Goal: Information Seeking & Learning: Learn about a topic

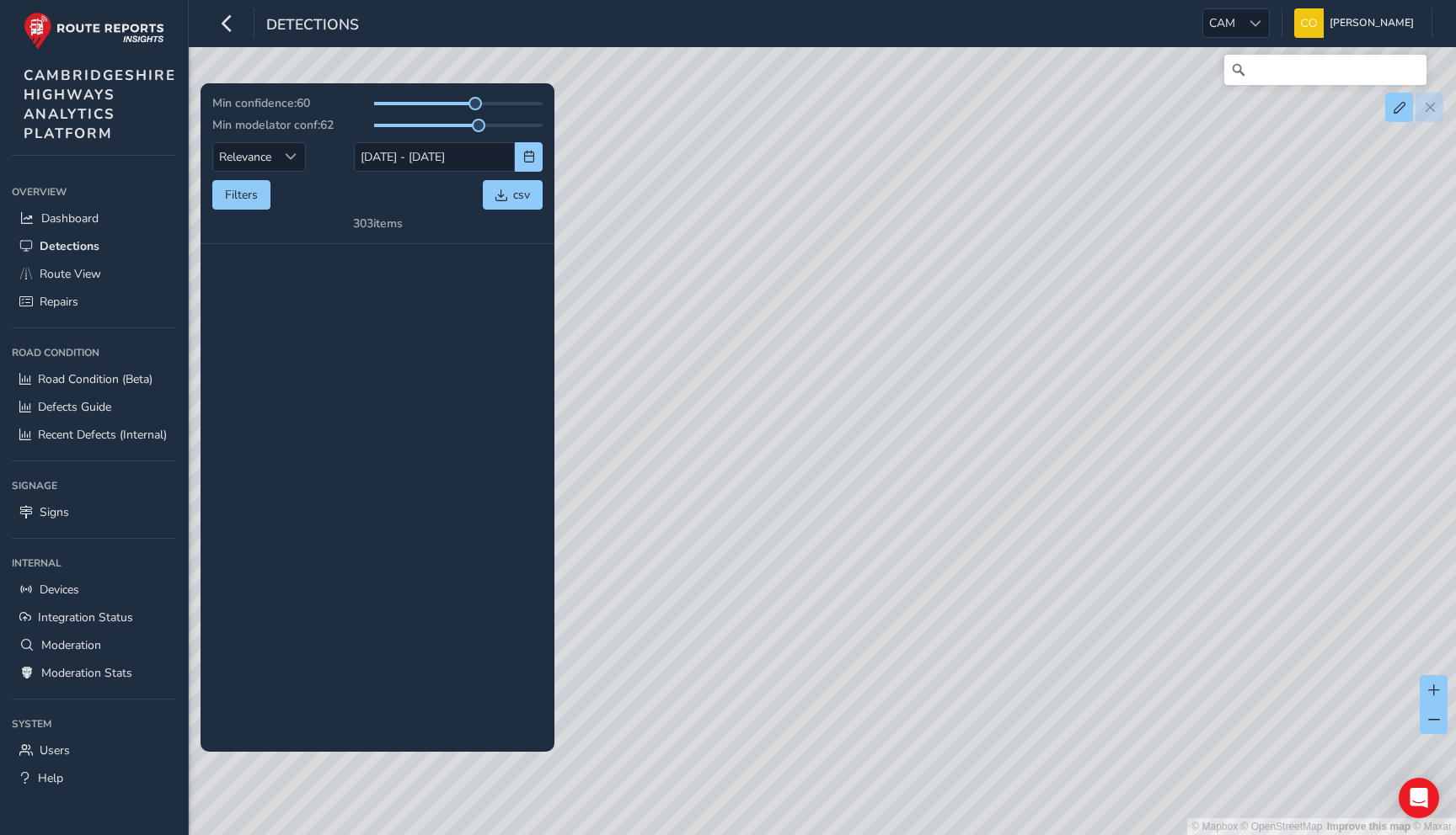
scroll to position [6426, 0]
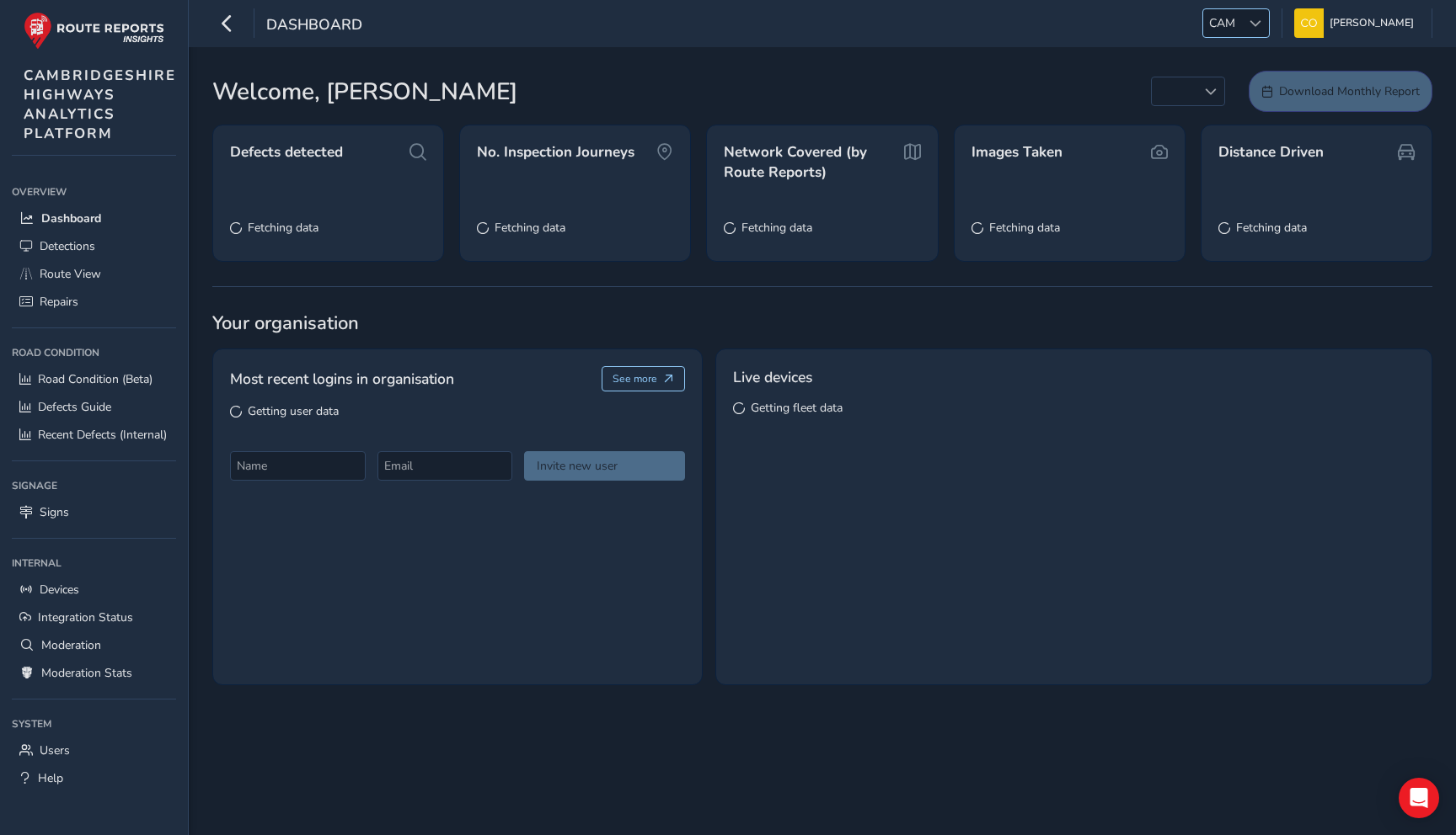
click at [1231, 25] on span "CAM" at bounding box center [1221, 23] width 37 height 27
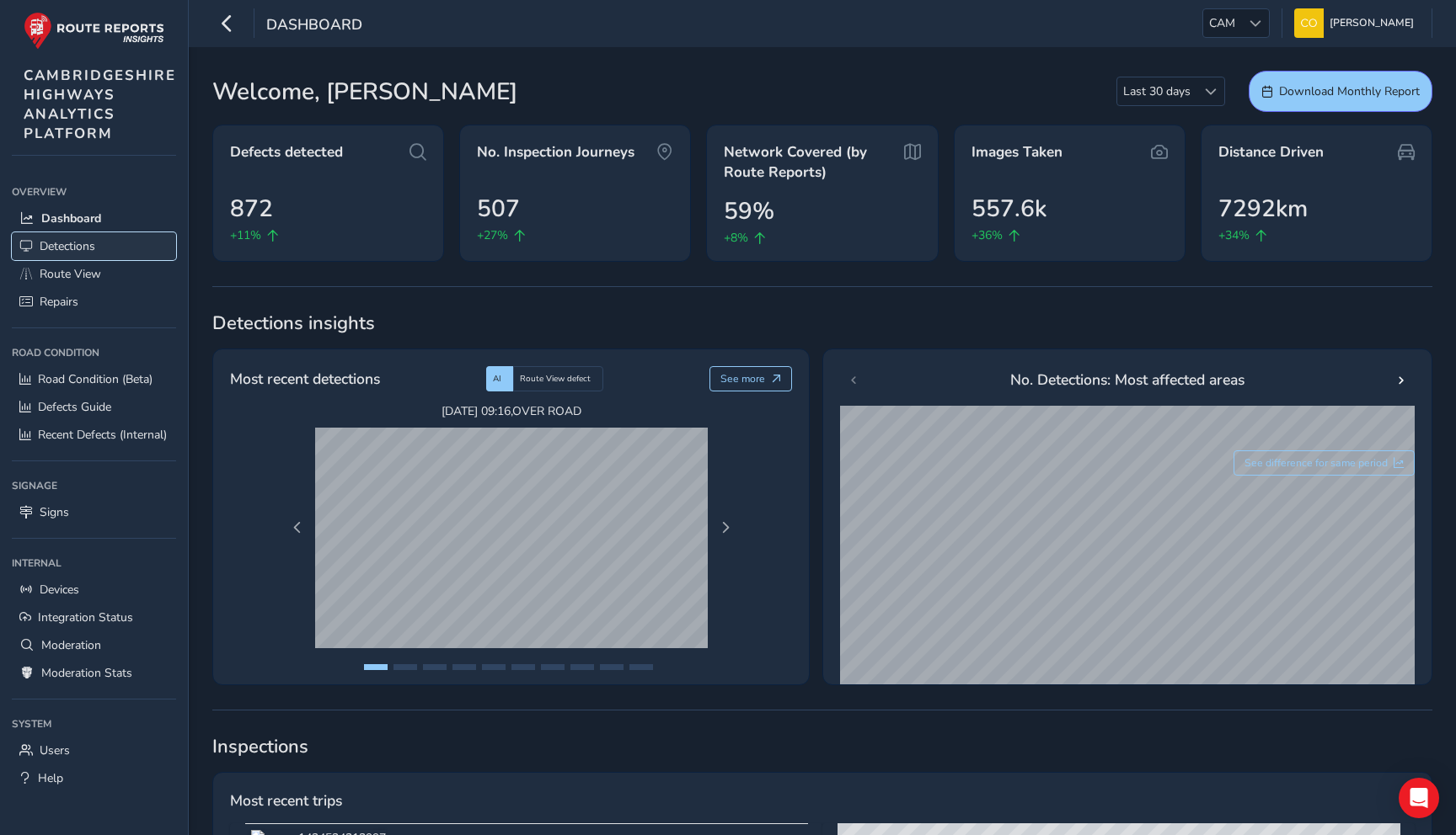
click at [50, 238] on span "Detections" at bounding box center [67, 247] width 56 height 16
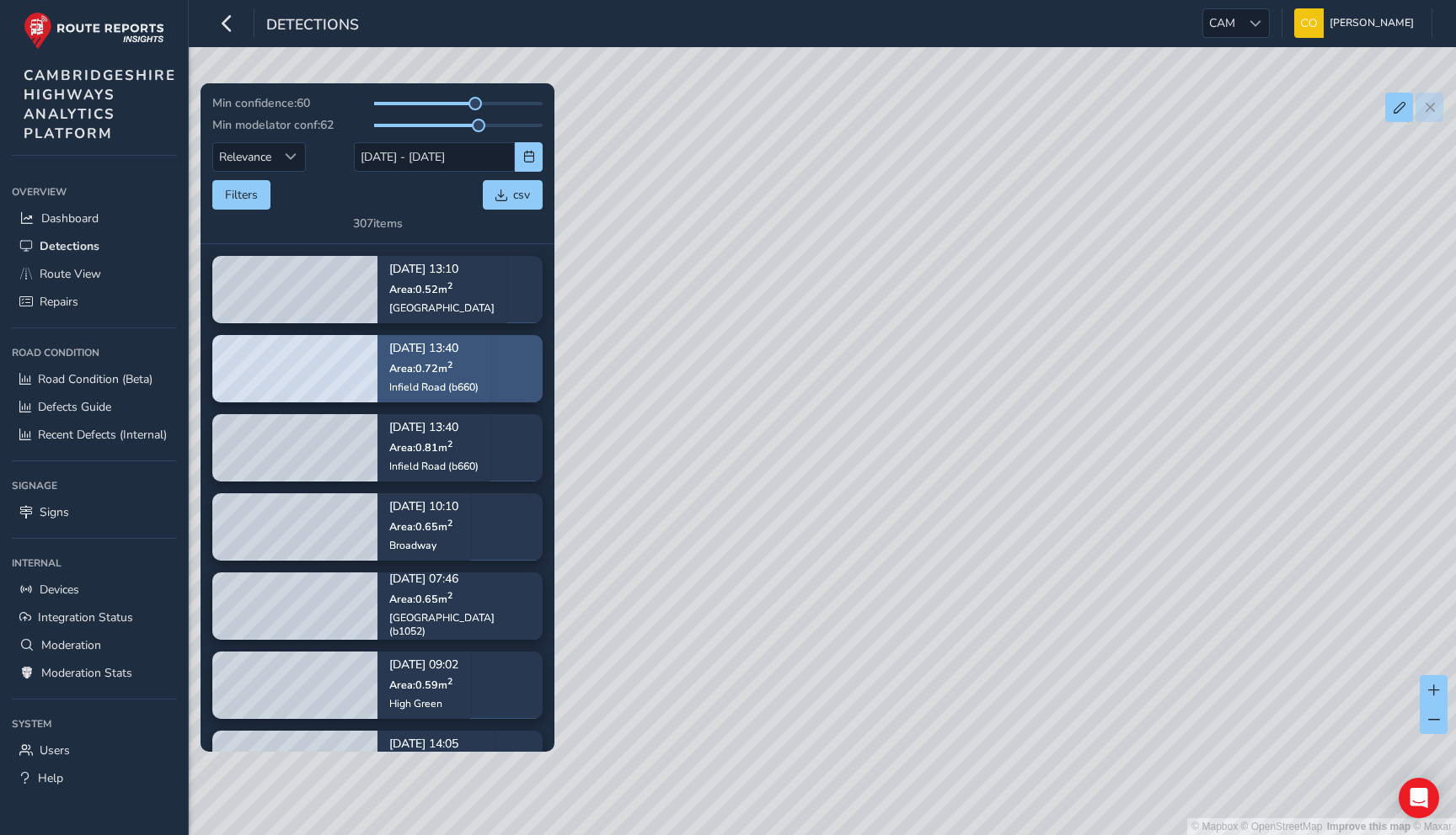
click at [405, 375] on div "Sep 01, 13:40 Area: 0.72 m 2 Infield Road (b660)" at bounding box center [434, 368] width 90 height 74
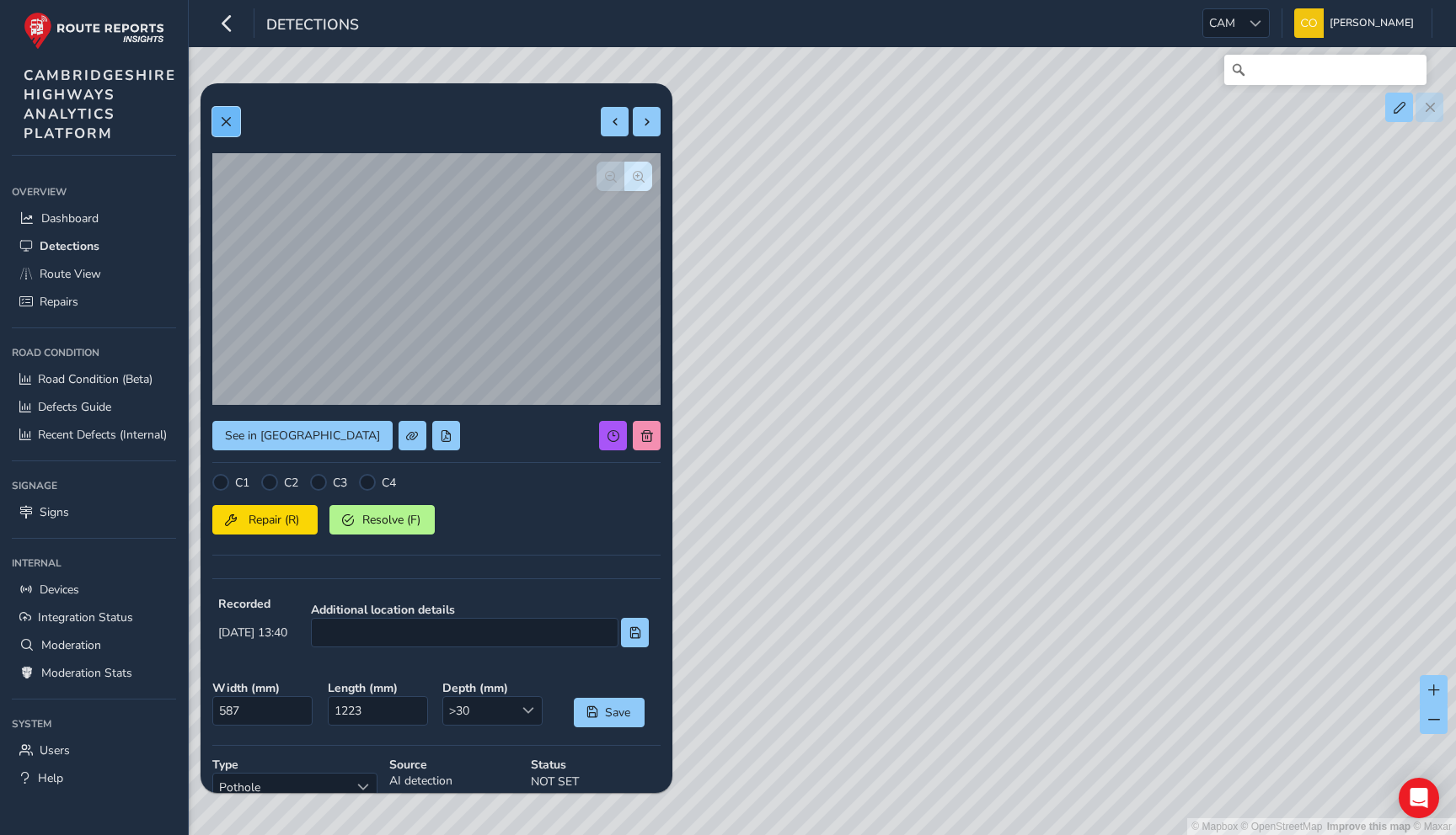
click at [226, 120] on span at bounding box center [226, 122] width 12 height 12
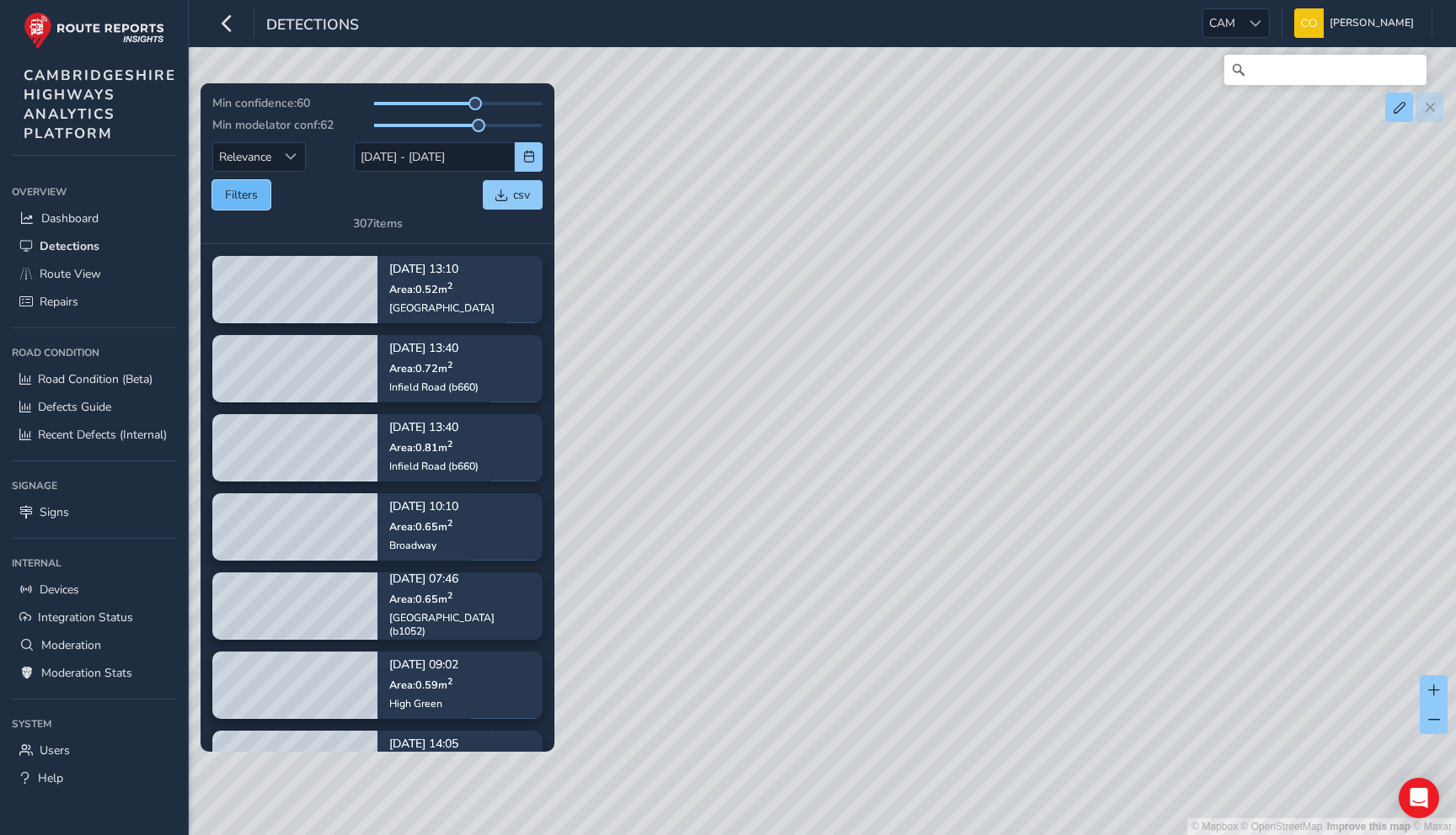
click at [253, 209] on button "Filters" at bounding box center [241, 195] width 58 height 29
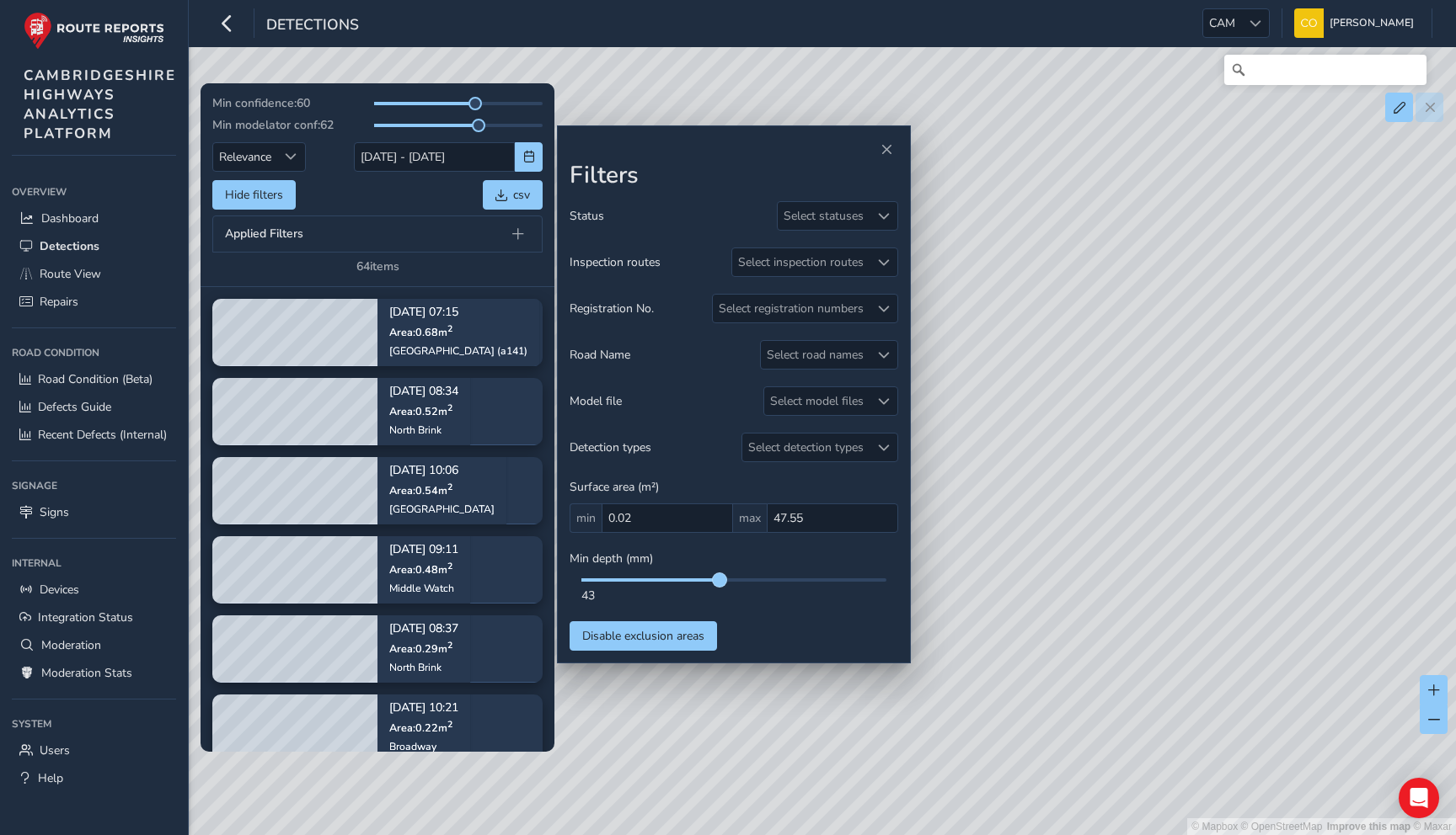
drag, startPoint x: 584, startPoint y: 580, endPoint x: 717, endPoint y: 577, distance: 133.0
click at [717, 577] on span at bounding box center [719, 580] width 14 height 14
drag, startPoint x: 712, startPoint y: 577, endPoint x: 590, endPoint y: 579, distance: 122.0
click at [590, 578] on span at bounding box center [590, 580] width 14 height 14
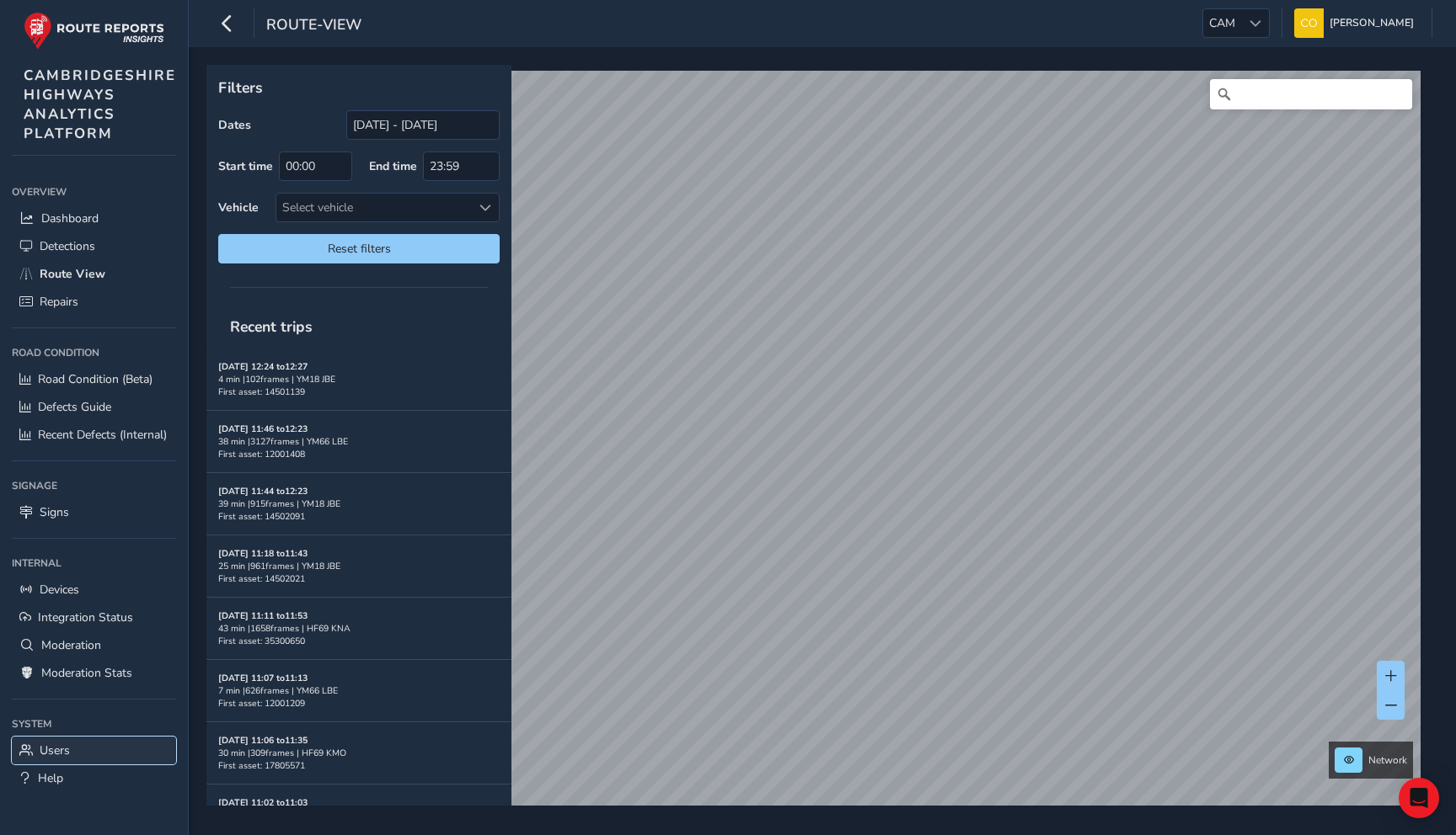
click at [77, 745] on link "Users" at bounding box center [94, 751] width 165 height 27
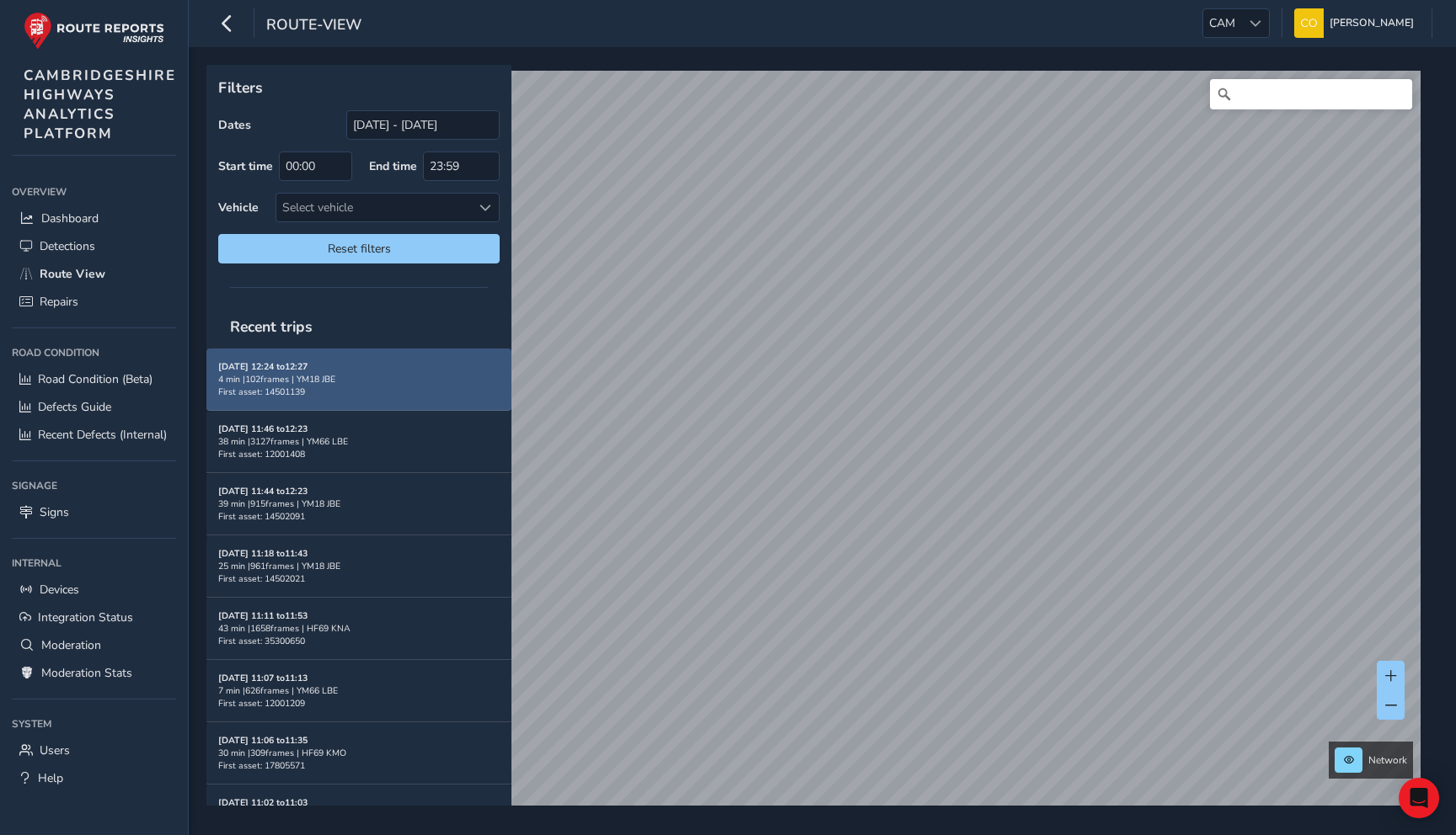
click at [274, 376] on div "4 min | 102 frames | YM18 JBE" at bounding box center [359, 379] width 282 height 13
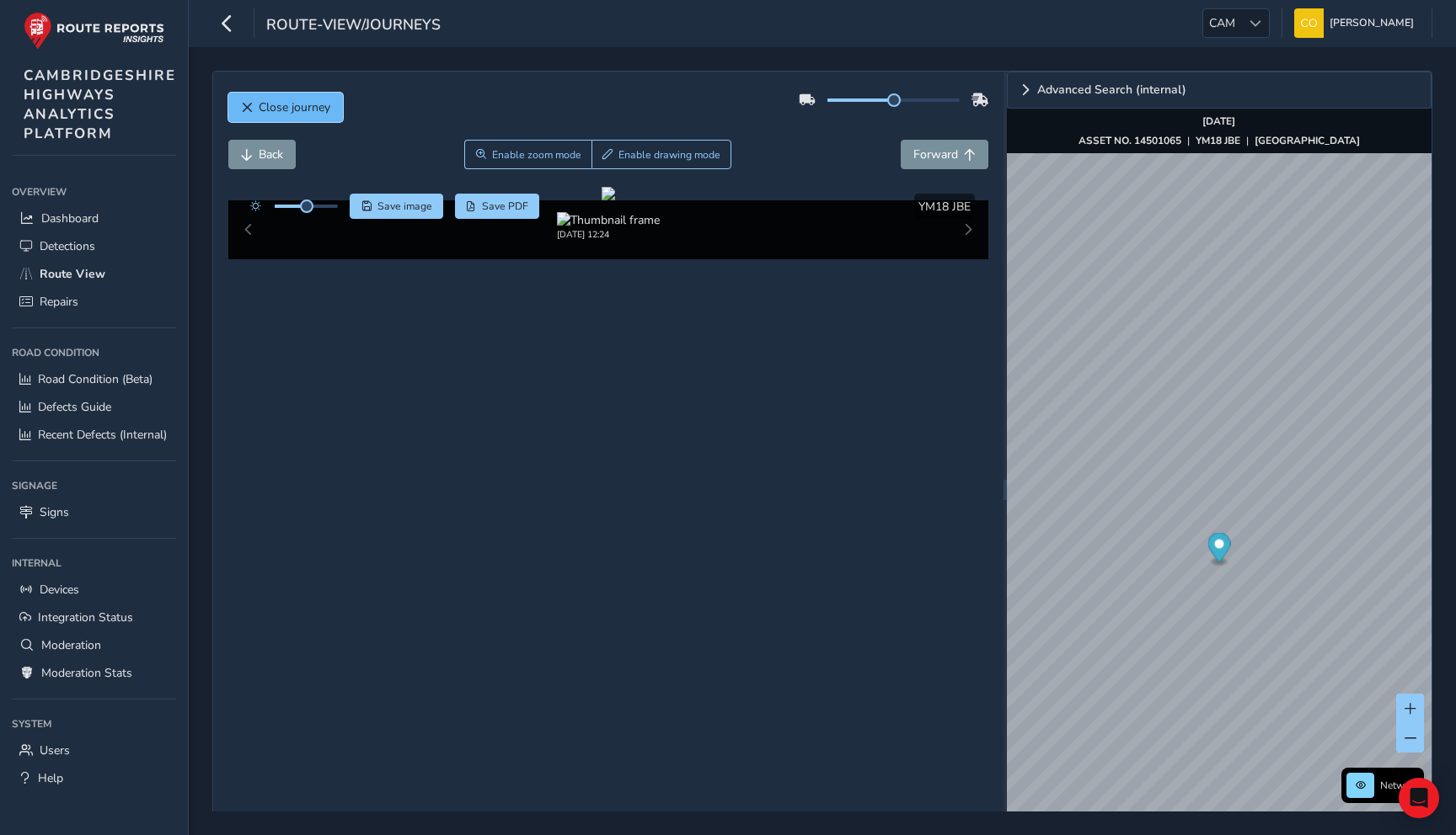
click at [297, 103] on span "Close journey" at bounding box center [294, 108] width 71 height 16
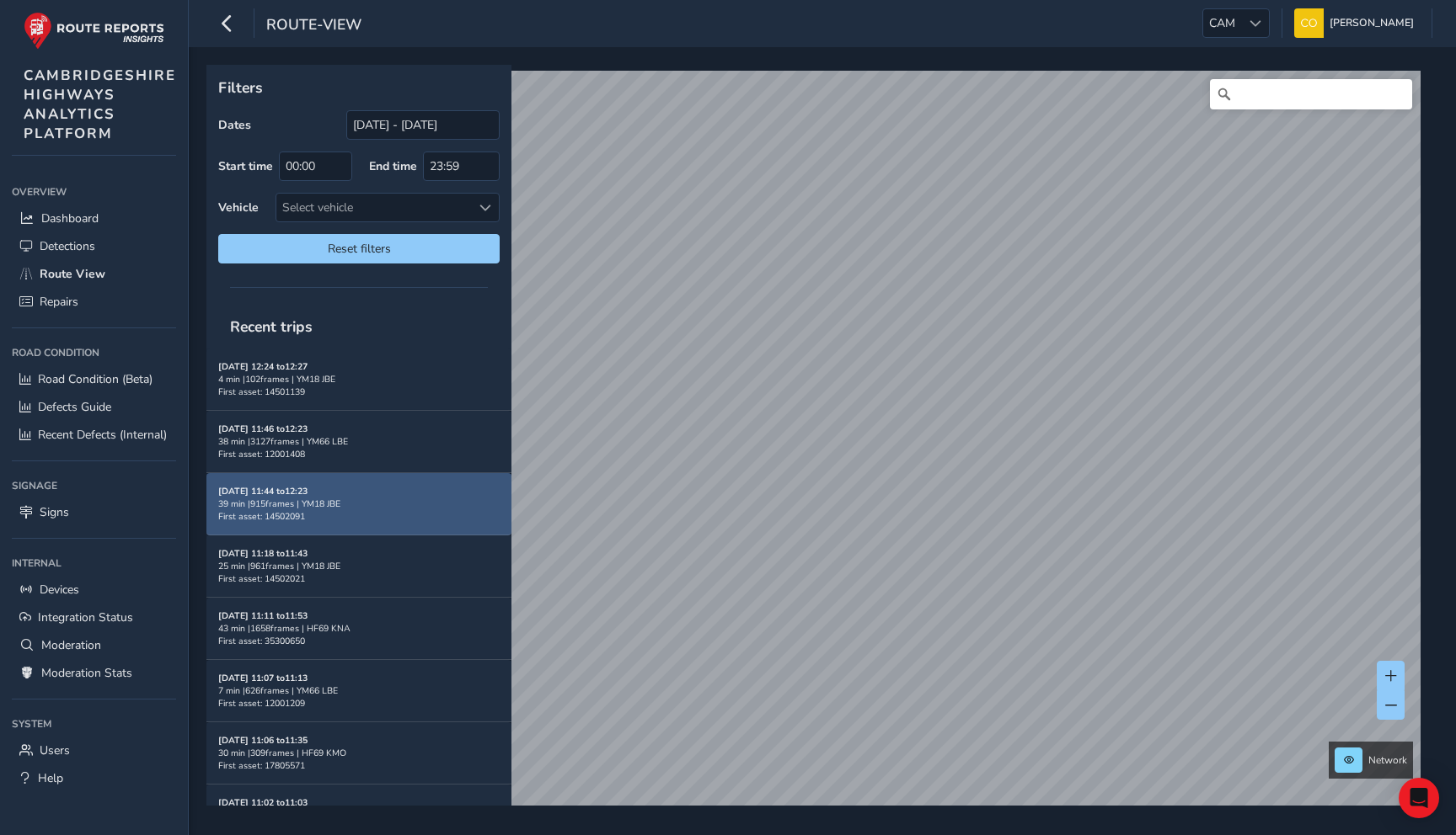
click at [341, 512] on div "Sep 02, 11:44 to 12:23 39 min | 915 frames | YM18 JBE First asset: 14502091" at bounding box center [359, 503] width 282 height 37
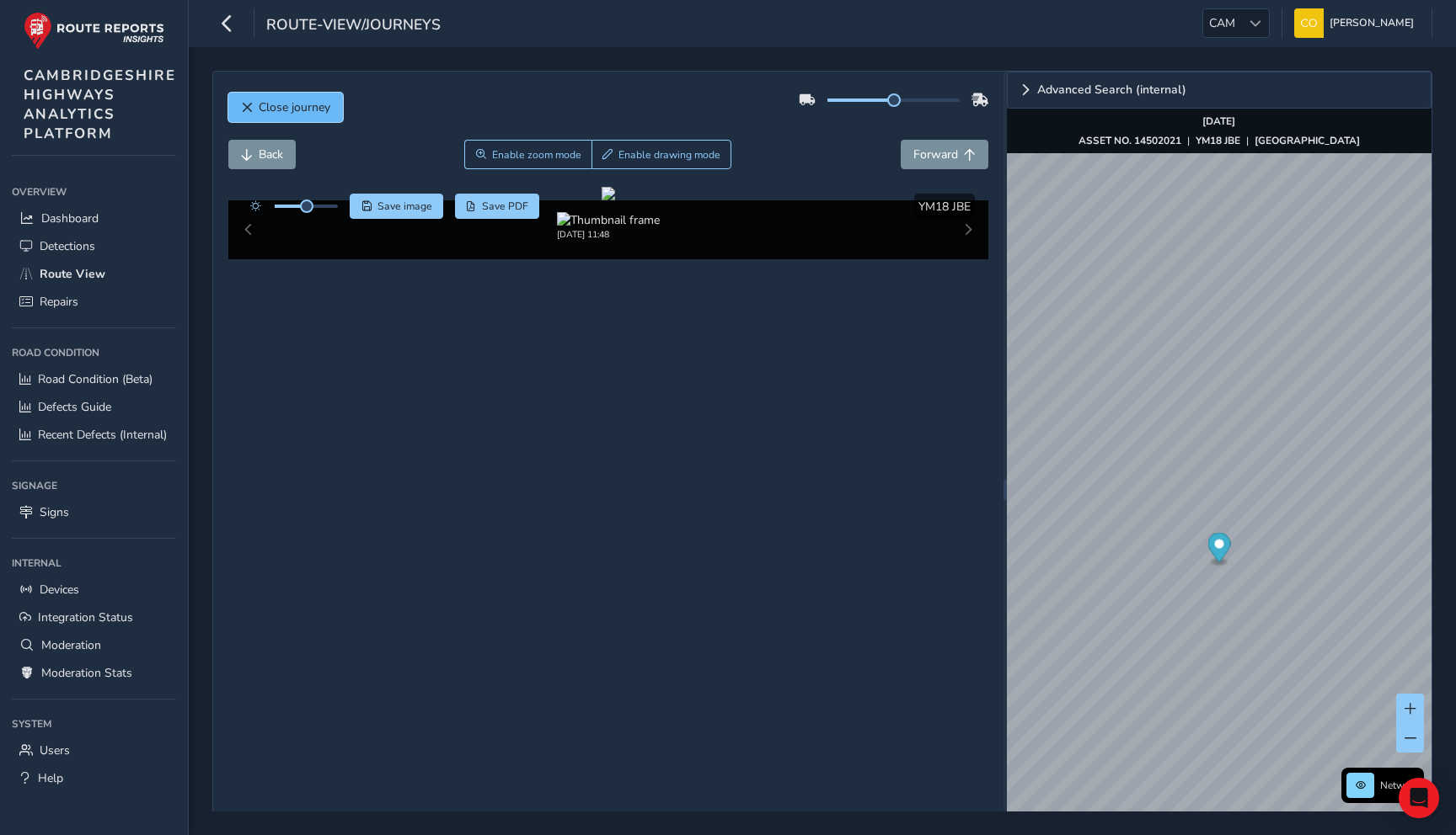
click at [250, 112] on span "Close journey" at bounding box center [247, 108] width 12 height 12
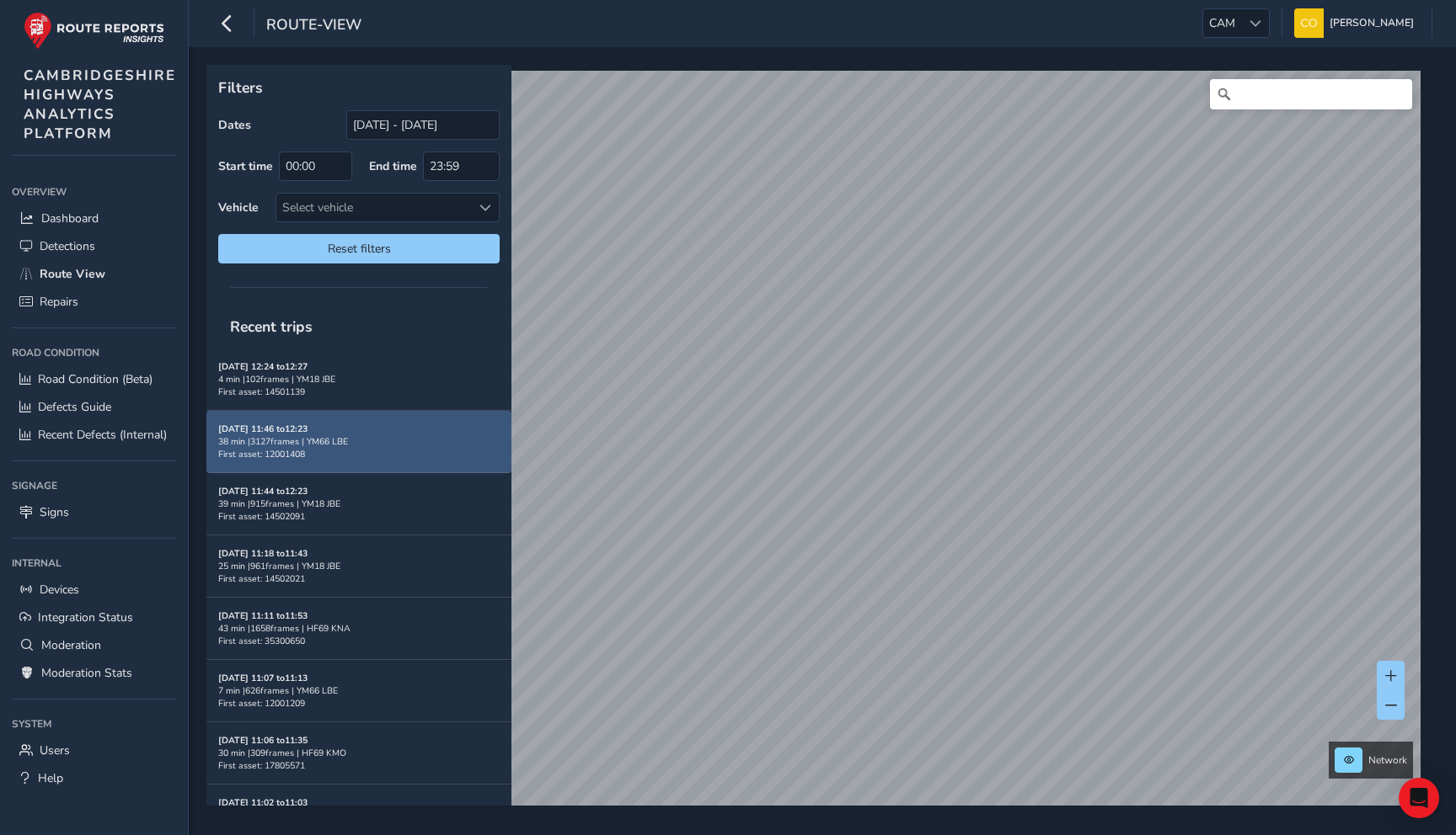
click at [356, 443] on div "Sep 02, 11:46 to 12:23 38 min | 3127 frames | YM66 LBE First asset: 12001408" at bounding box center [359, 441] width 282 height 37
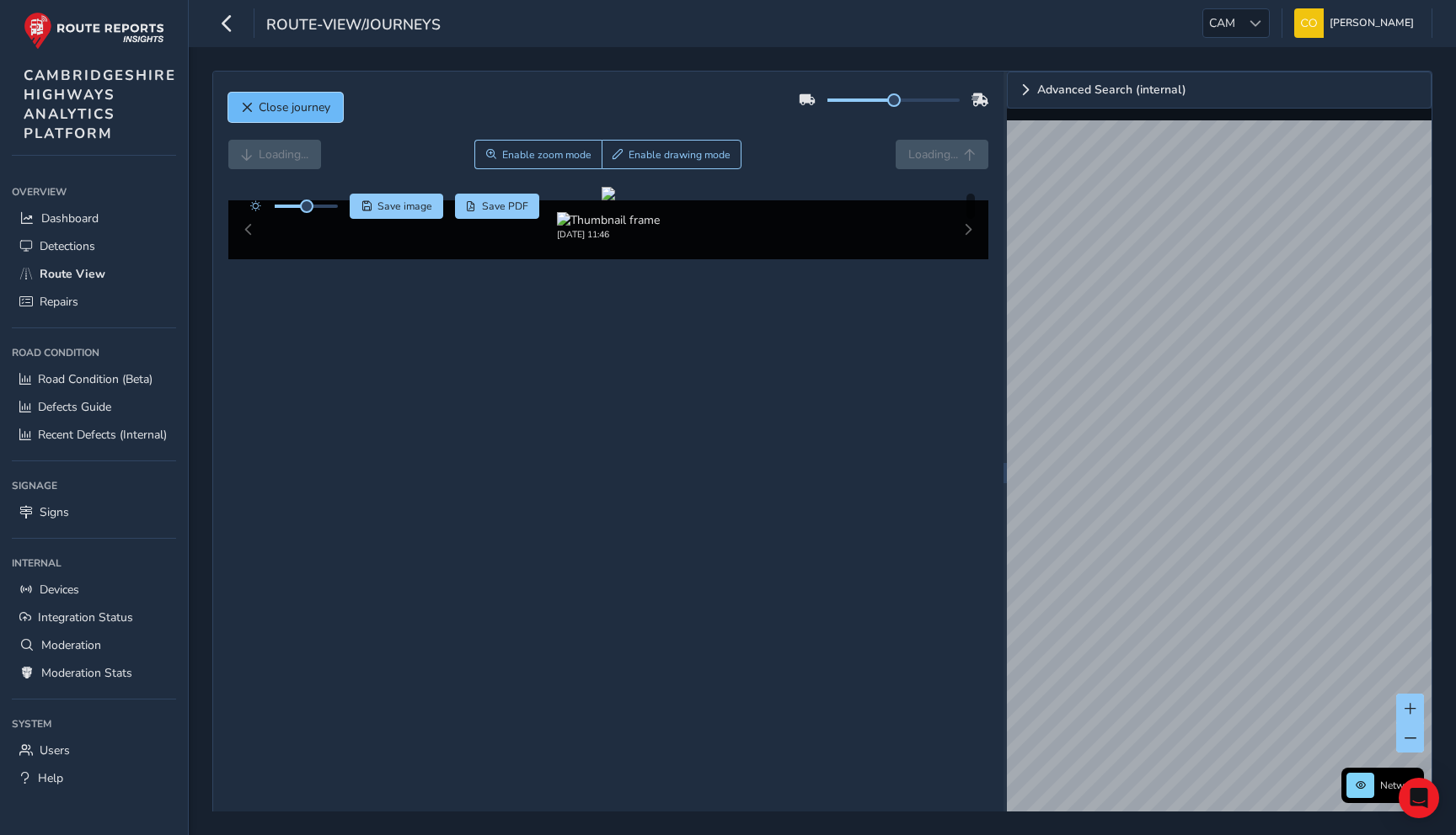
click at [253, 94] on button "Close journey" at bounding box center [285, 107] width 114 height 29
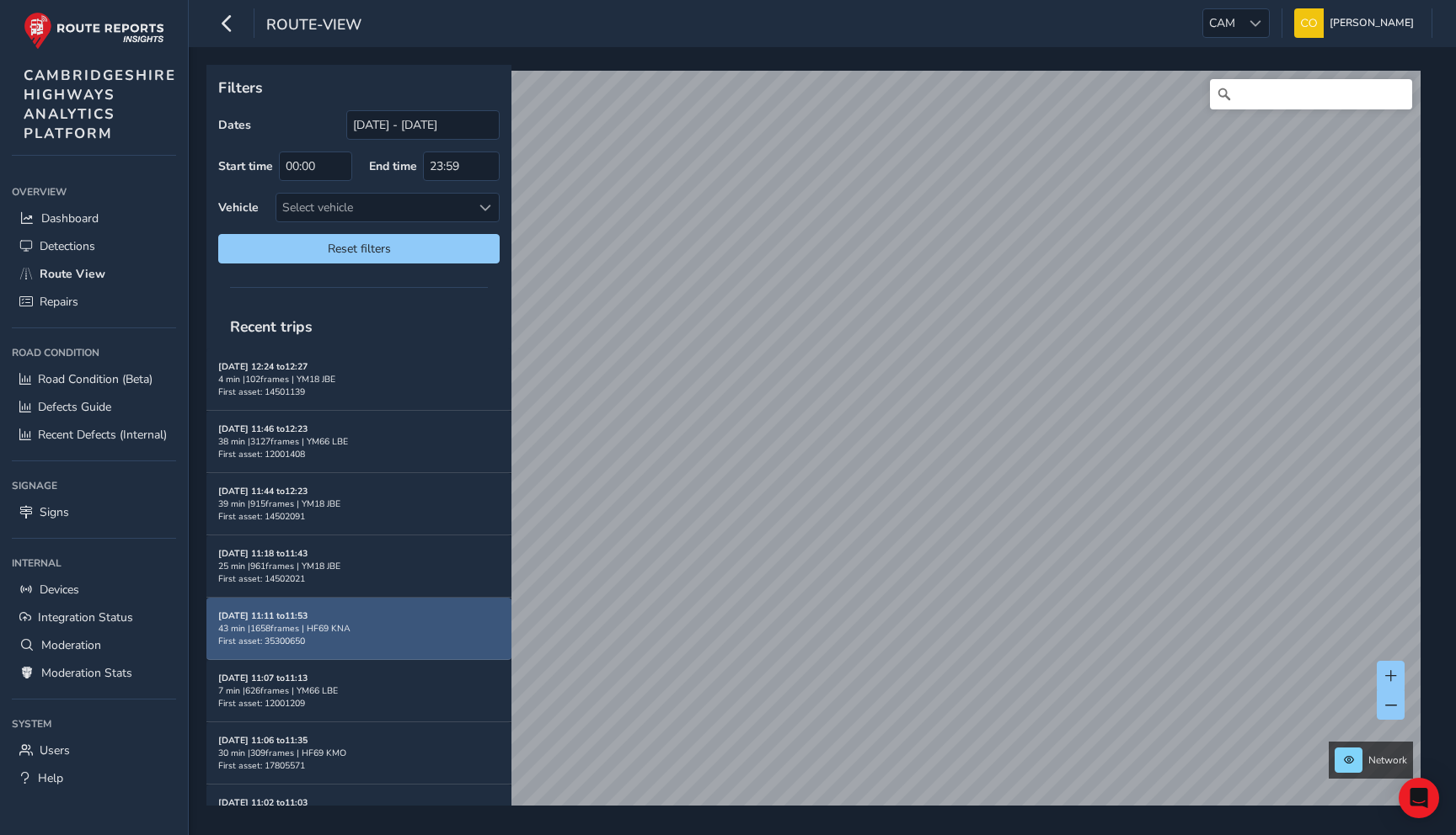
click at [361, 622] on div "43 min | 1658 frames | HF69 KNA" at bounding box center [359, 629] width 282 height 13
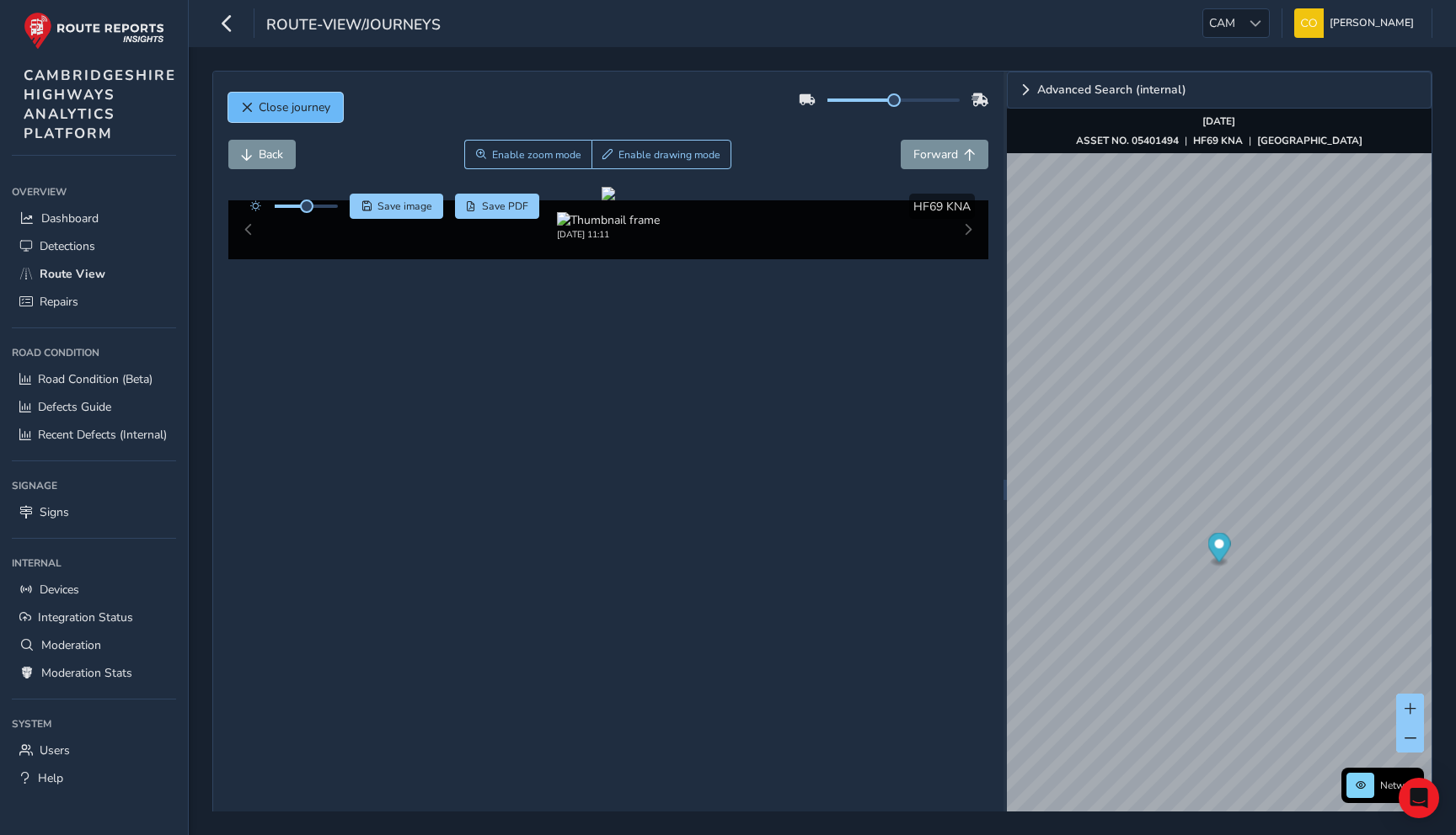
click at [278, 107] on span "Close journey" at bounding box center [294, 108] width 71 height 16
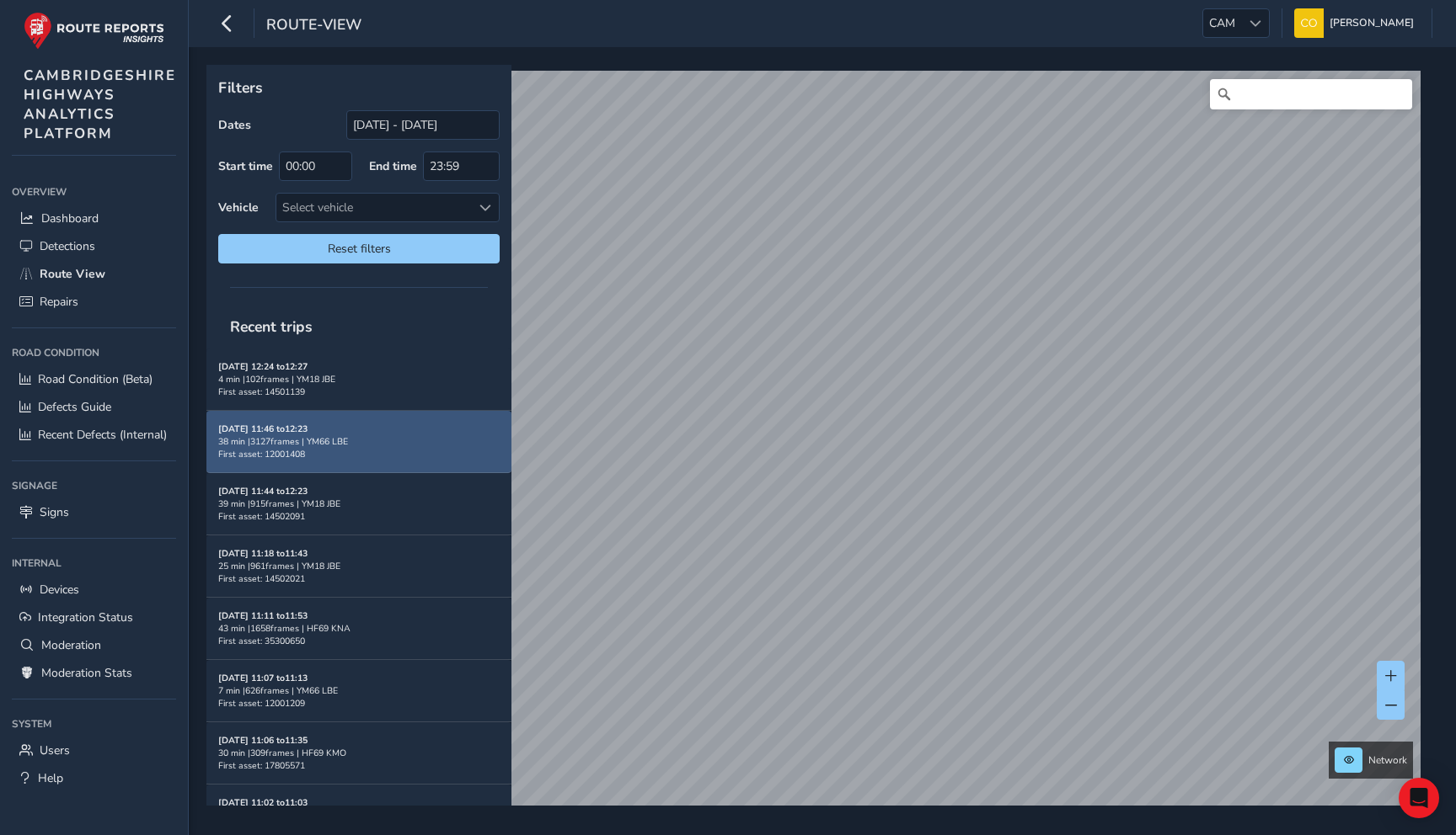
drag, startPoint x: 354, startPoint y: 439, endPoint x: 308, endPoint y: 439, distance: 46.0
click at [307, 439] on div "38 min | 3127 frames | YM66 LBE" at bounding box center [359, 442] width 282 height 13
copy div "YM66 LBE"
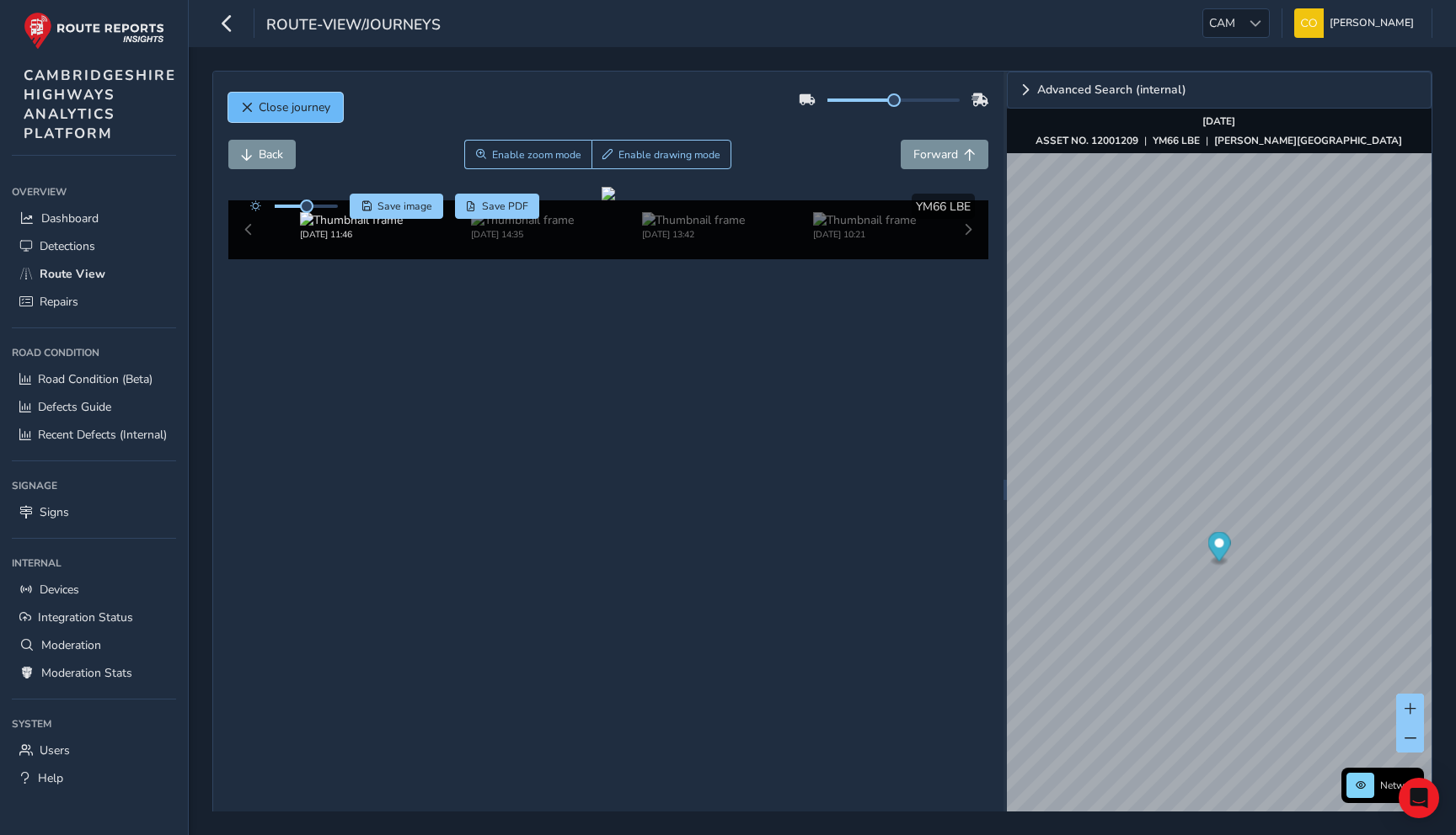
click at [285, 107] on span "Close journey" at bounding box center [294, 108] width 71 height 16
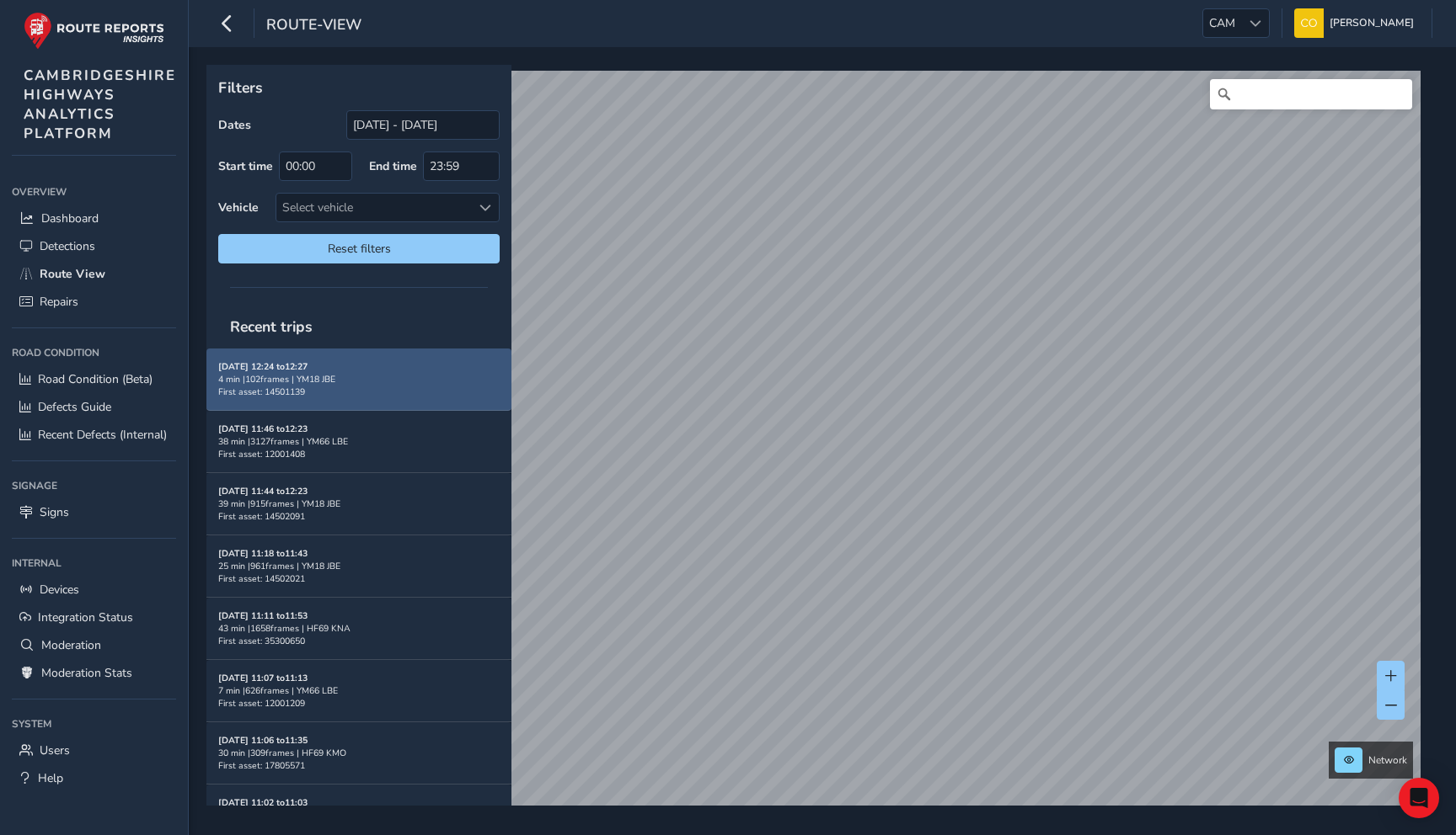
drag, startPoint x: 350, startPoint y: 372, endPoint x: 299, endPoint y: 378, distance: 51.4
click at [299, 378] on div "4 min | 102 frames | YM18 JBE" at bounding box center [359, 379] width 282 height 13
copy div "YM18 JBE"
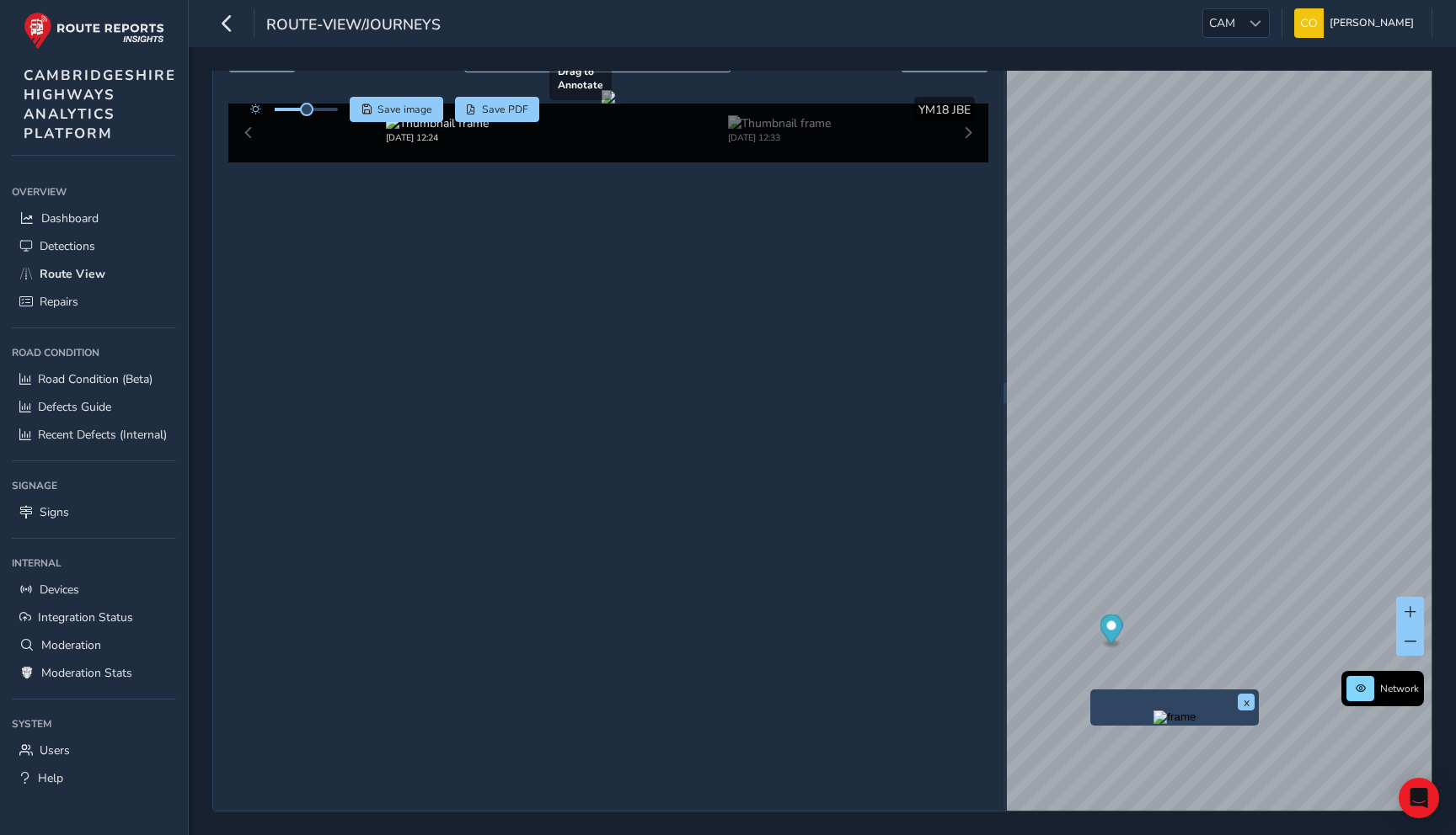
scroll to position [58, 0]
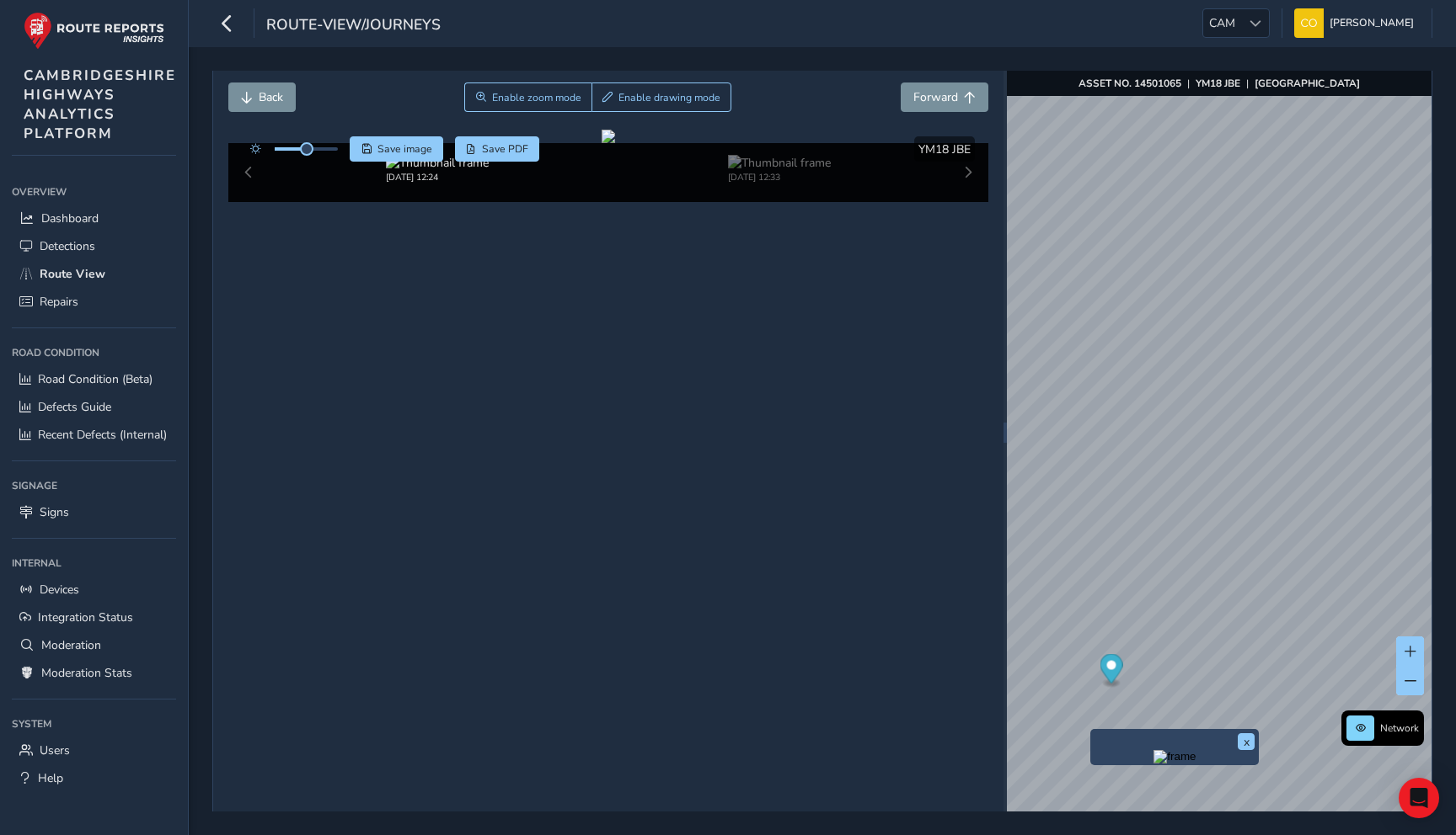
click at [282, 65] on button "Close journey" at bounding box center [285, 50] width 114 height 29
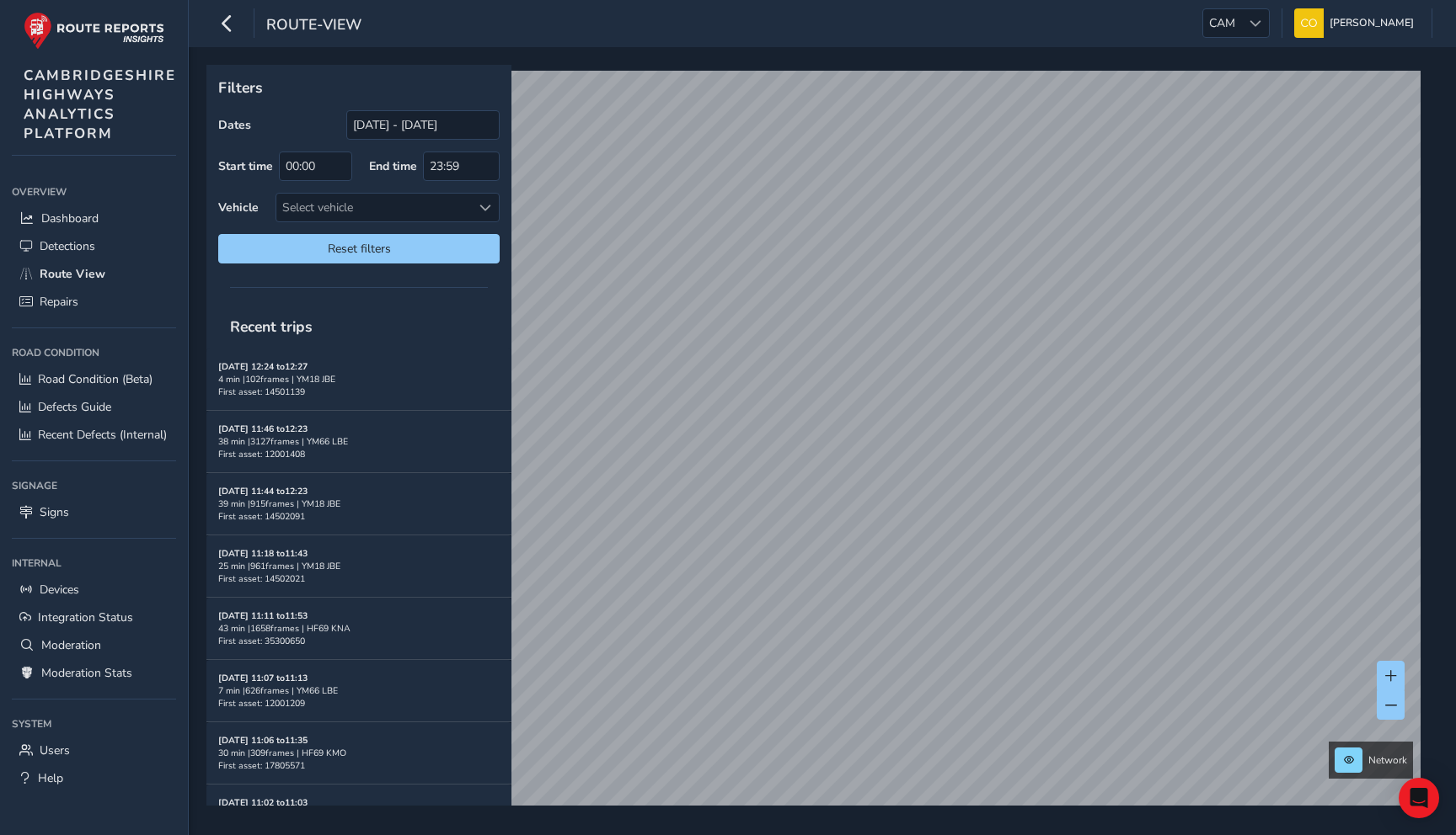
click at [282, 79] on p "Filters" at bounding box center [359, 88] width 282 height 22
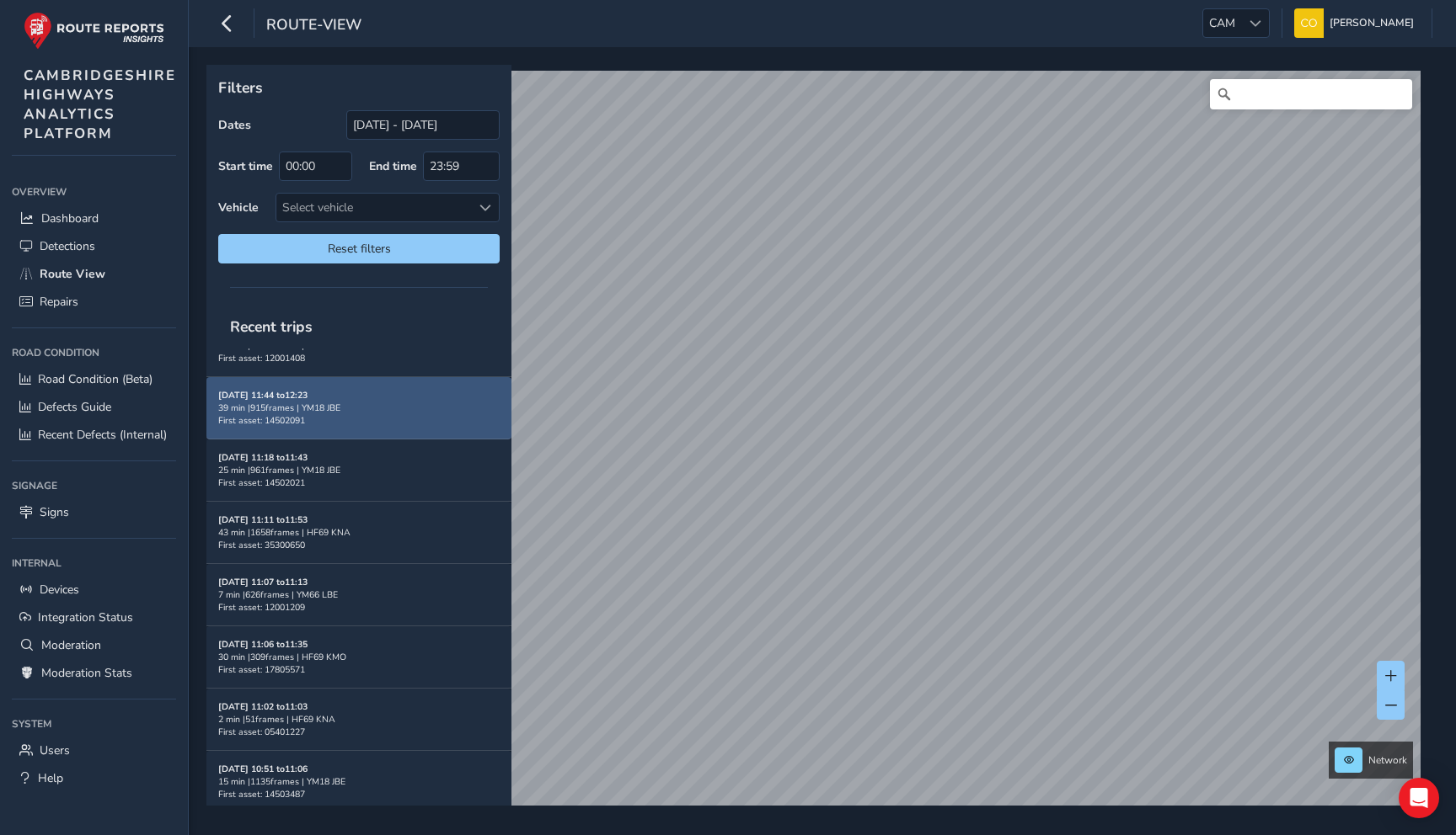
scroll to position [102, 0]
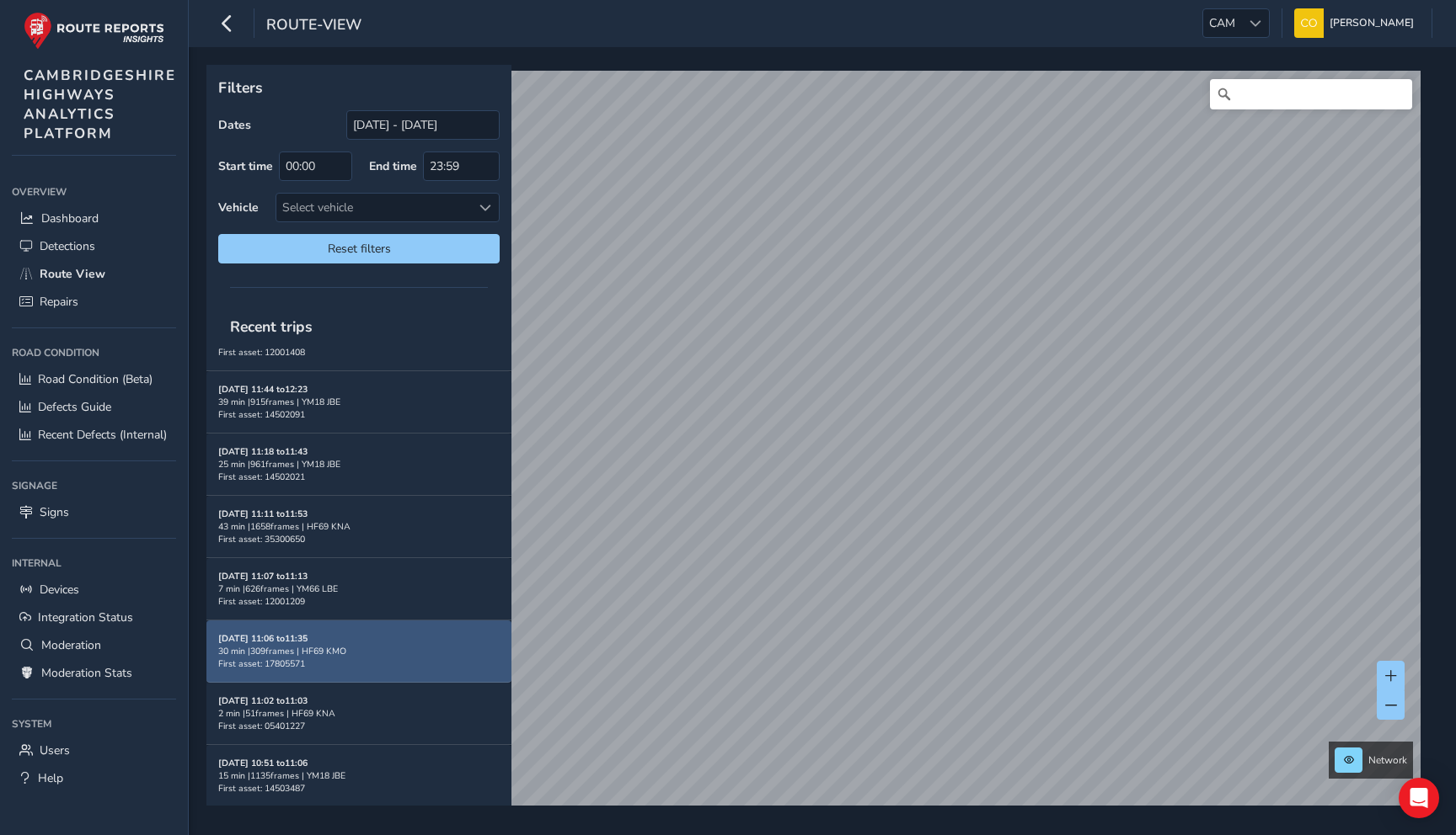
click at [348, 645] on div "30 min | 309 frames | HF69 KMO" at bounding box center [359, 651] width 282 height 13
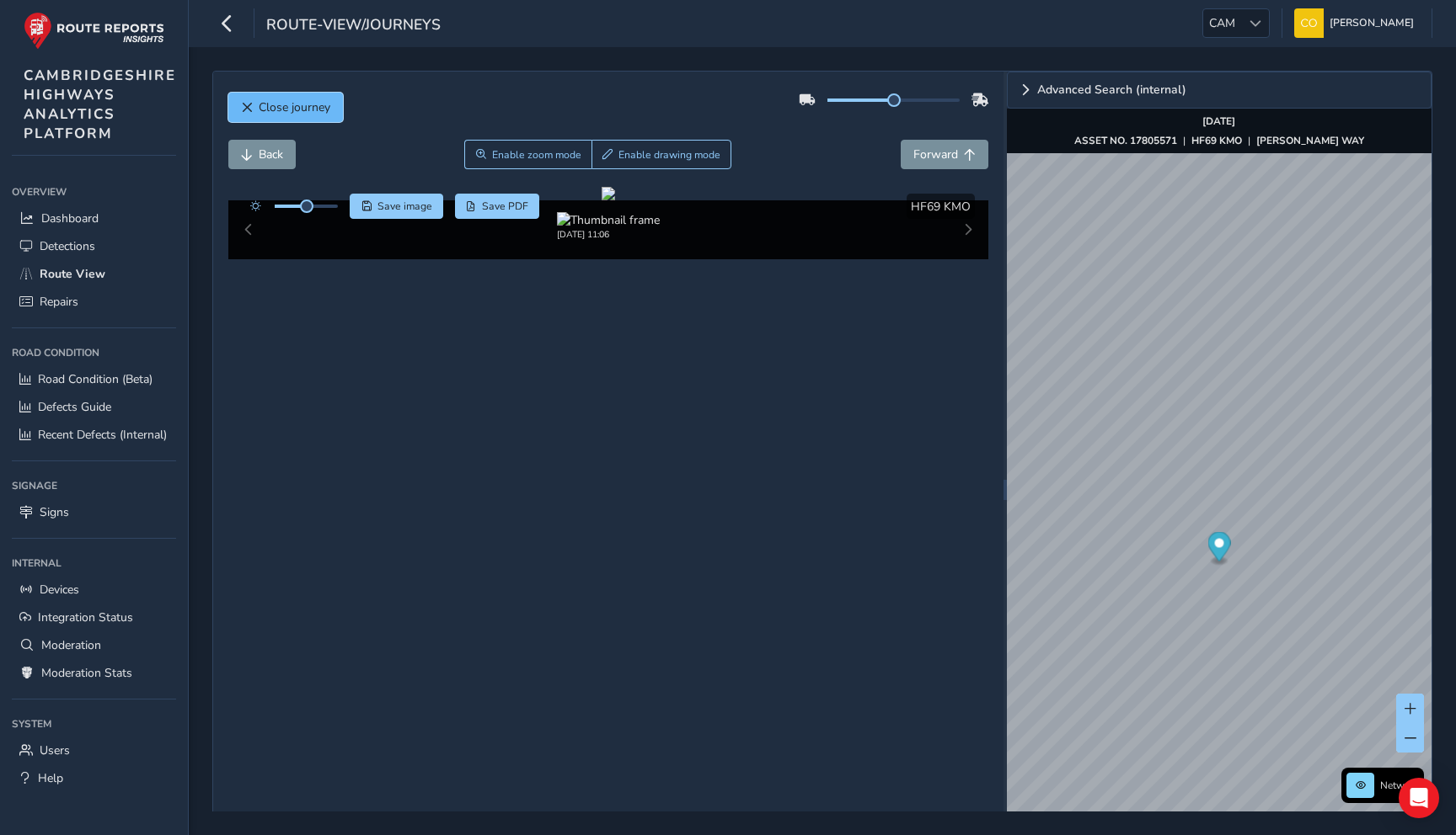
click at [276, 103] on span "Close journey" at bounding box center [294, 108] width 71 height 16
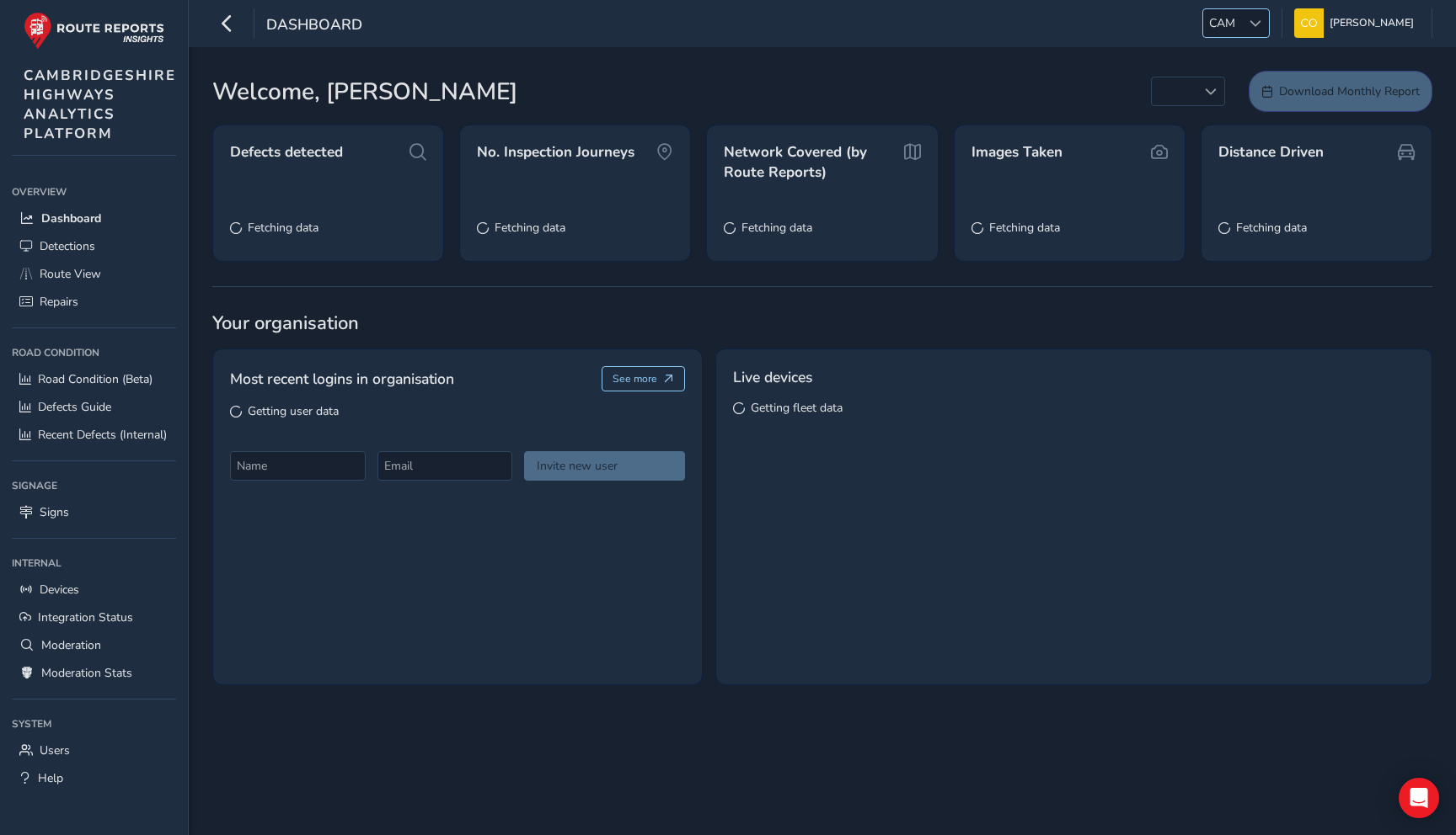
click at [1209, 29] on span "CAM" at bounding box center [1221, 23] width 37 height 27
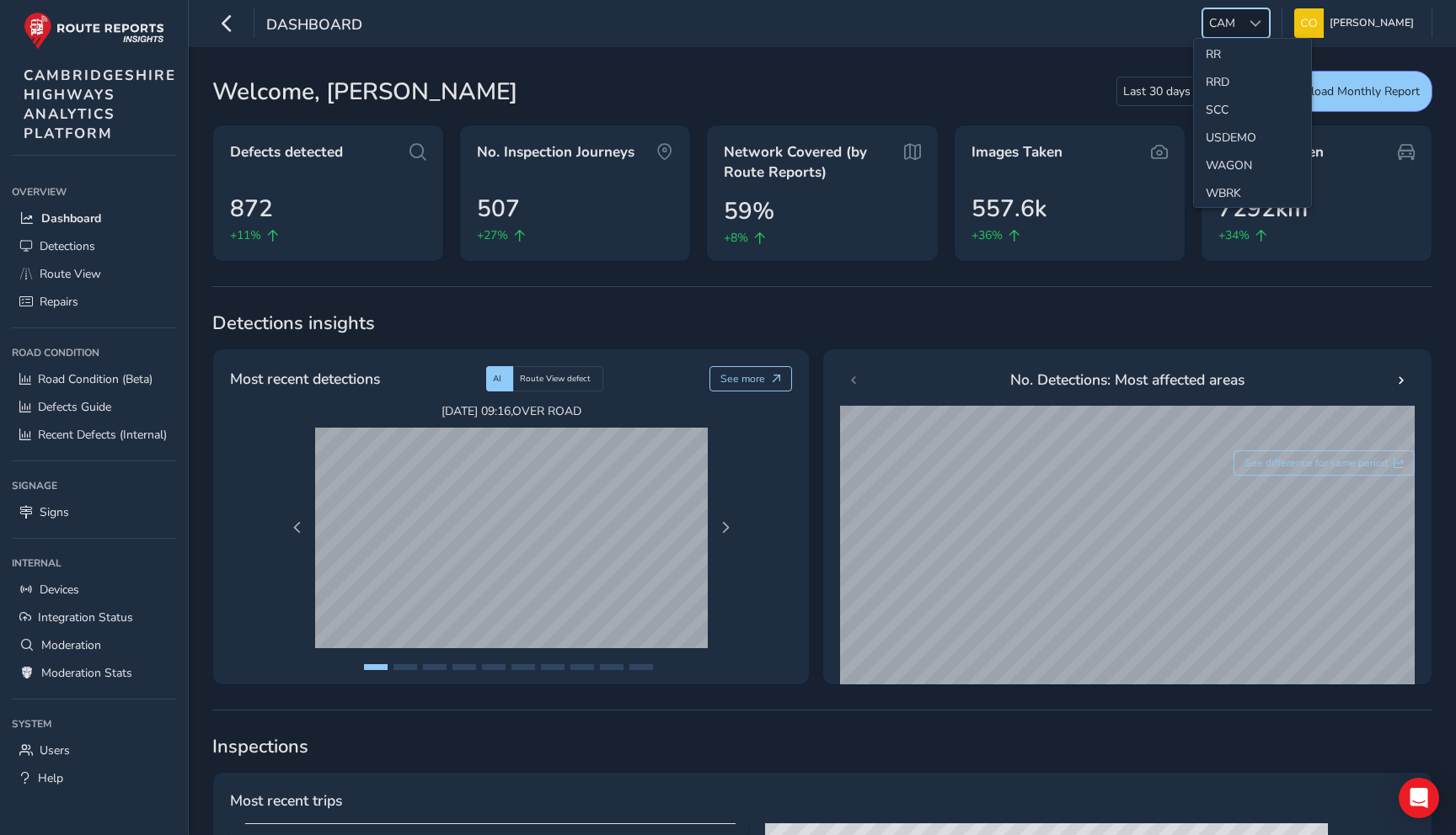
scroll to position [812, 0]
click at [1223, 82] on li "SCC" at bounding box center [1252, 80] width 117 height 27
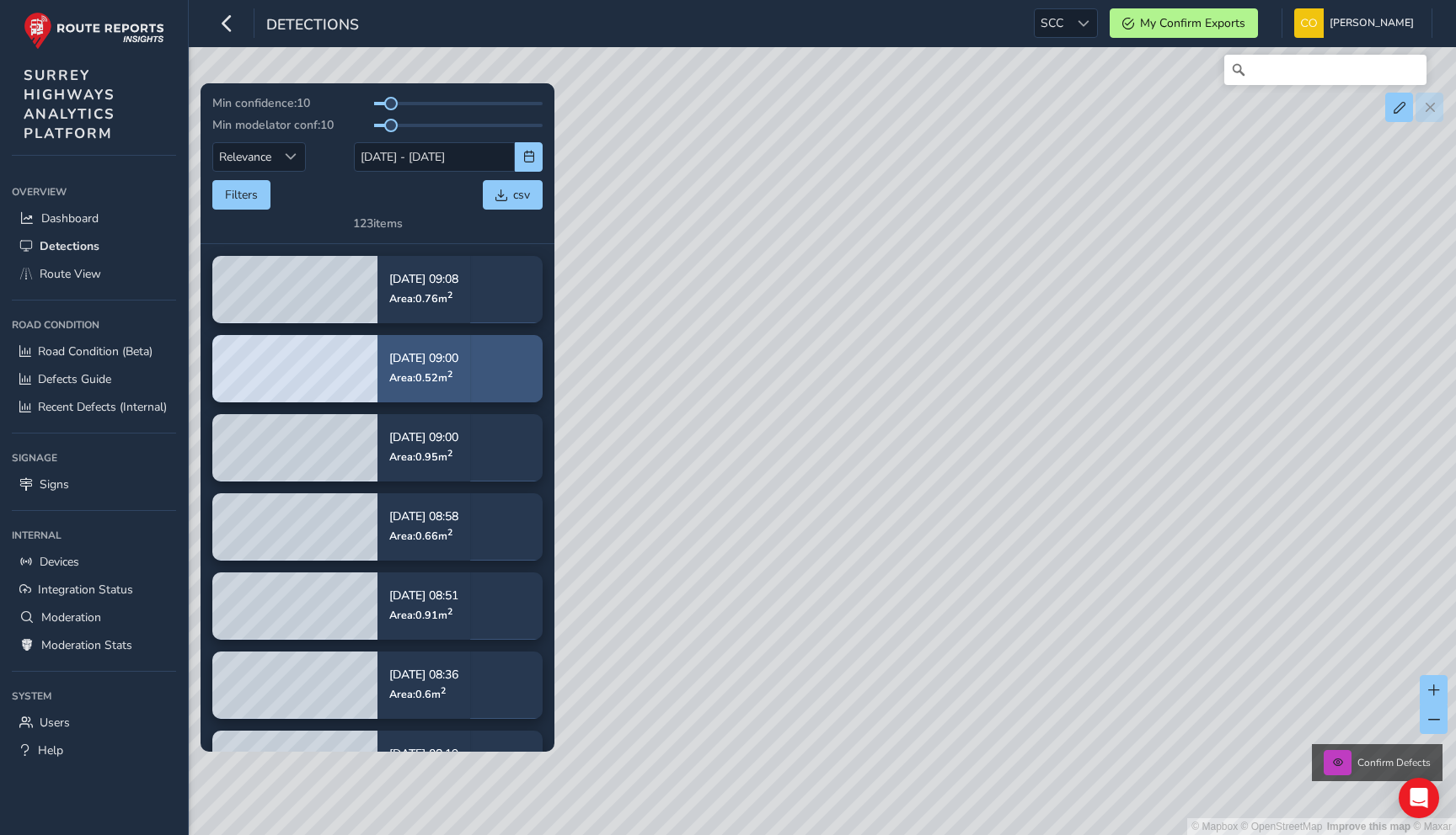
scroll to position [73, 0]
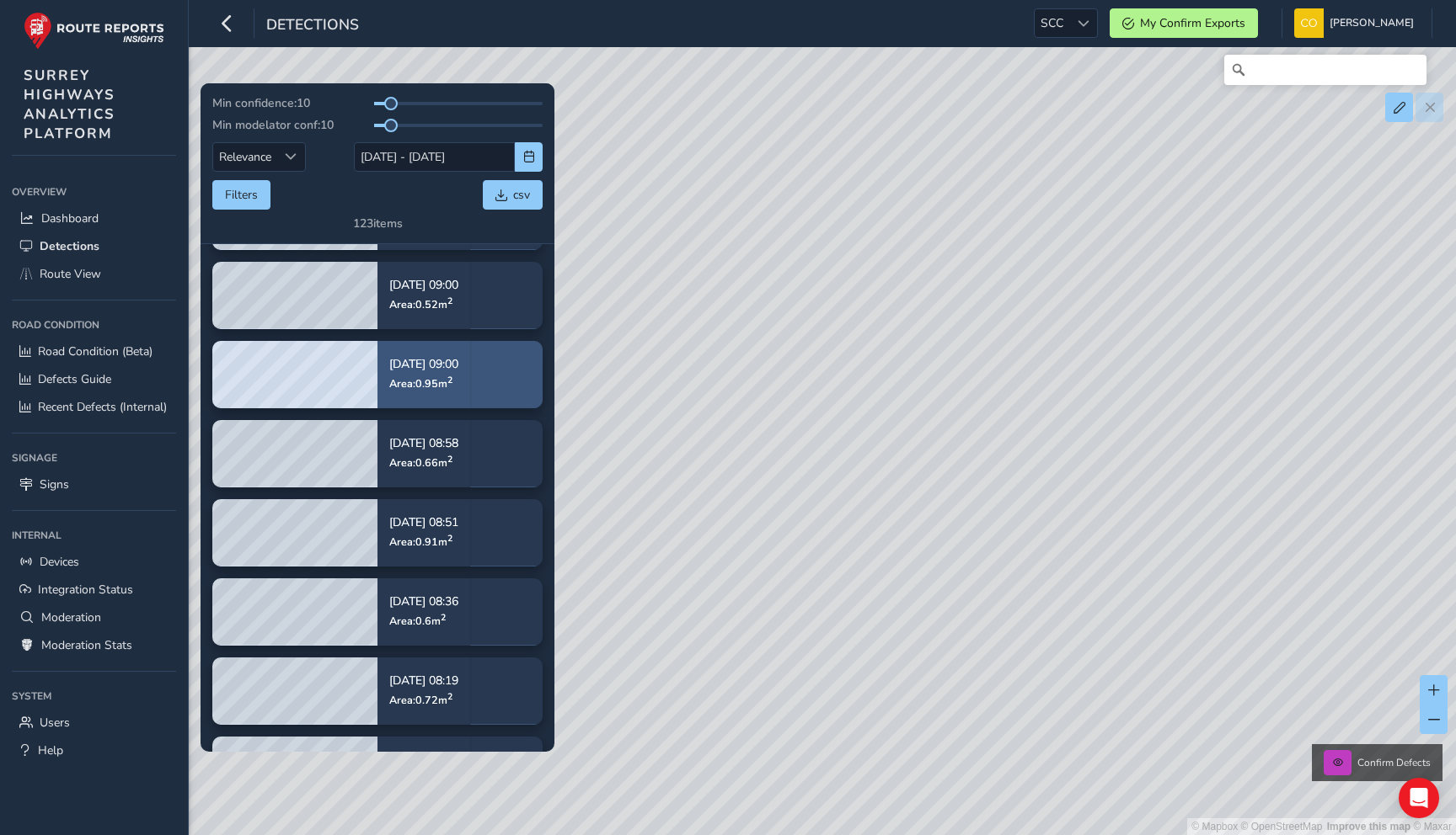
click at [436, 380] on span "Area: 0.95 m 2" at bounding box center [420, 384] width 63 height 15
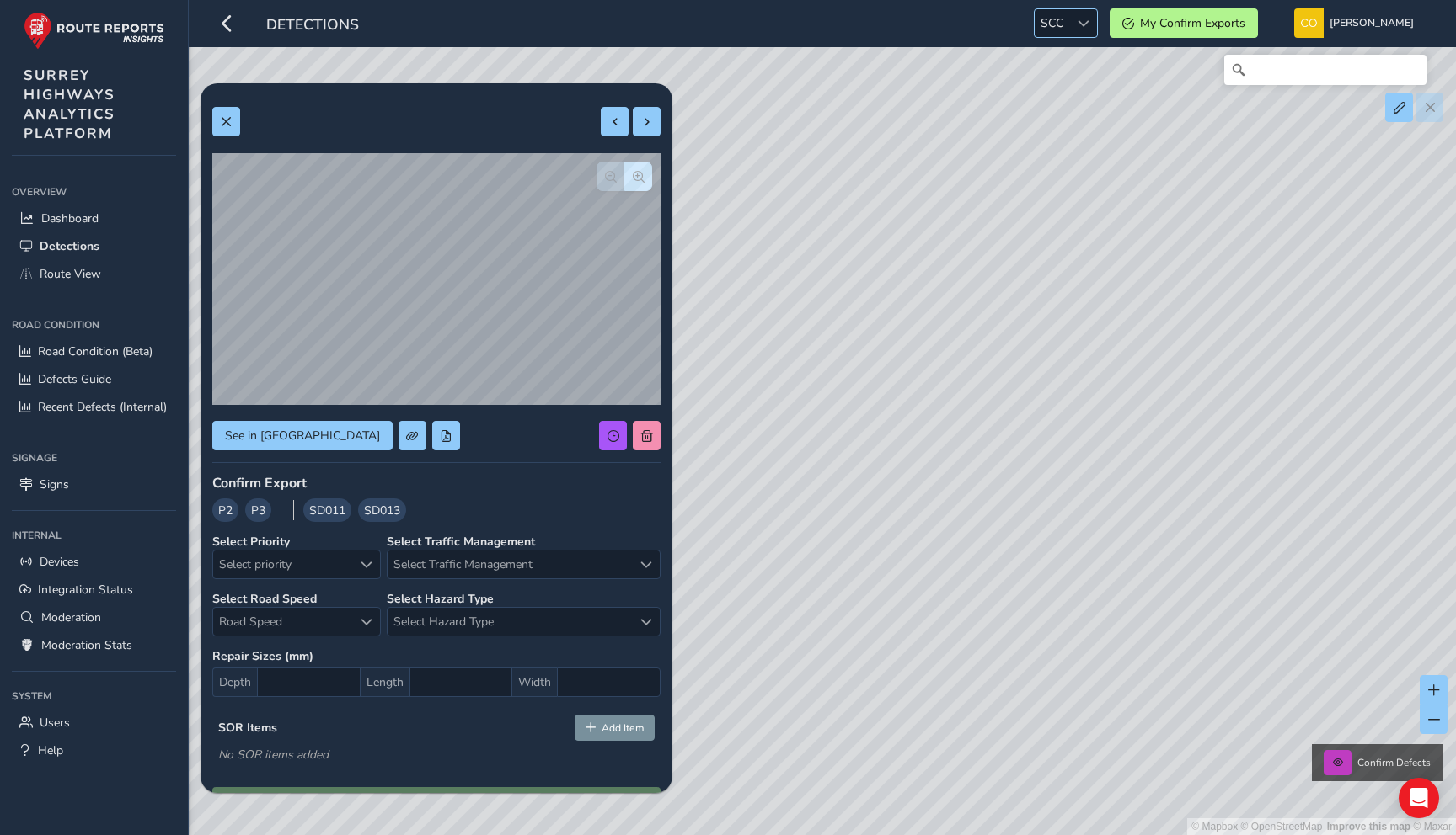
click at [1078, 19] on span at bounding box center [1083, 23] width 12 height 12
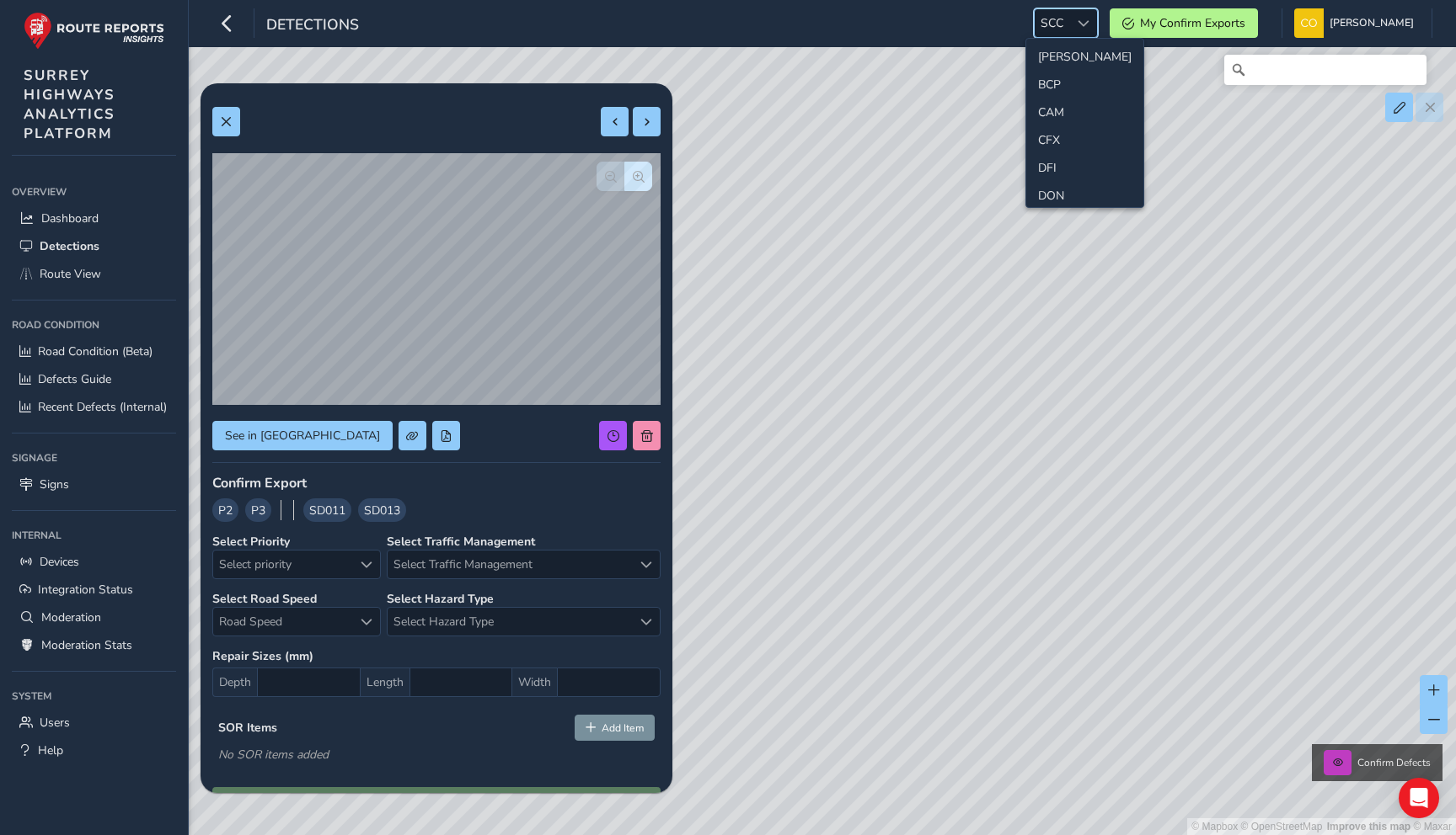
scroll to position [47, 0]
click at [1057, 127] on li "CAM" at bounding box center [1085, 123] width 117 height 27
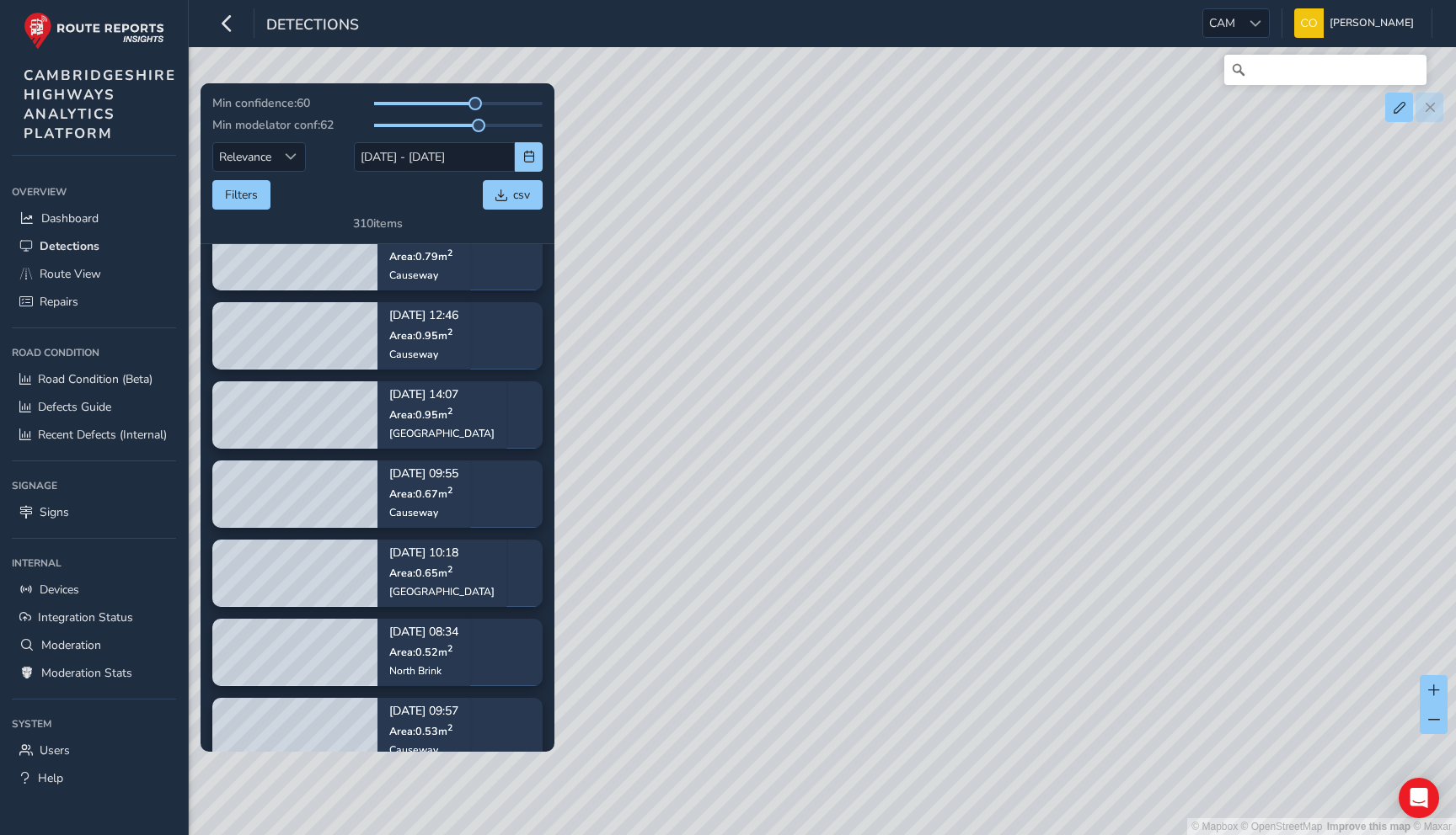
scroll to position [1244, 0]
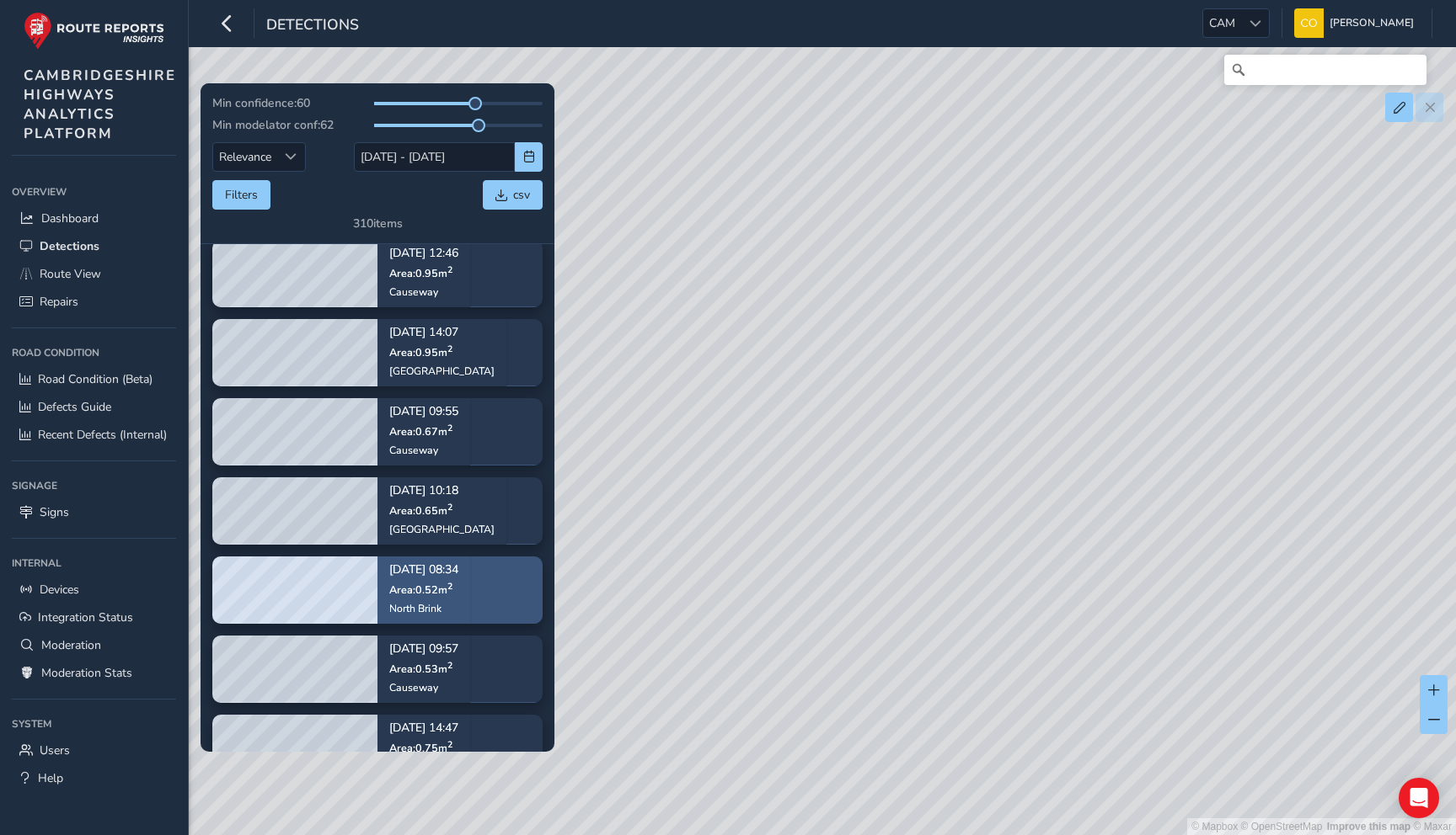
click at [445, 575] on p "[DATE] 08:34" at bounding box center [424, 571] width 69 height 12
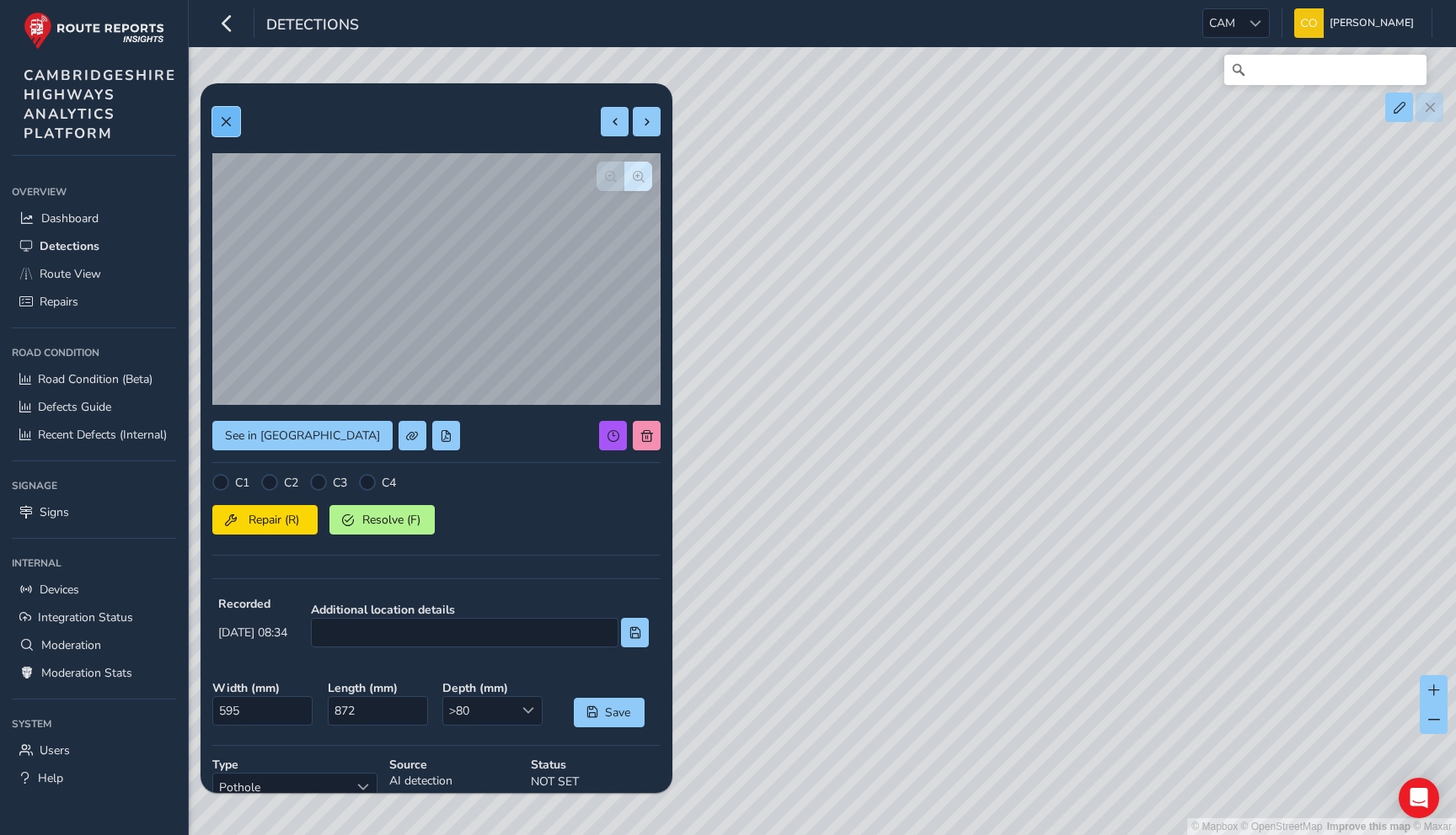
click at [233, 125] on button at bounding box center [226, 122] width 27 height 29
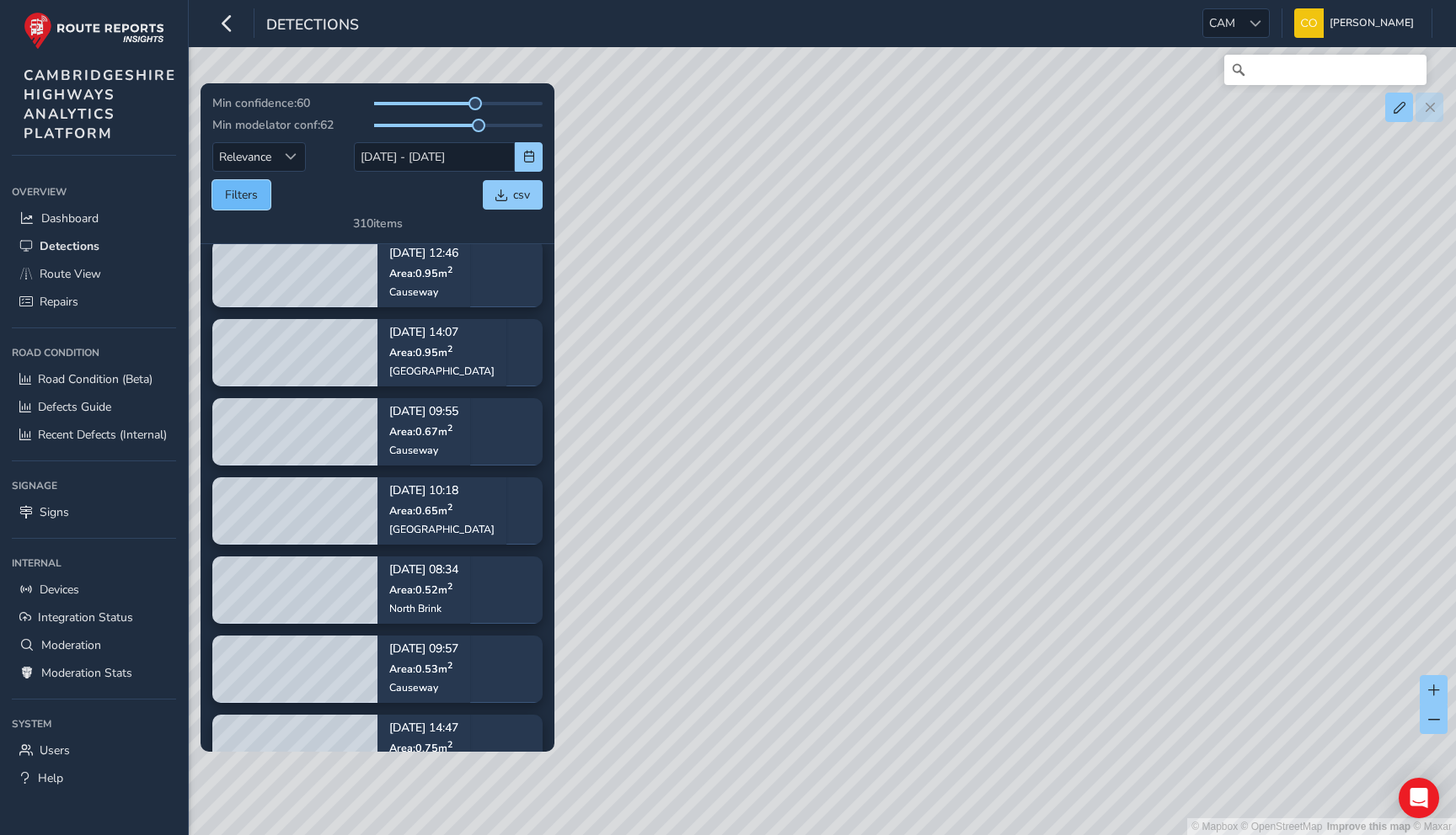
click at [246, 195] on button "Filters" at bounding box center [241, 195] width 58 height 29
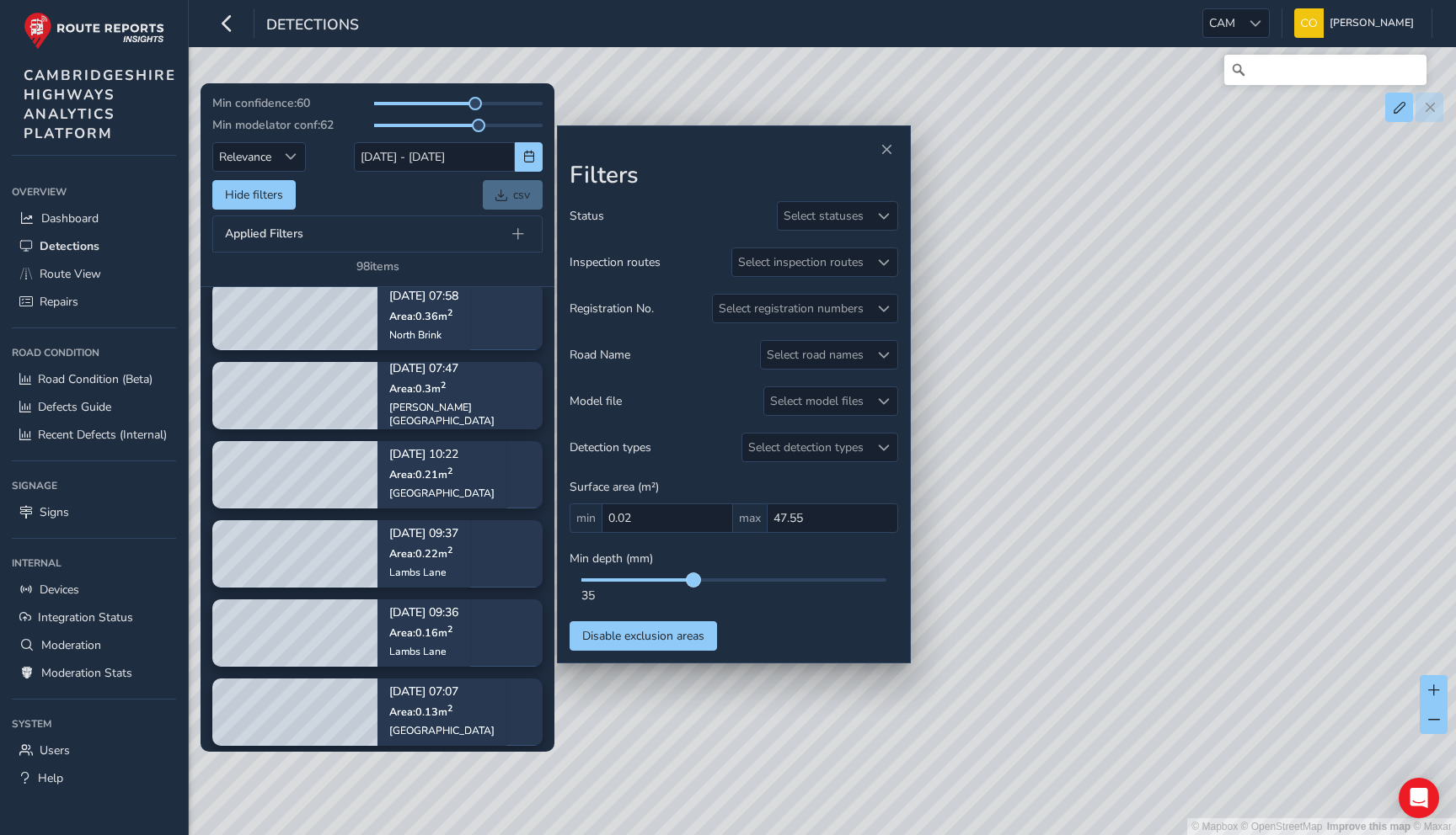
drag, startPoint x: 582, startPoint y: 585, endPoint x: 695, endPoint y: 584, distance: 113.0
click at [695, 584] on span at bounding box center [693, 580] width 14 height 14
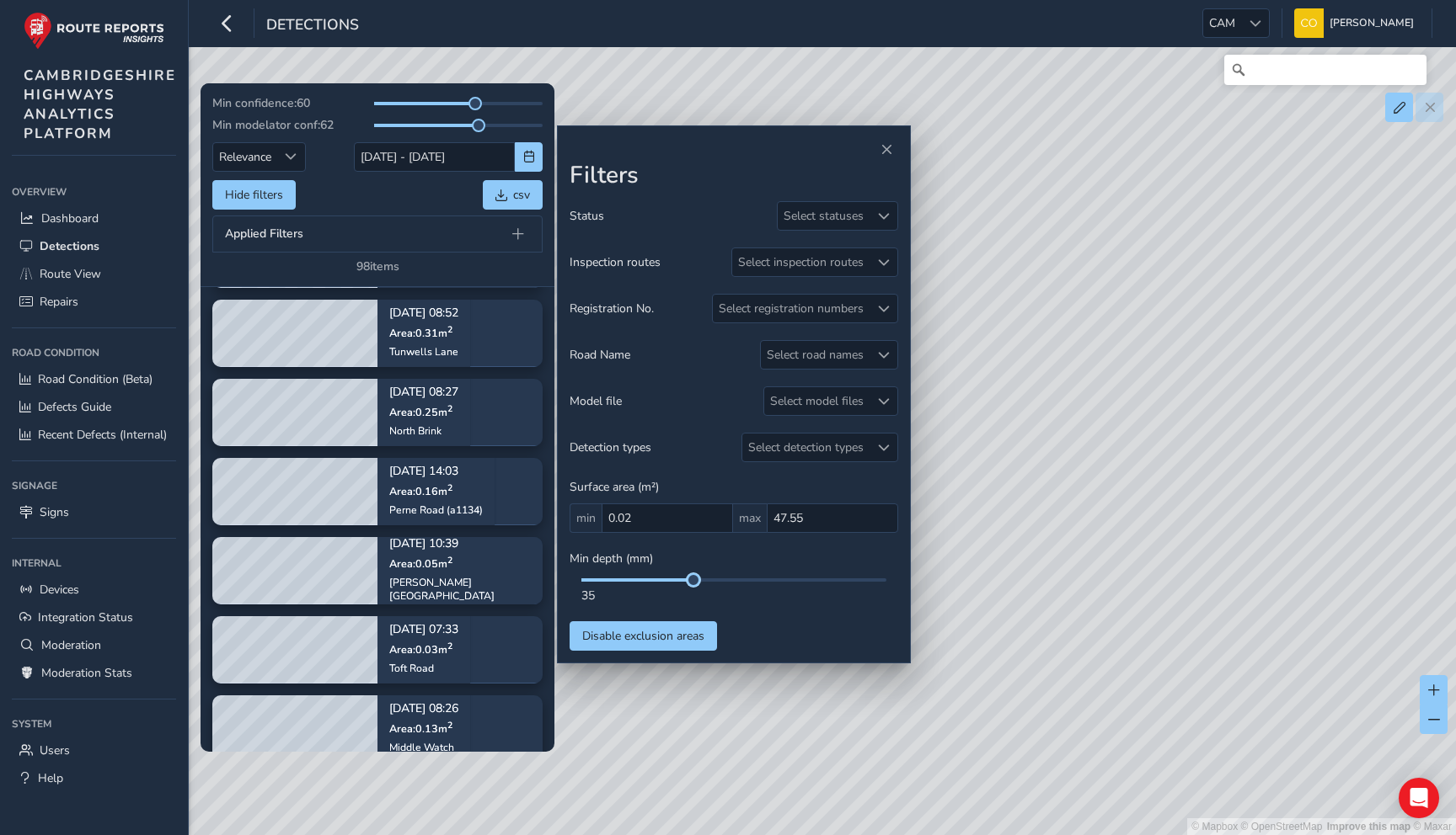
scroll to position [2171, 0]
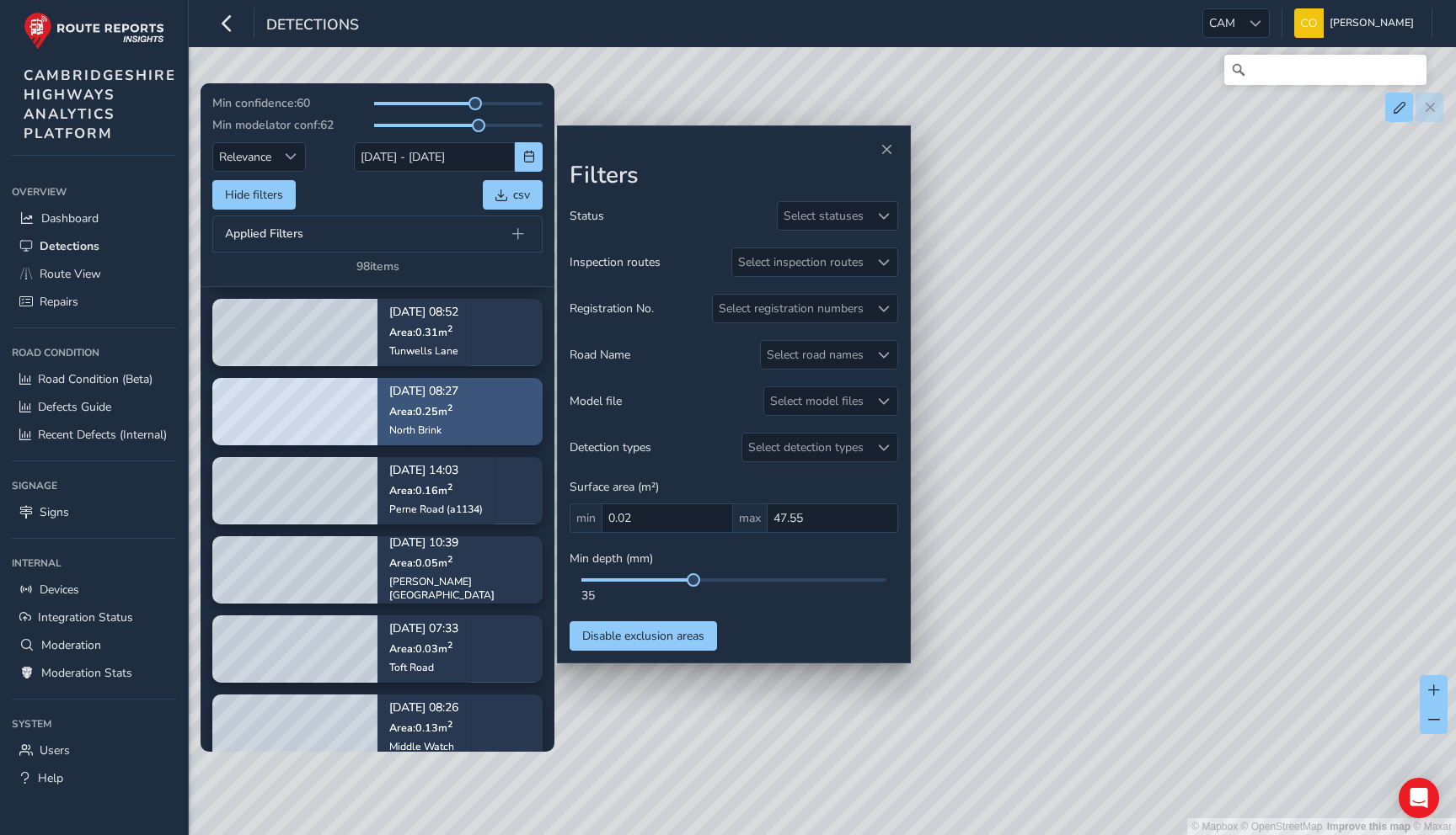
click at [470, 418] on div "Aug 21, 08:27 Area: 0.25 m 2 North Brink" at bounding box center [423, 411] width 92 height 98
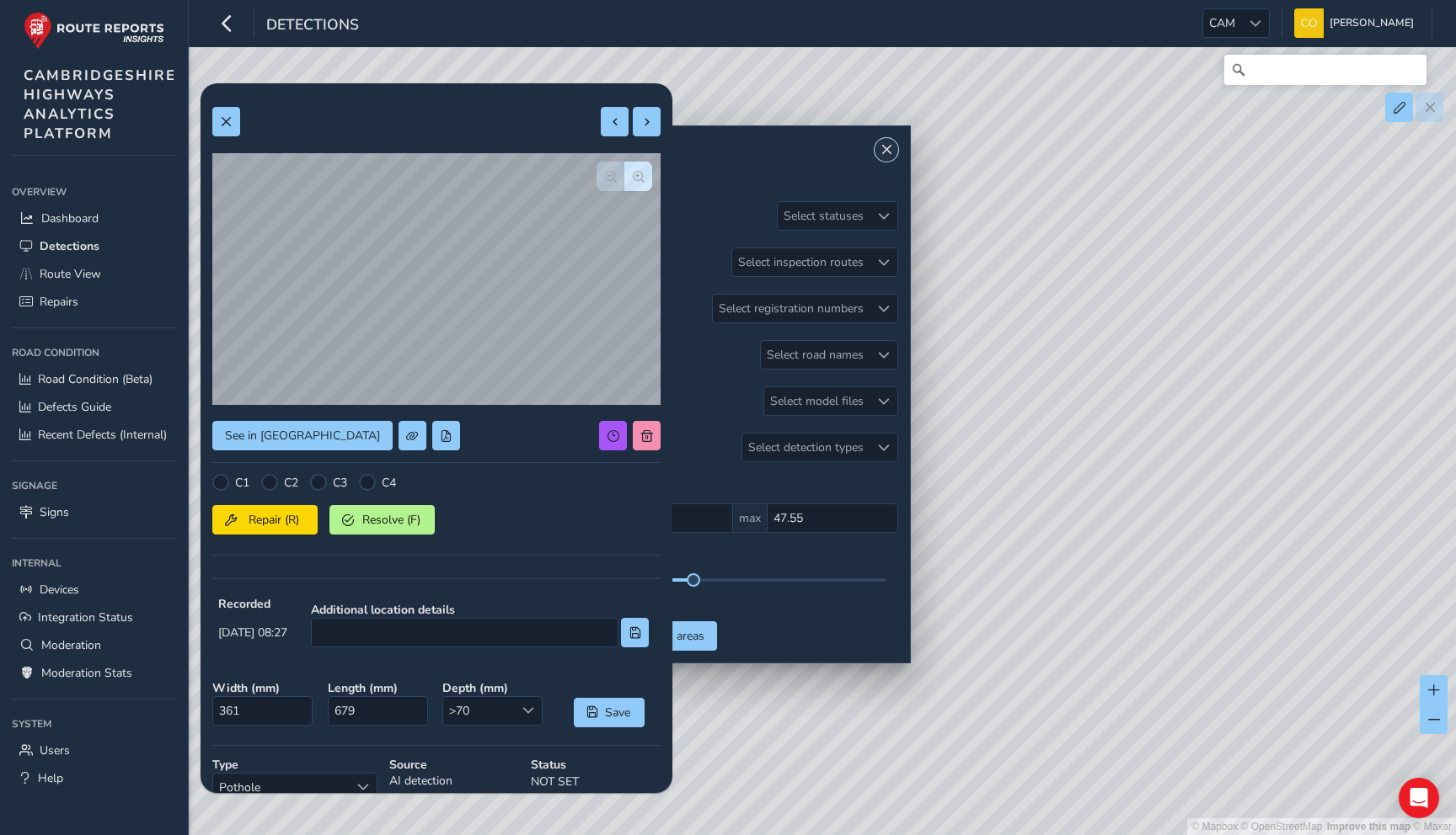
click at [887, 149] on span "Close" at bounding box center [886, 150] width 12 height 12
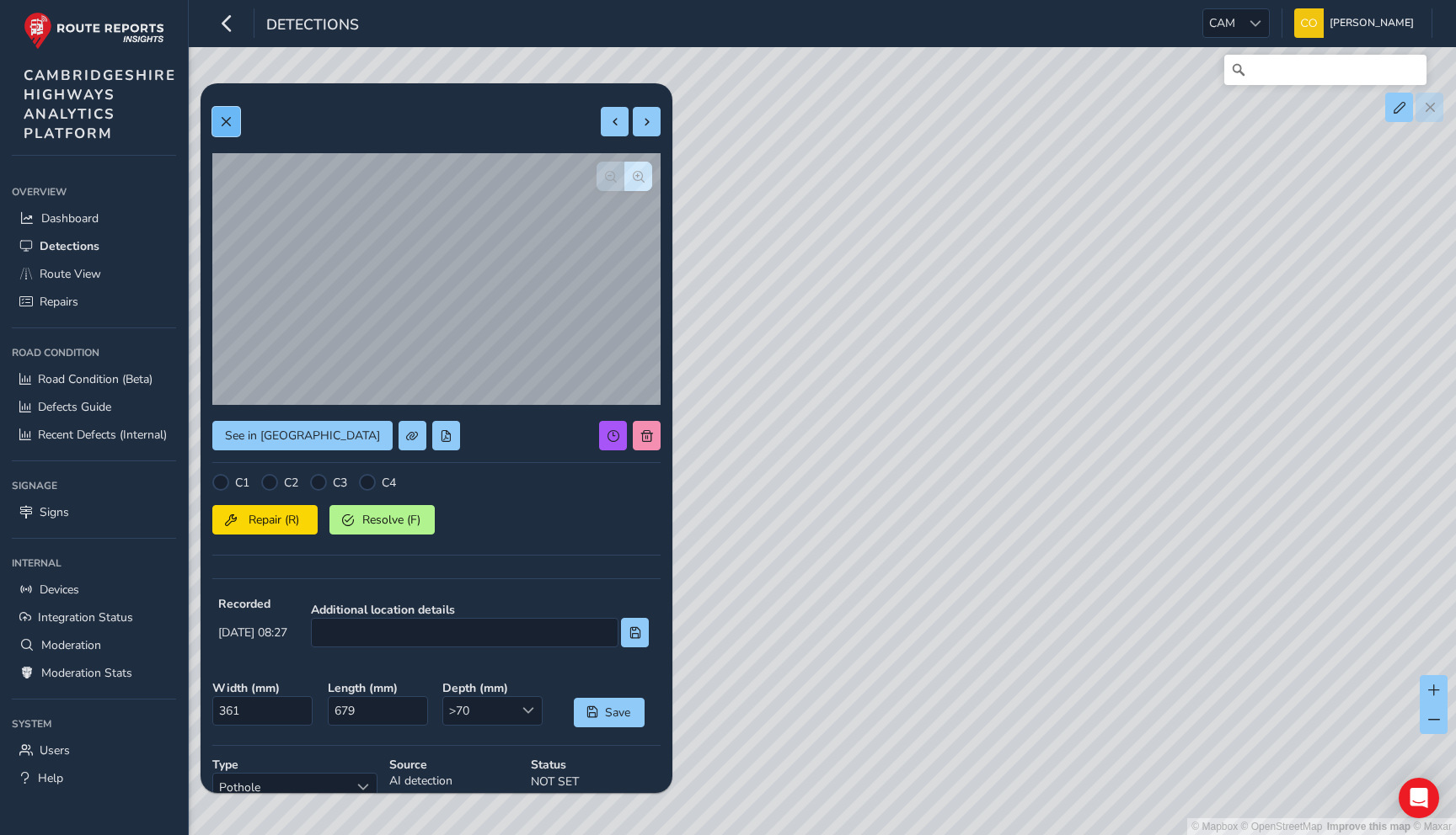
click at [230, 124] on span at bounding box center [226, 122] width 12 height 12
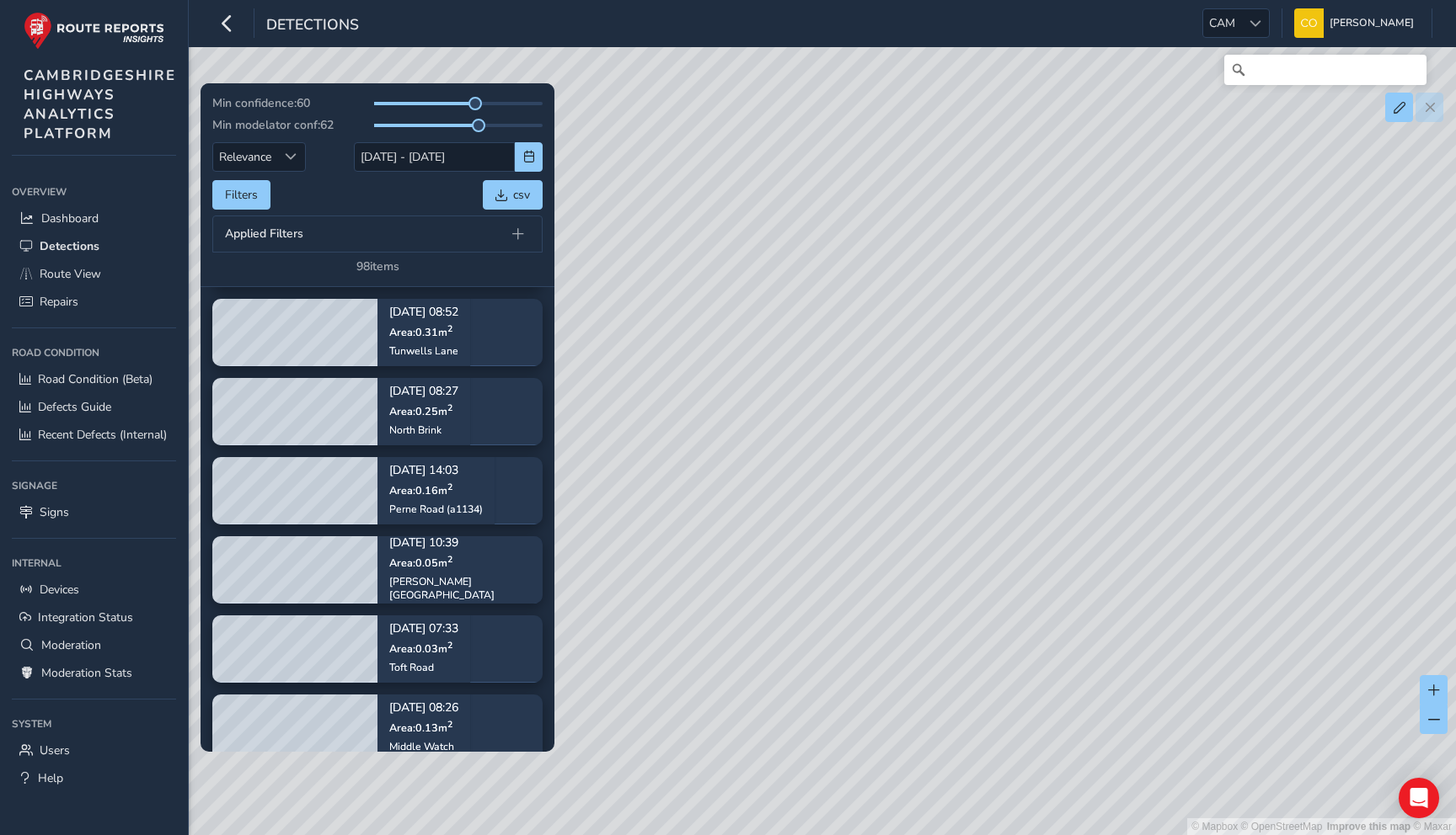
drag, startPoint x: 941, startPoint y: 568, endPoint x: 942, endPoint y: 465, distance: 103.0
click at [942, 465] on div "© Mapbox © OpenStreetMap Improve this map © Maxar" at bounding box center [728, 418] width 1456 height 835
click at [43, 268] on span "Route View" at bounding box center [69, 274] width 61 height 16
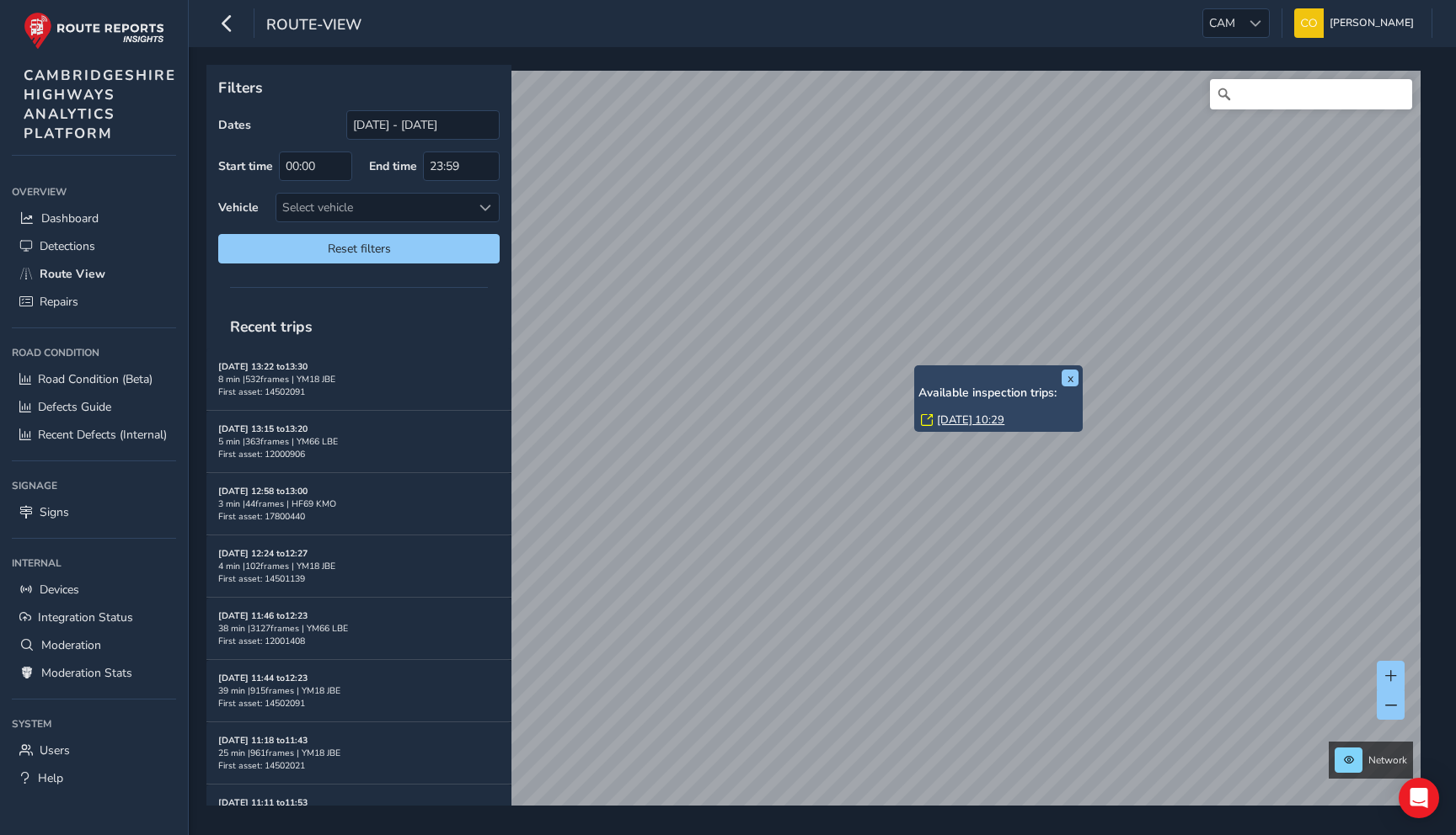
click at [934, 372] on div "x Available inspection trips: Wed, 13 Aug, 10:29 Filters Dates 03/08/2025 - 02/…" at bounding box center [816, 435] width 1220 height 741
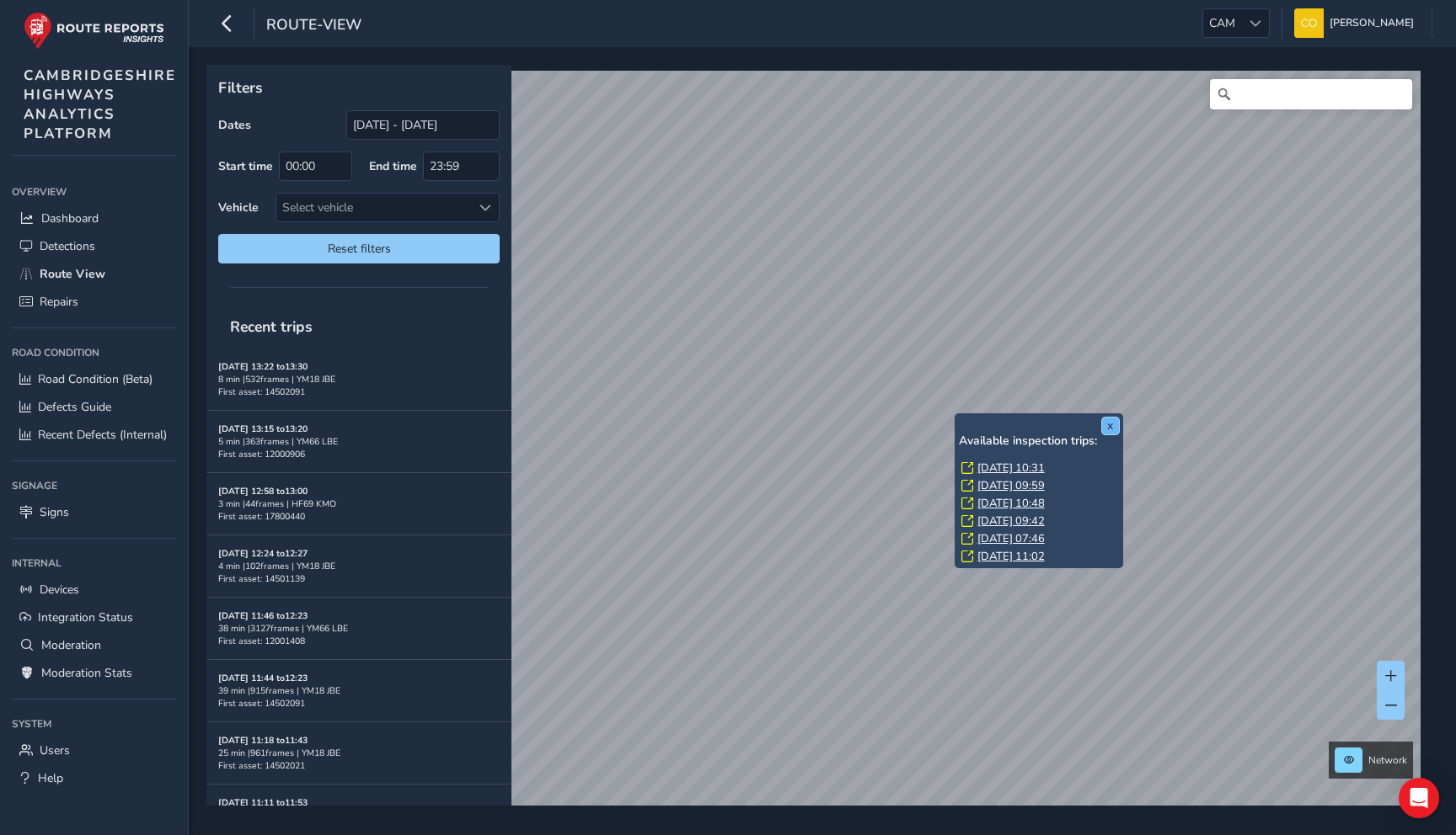
click at [1110, 424] on button "x" at bounding box center [1111, 426] width 16 height 16
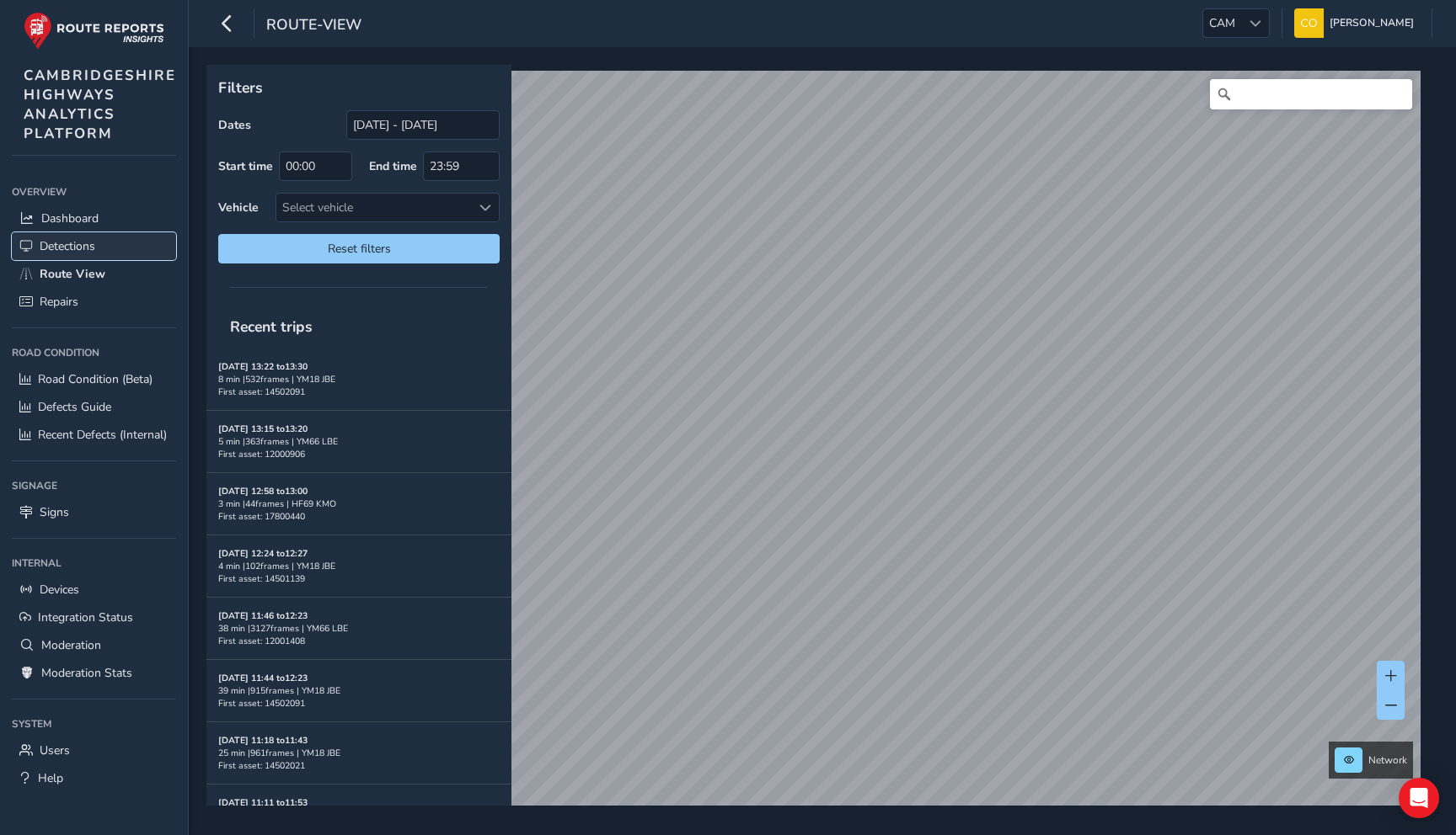
click at [93, 241] on span "Detections" at bounding box center [67, 247] width 56 height 16
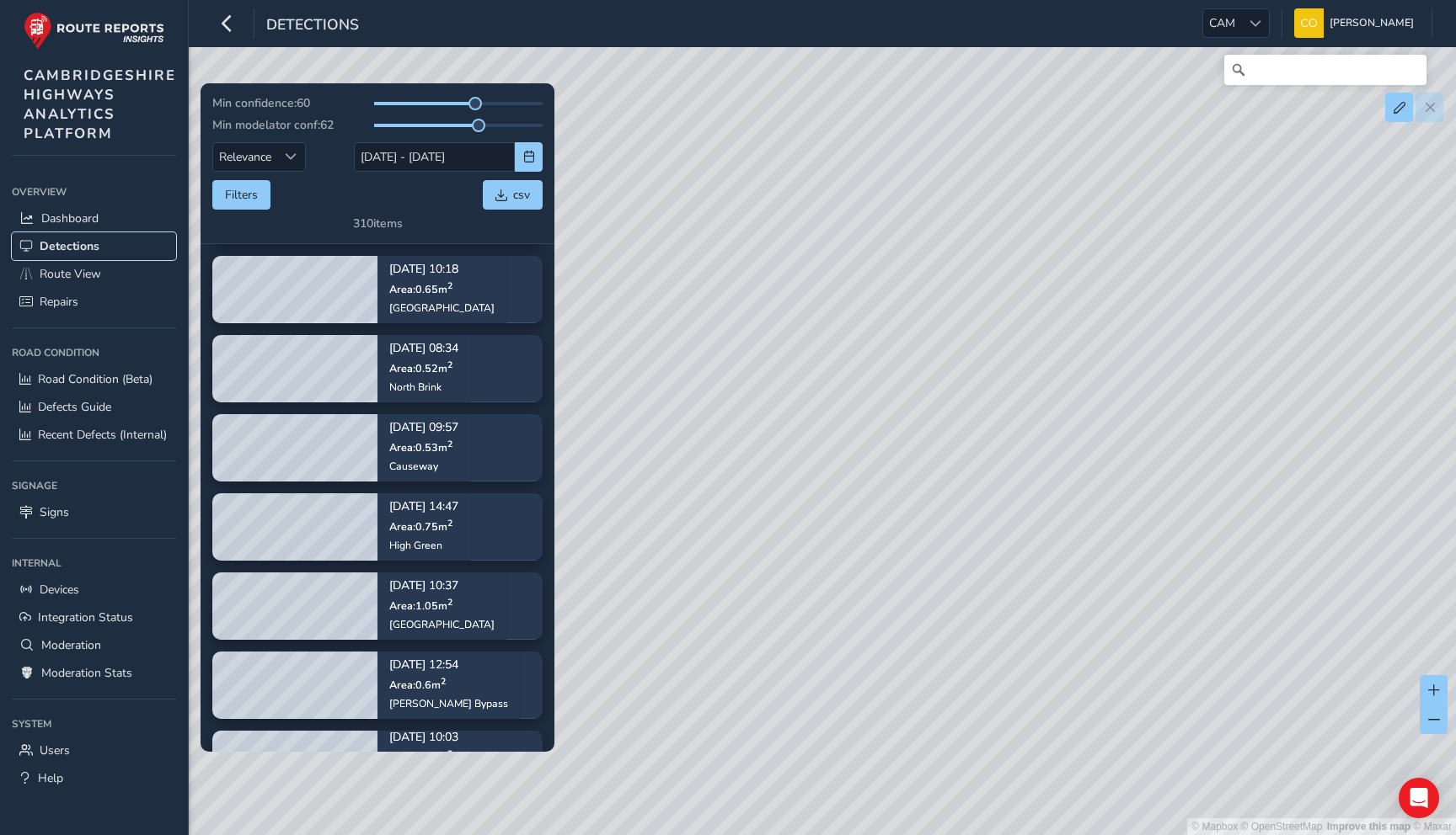
scroll to position [1407, 0]
click at [96, 768] on link "Help" at bounding box center [94, 778] width 165 height 27
click at [93, 757] on link "Users" at bounding box center [94, 751] width 165 height 27
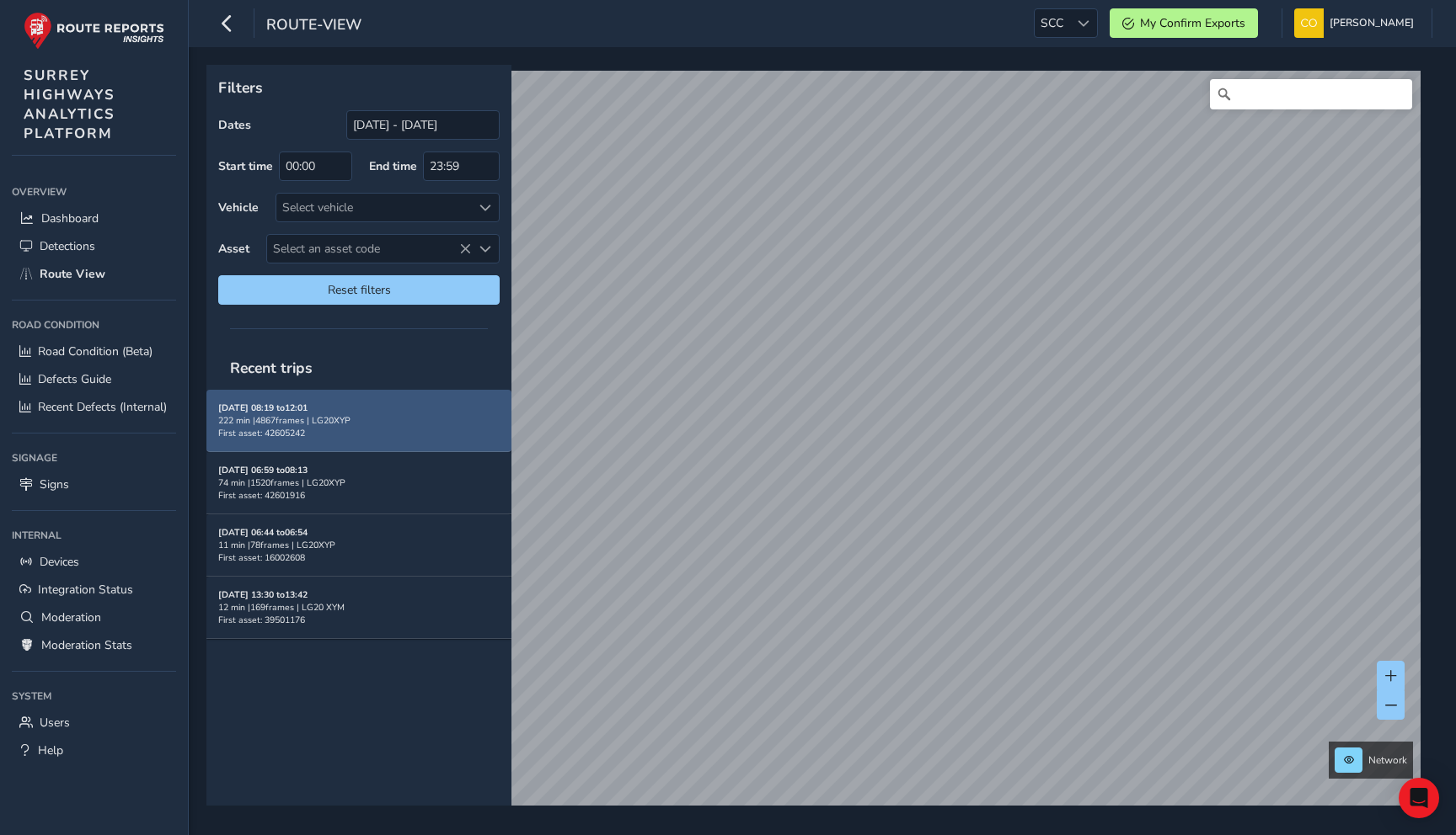
click at [372, 421] on div "222 min | 4867 frames | LG20XYP" at bounding box center [359, 421] width 282 height 13
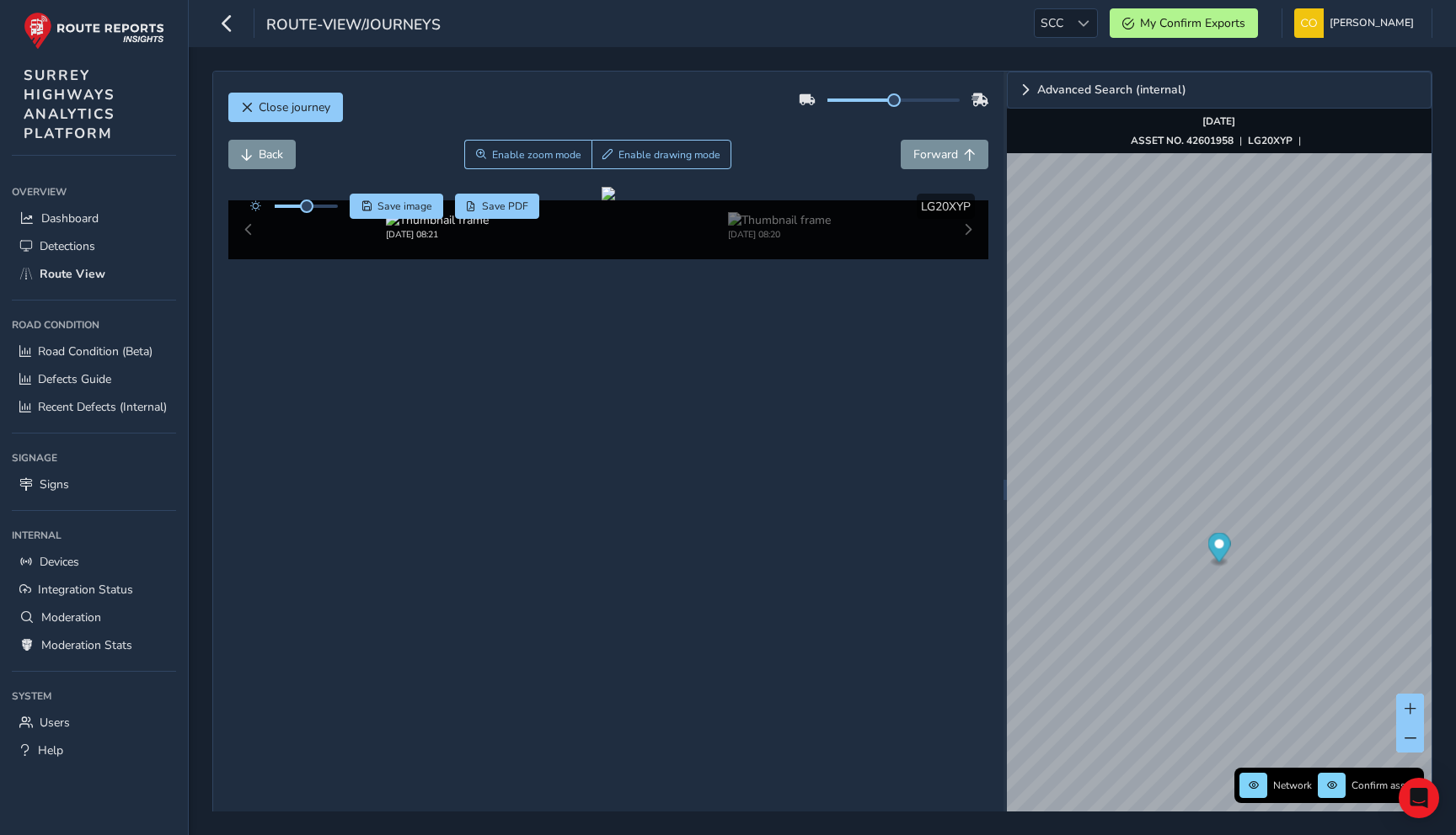
click at [898, 104] on div at bounding box center [894, 100] width 190 height 26
drag, startPoint x: 895, startPoint y: 101, endPoint x: 937, endPoint y: 101, distance: 42.0
click at [900, 101] on span at bounding box center [894, 100] width 14 height 14
click at [872, 135] on div "Close journey" at bounding box center [609, 113] width 760 height 54
click at [71, 228] on link "Dashboard" at bounding box center [94, 218] width 165 height 27
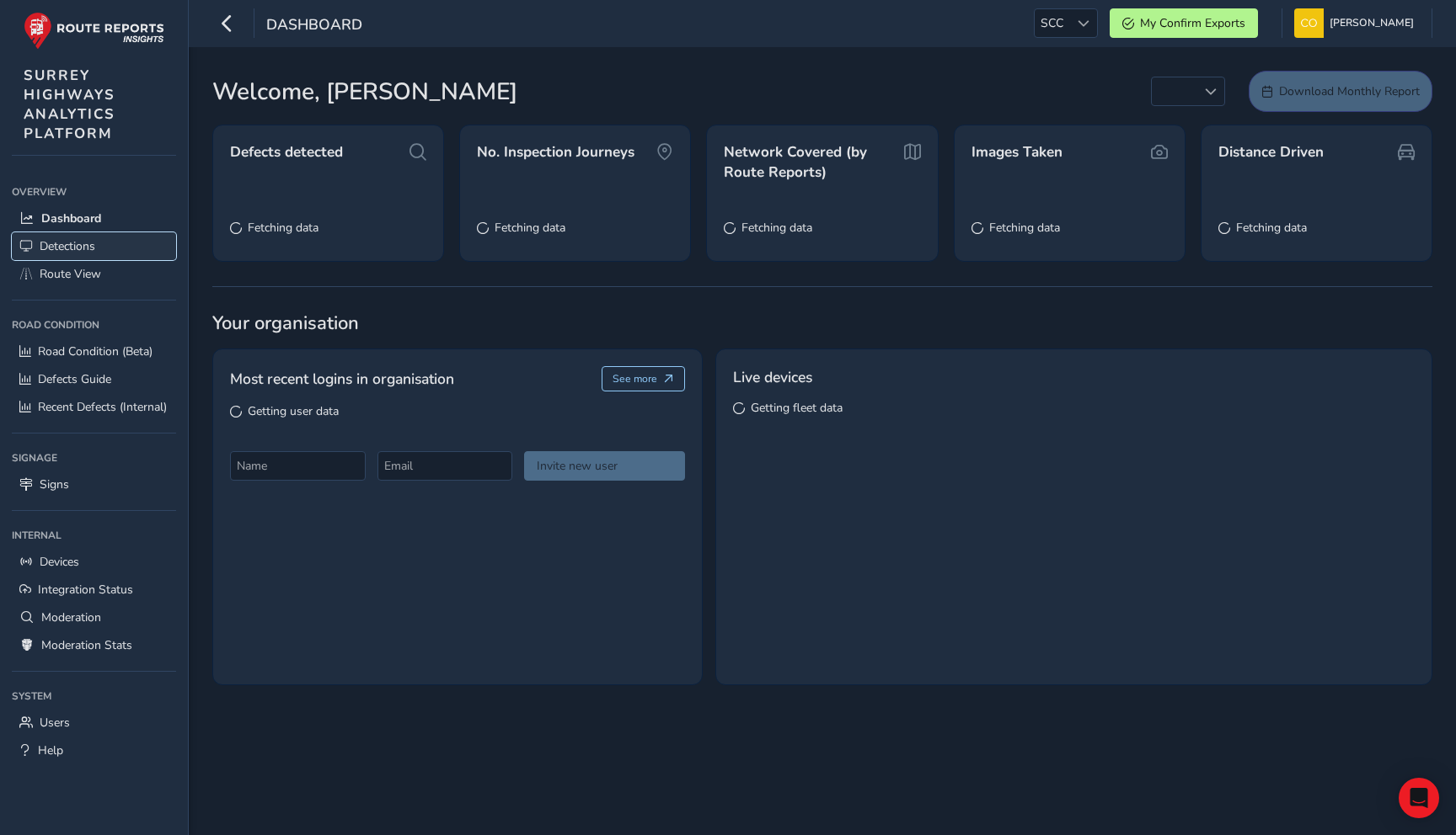
click at [74, 239] on span "Detections" at bounding box center [67, 247] width 56 height 16
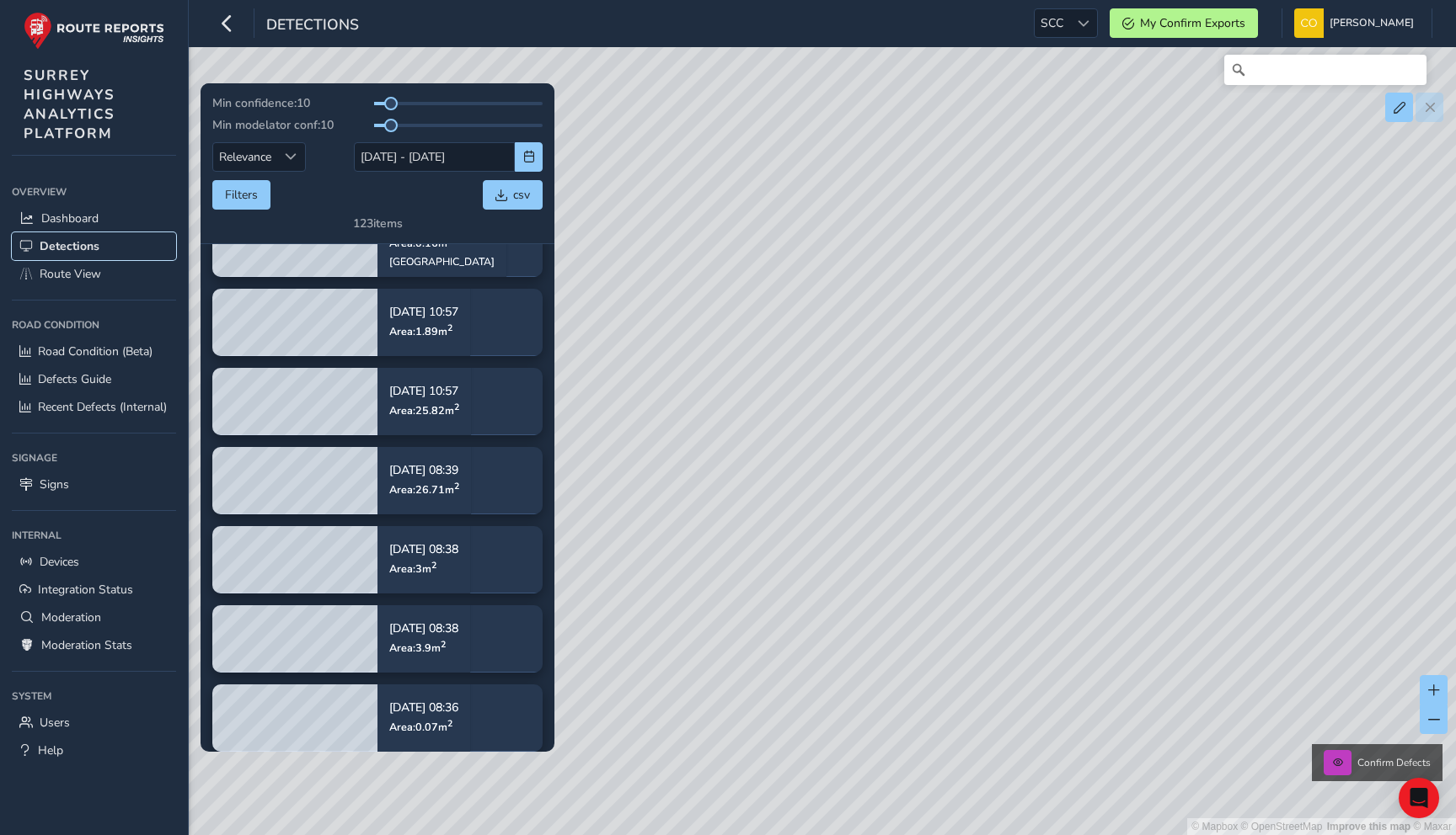
scroll to position [4825, 0]
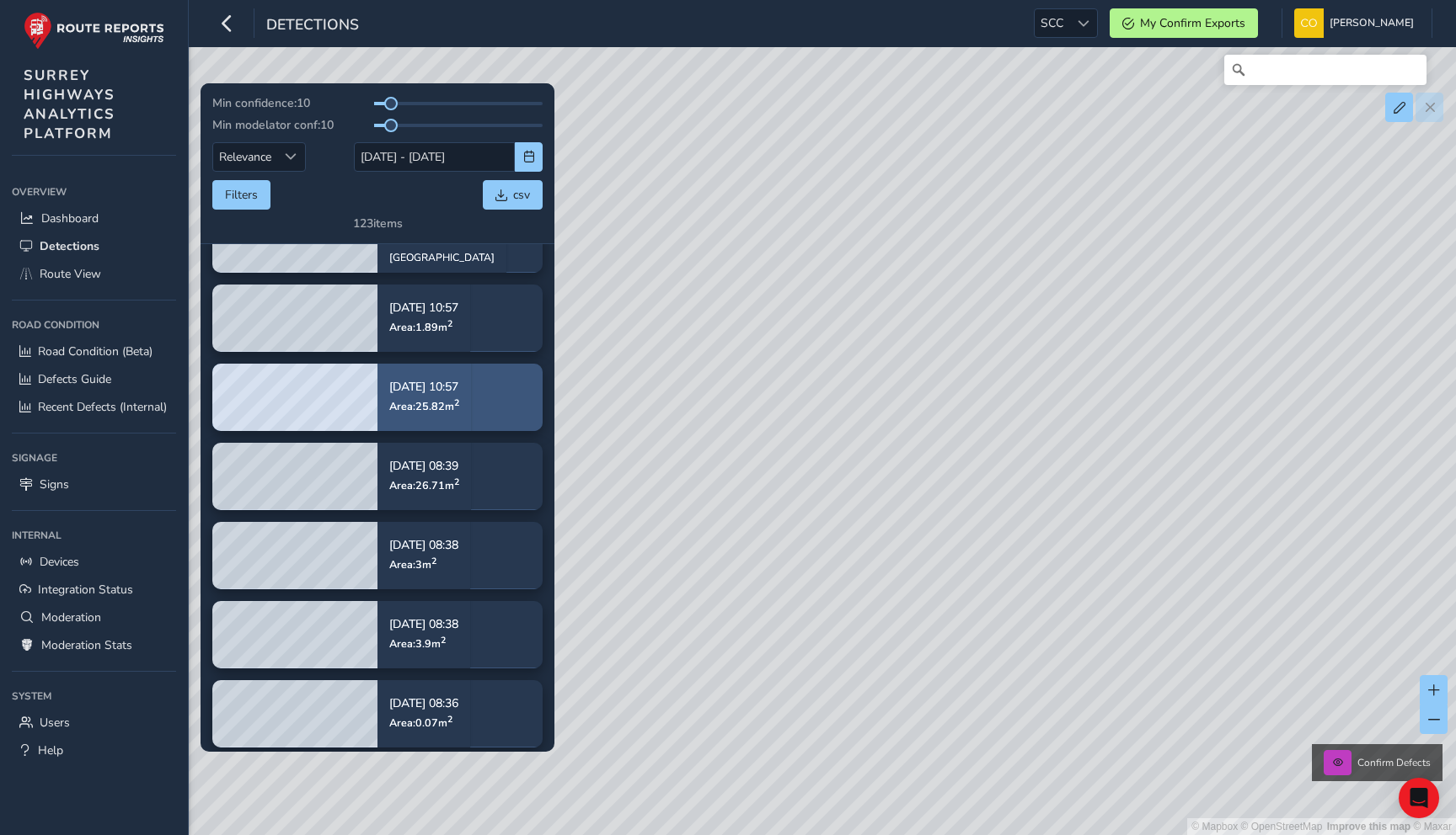
click at [424, 393] on p "Aug 28, 10:57" at bounding box center [424, 387] width 70 height 12
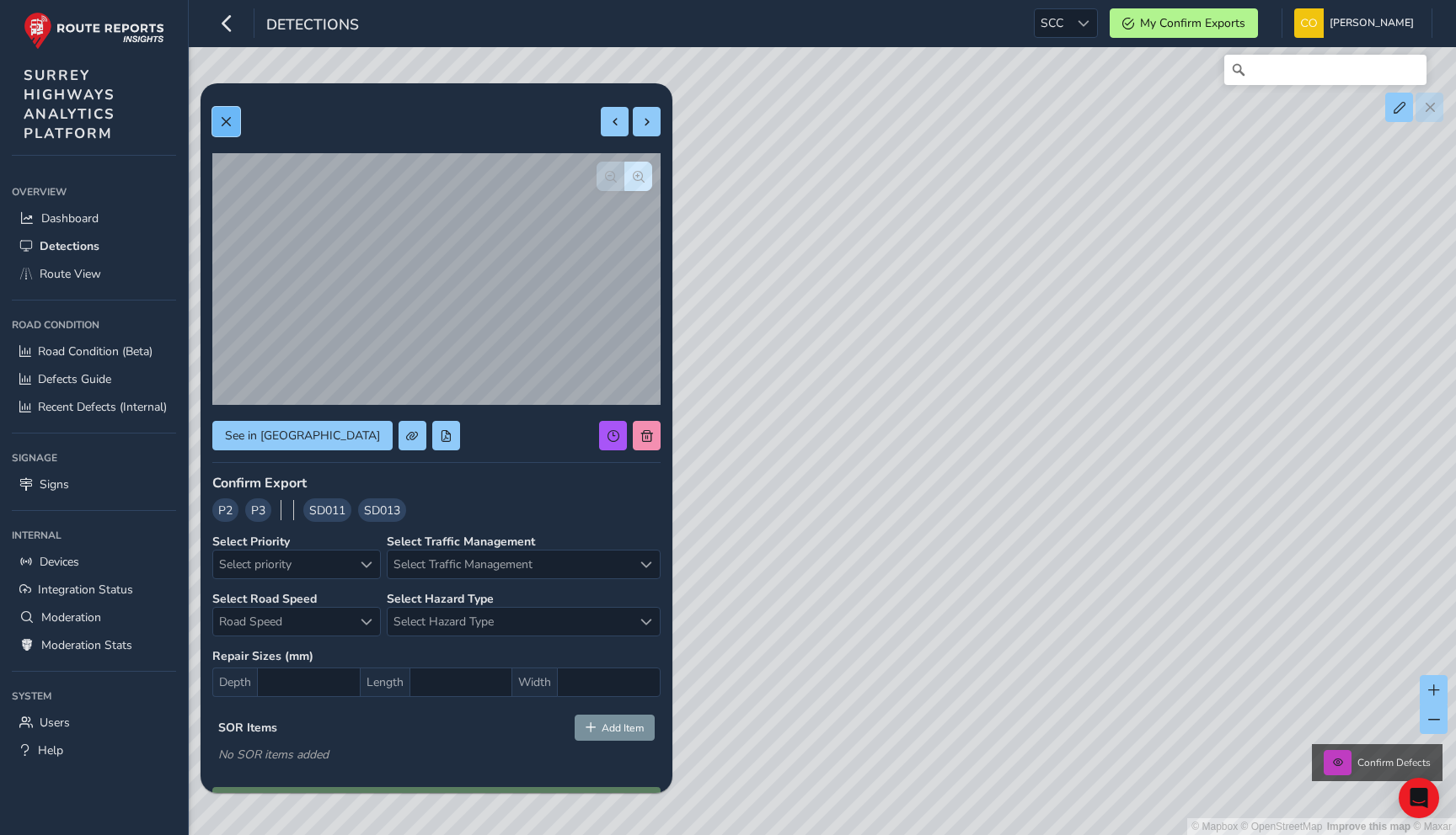
click at [231, 134] on button at bounding box center [226, 122] width 27 height 29
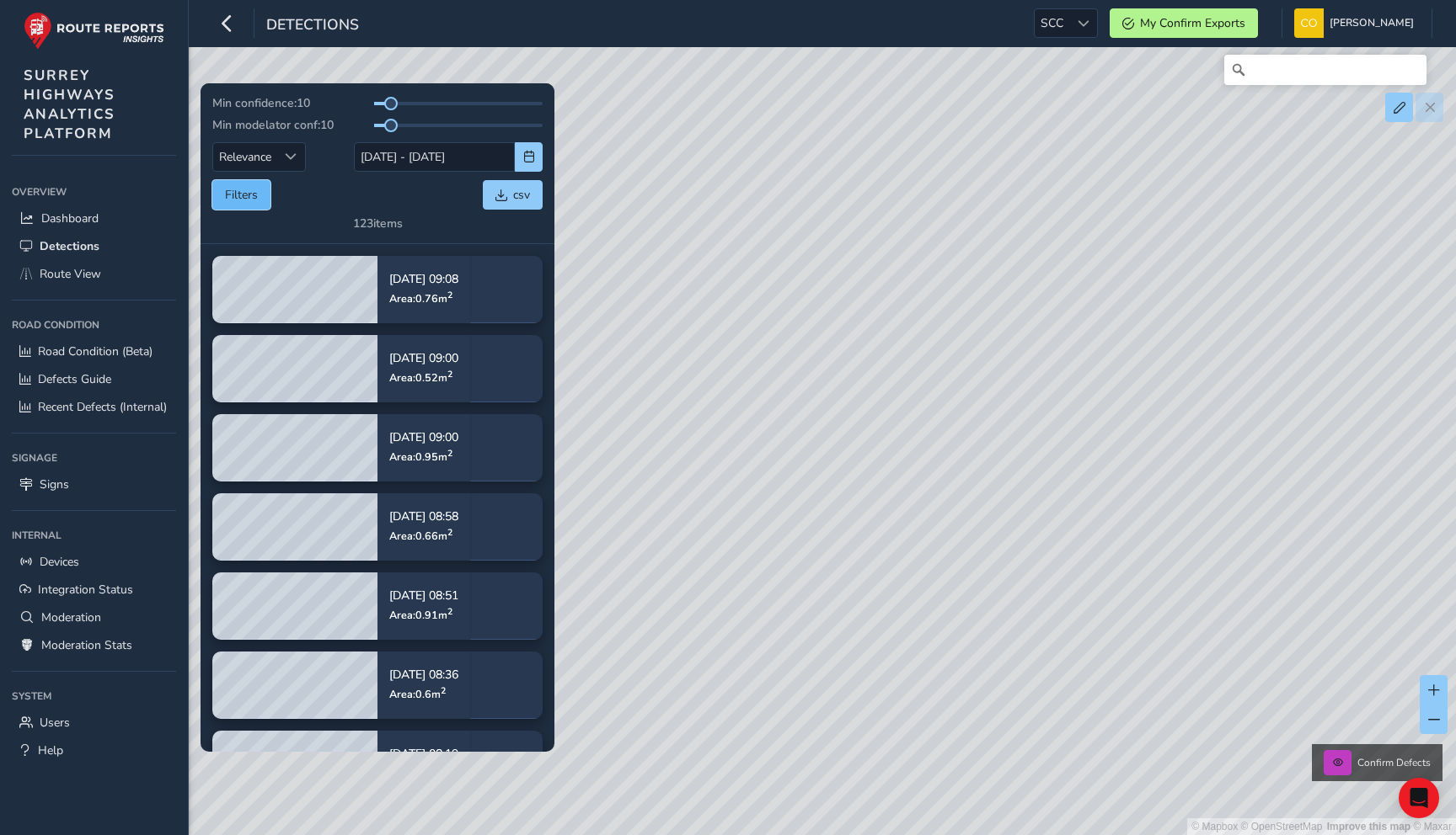
click at [258, 195] on button "Filters" at bounding box center [241, 195] width 58 height 29
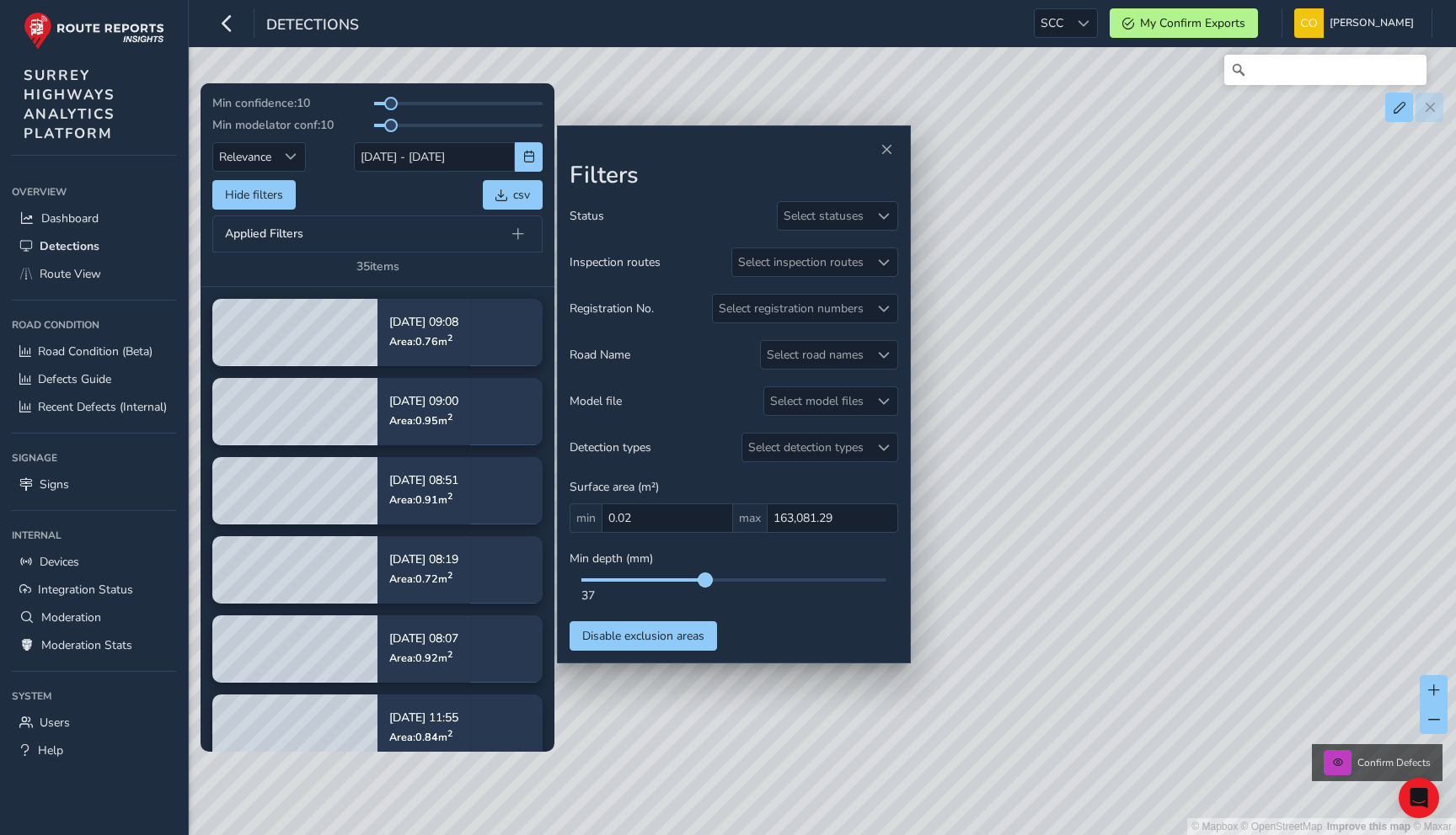
drag, startPoint x: 587, startPoint y: 580, endPoint x: 701, endPoint y: 586, distance: 114.2
click at [701, 586] on span at bounding box center [705, 580] width 14 height 14
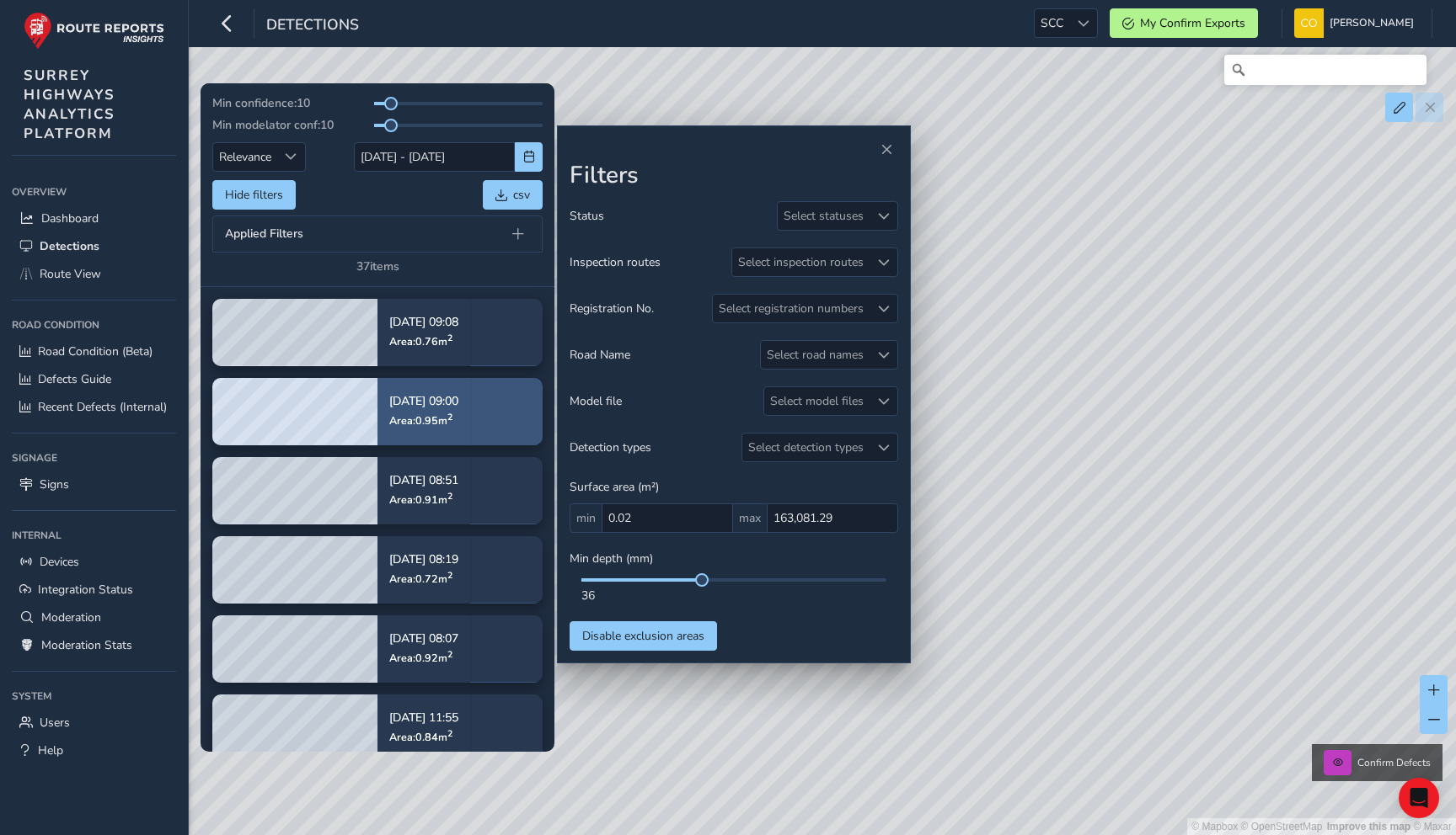
click at [470, 427] on div "Sep 02, 09:00 Area: 0.95 m 2" at bounding box center [423, 411] width 92 height 79
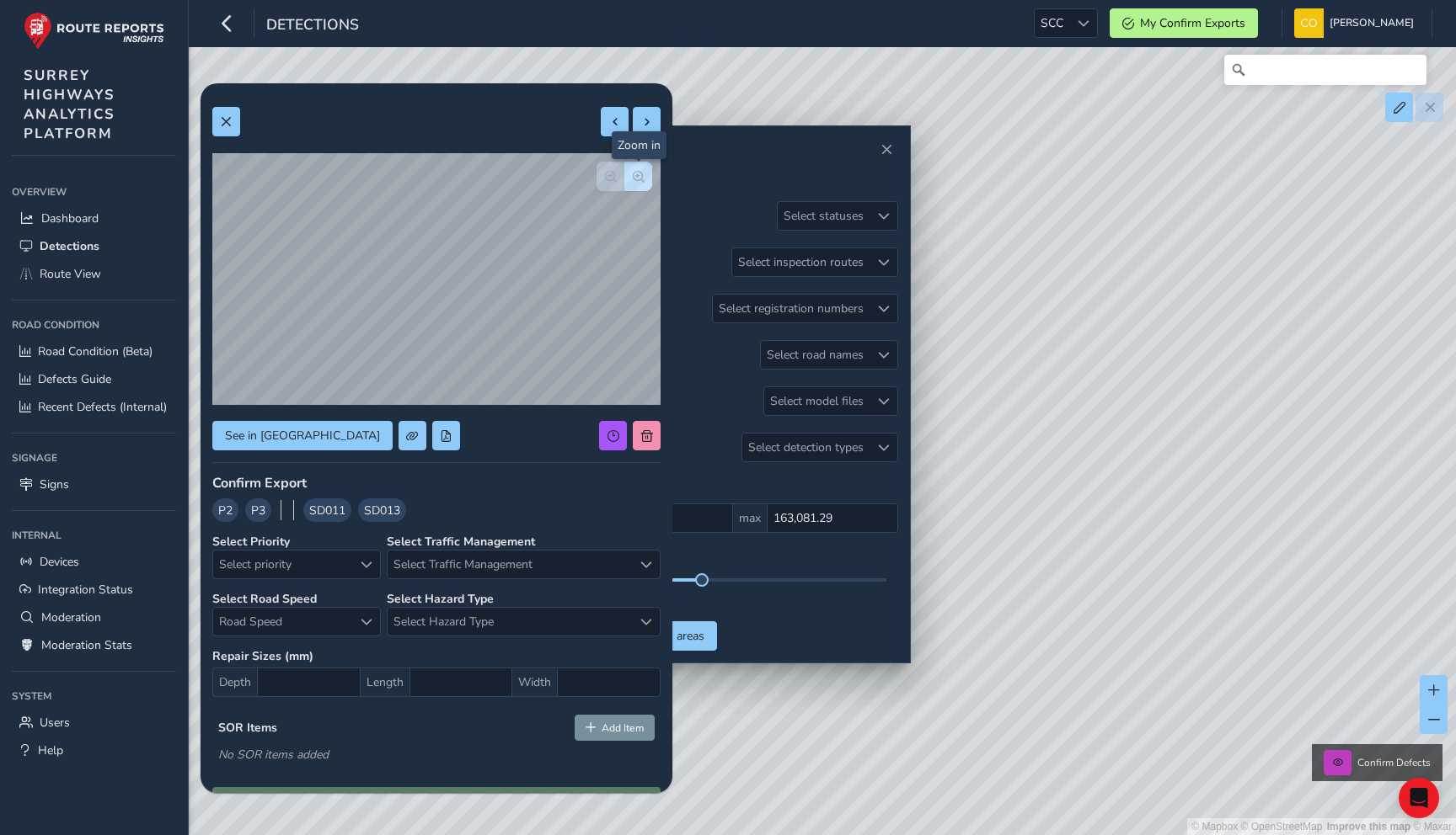
click at [628, 173] on button "button" at bounding box center [638, 176] width 27 height 29
click at [608, 173] on span "button" at bounding box center [611, 176] width 12 height 12
click at [231, 132] on button at bounding box center [226, 122] width 27 height 29
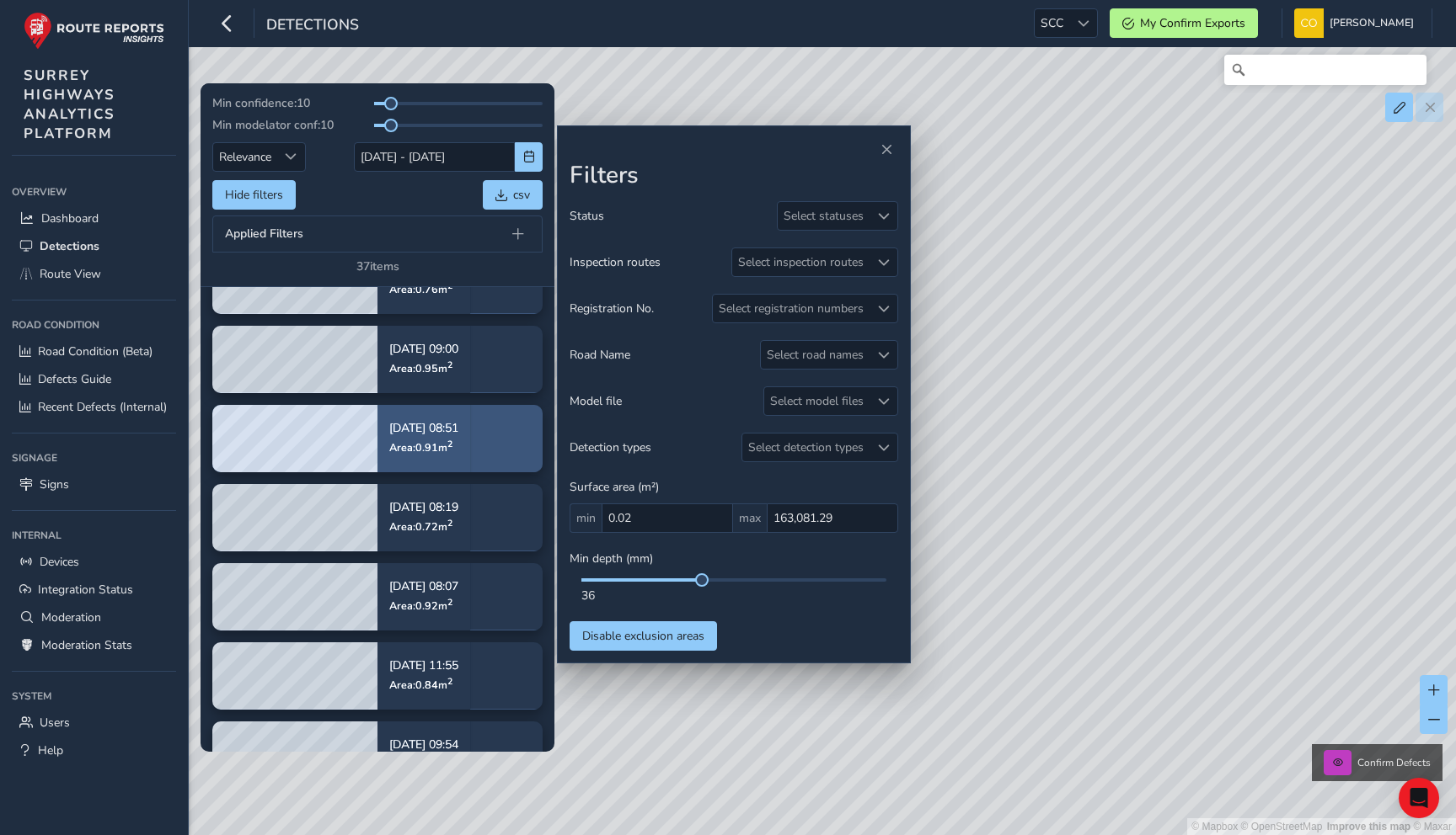
scroll to position [53, 0]
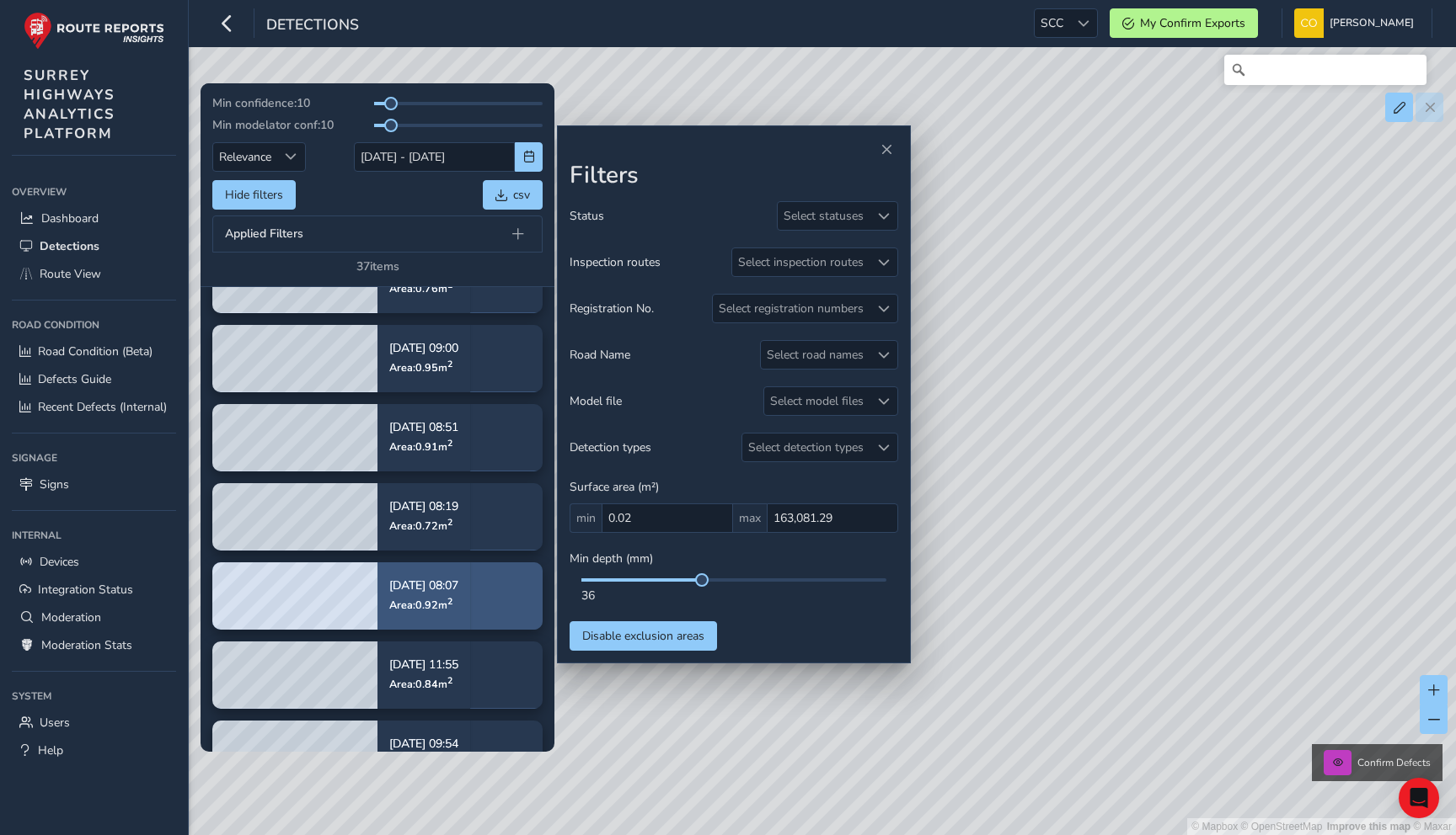
click at [444, 570] on div "Sep 02, 08:07 Area: 0.92 m 2" at bounding box center [424, 596] width 69 height 55
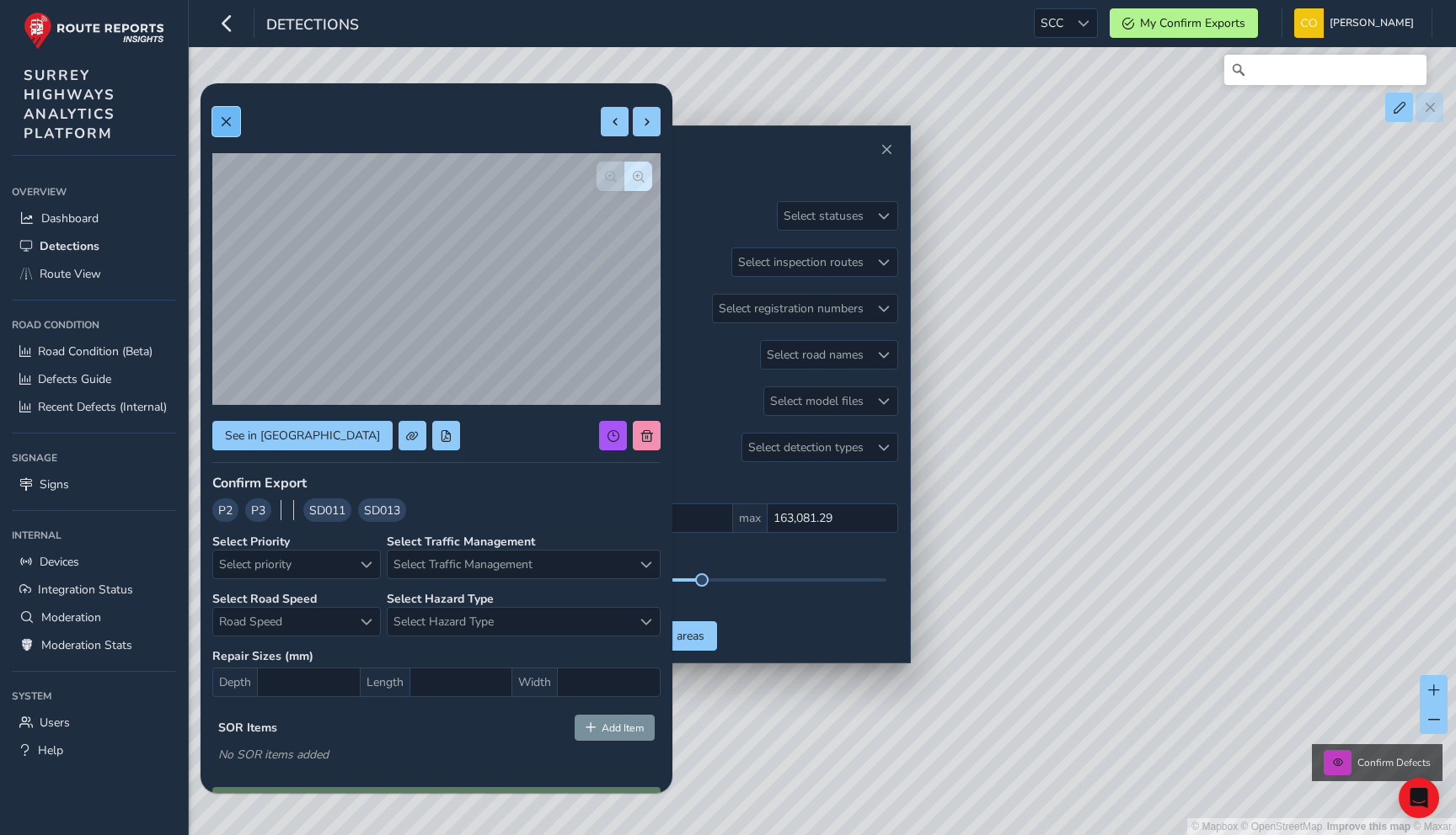
click at [228, 132] on button at bounding box center [226, 122] width 27 height 29
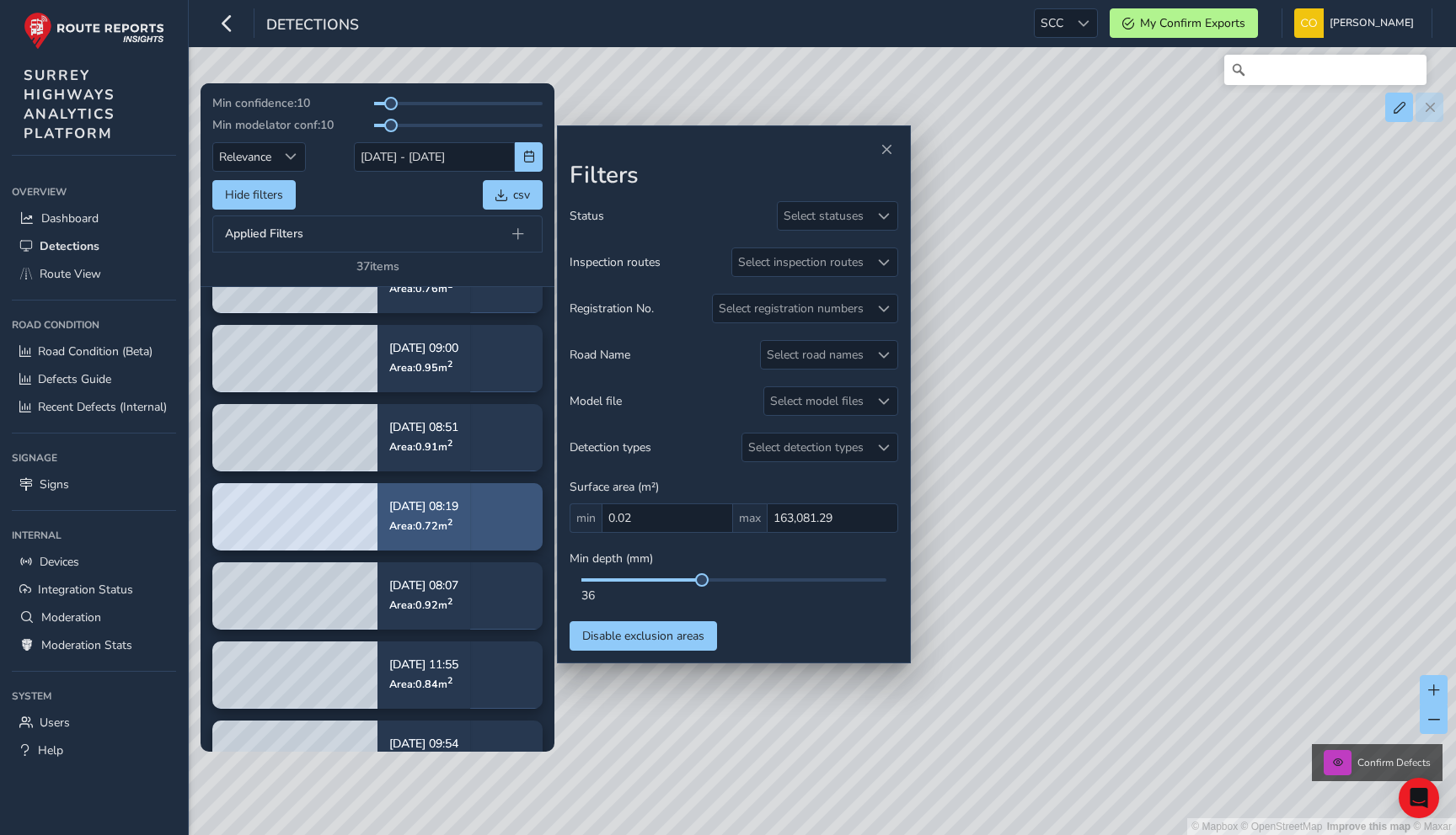
click at [445, 519] on p "Area: 0.72 m 2" at bounding box center [424, 525] width 69 height 14
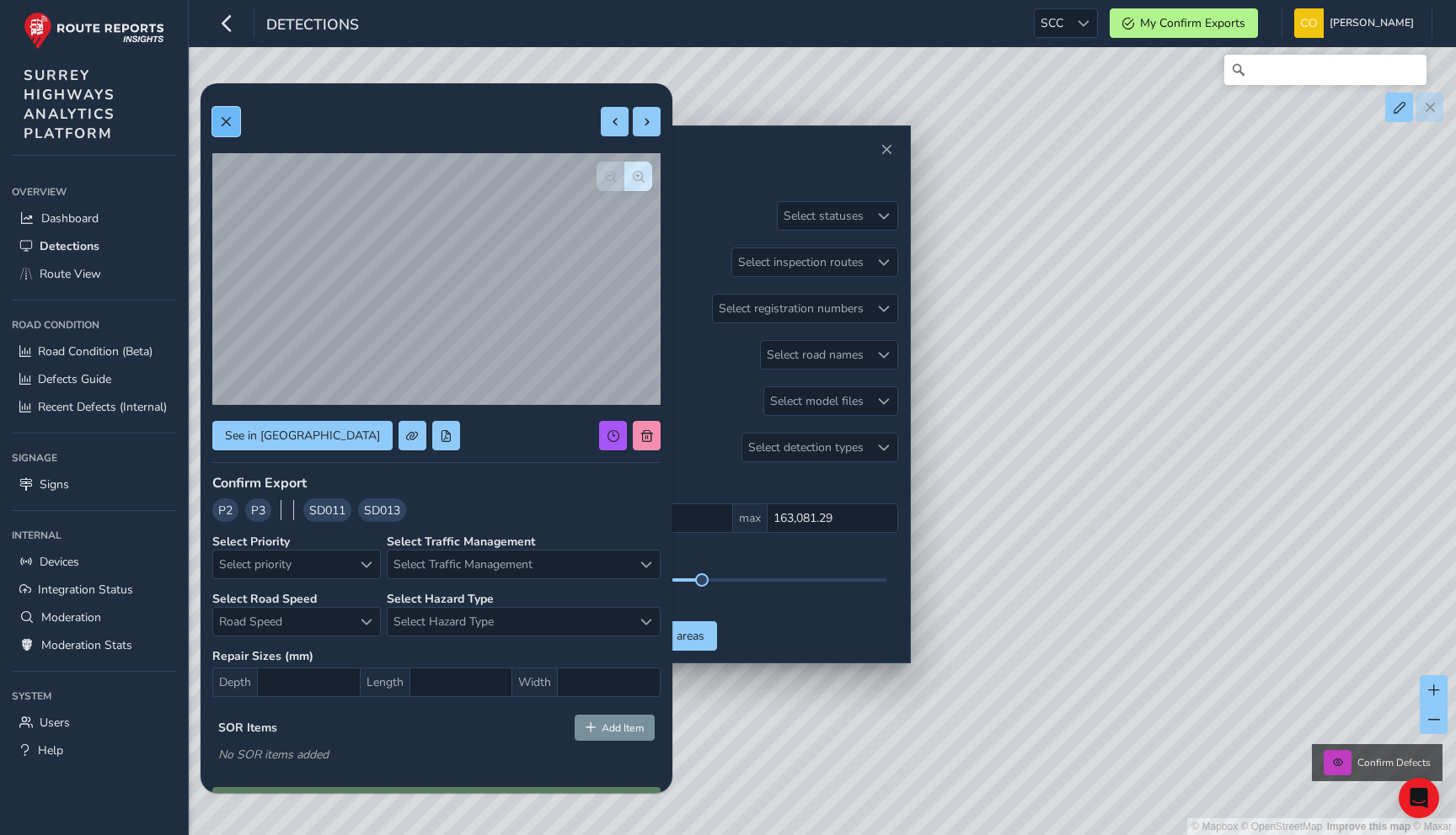
click at [221, 122] on span at bounding box center [226, 122] width 12 height 12
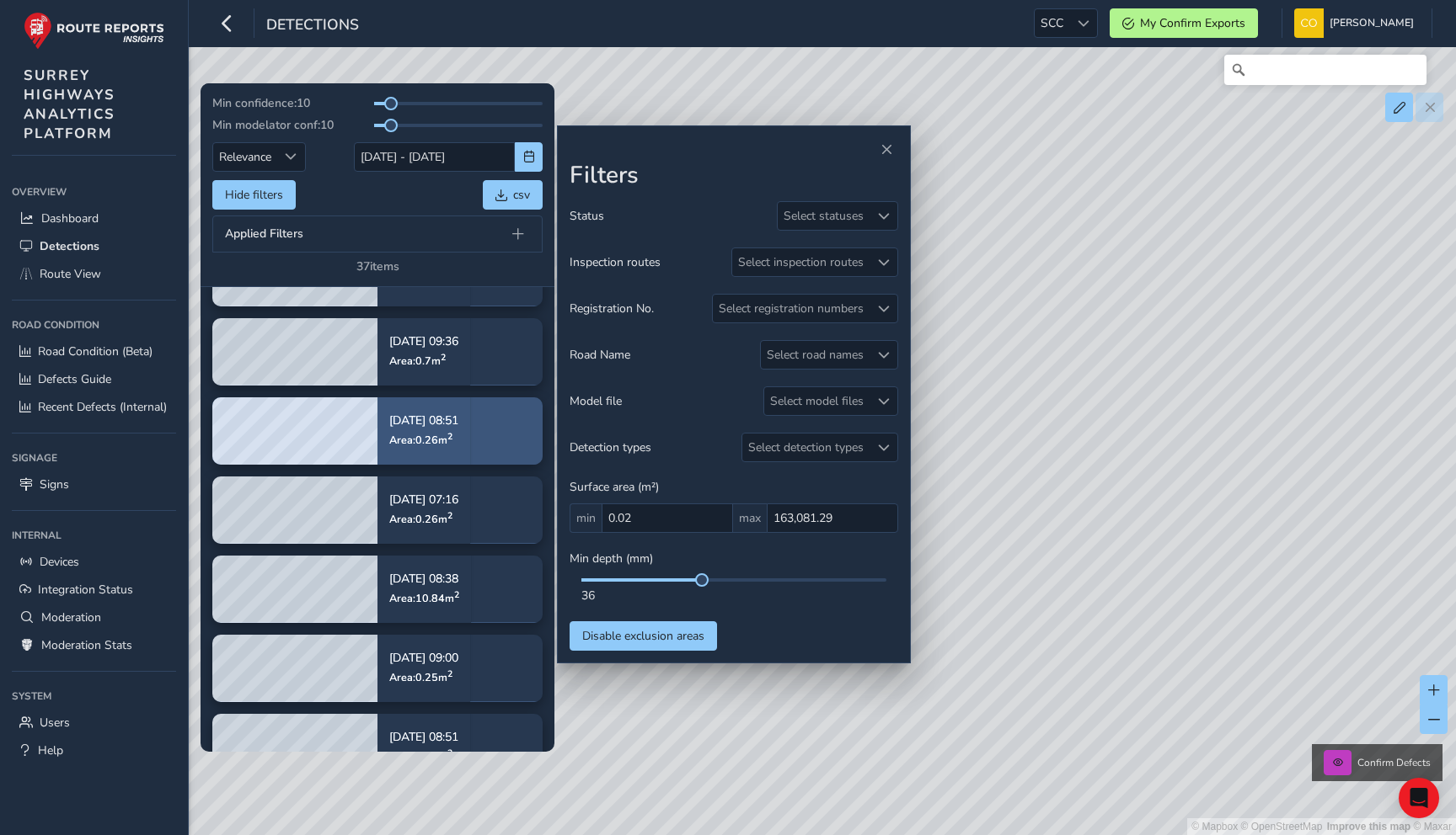
scroll to position [610, 0]
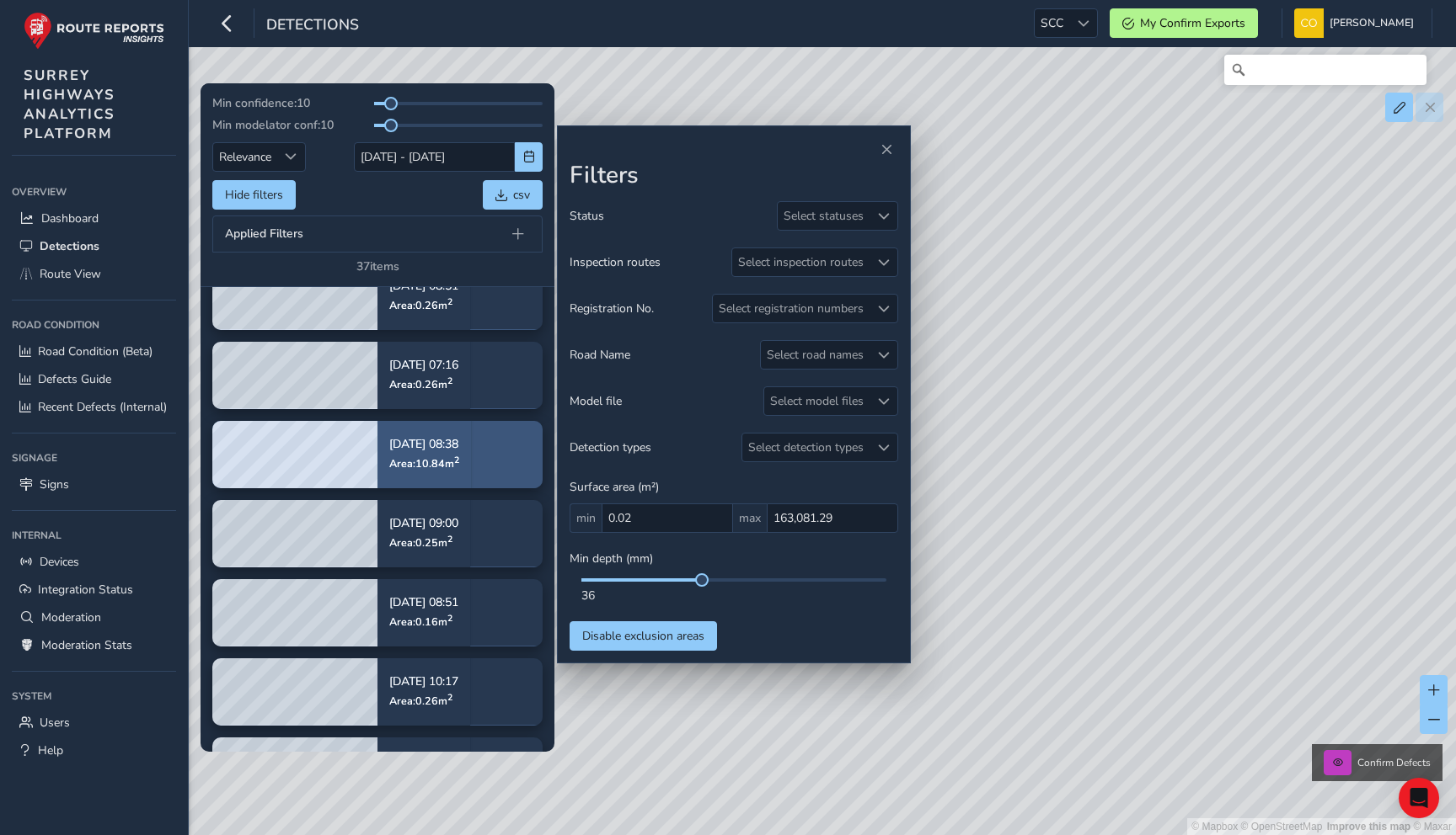
click at [459, 444] on p "Aug 28, 08:38" at bounding box center [424, 444] width 70 height 12
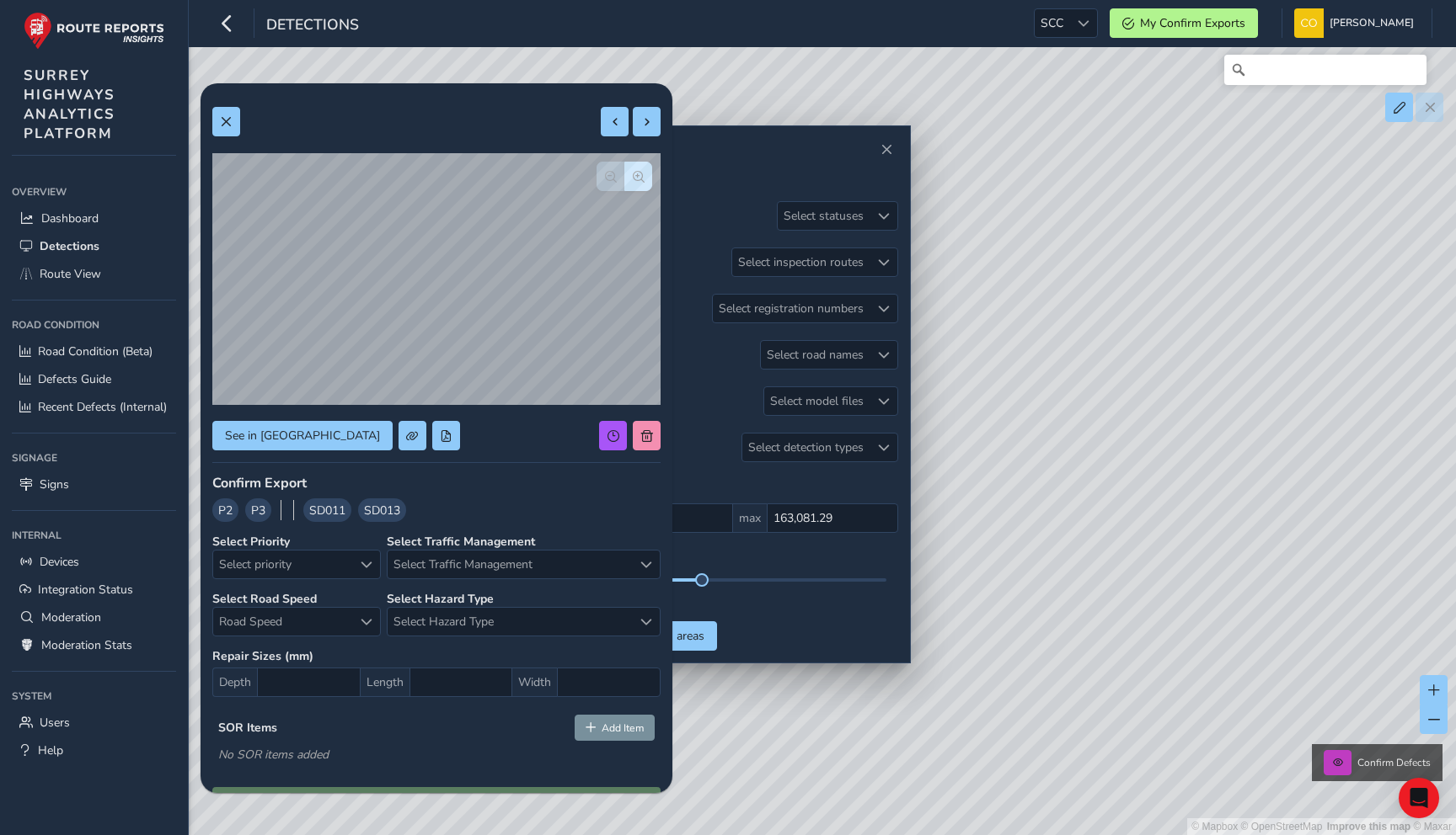
drag, startPoint x: 1050, startPoint y: 429, endPoint x: 1121, endPoint y: 429, distance: 71.0
click at [1121, 429] on div "© Mapbox © OpenStreetMap Improve this map © Maxar Confirm Defects" at bounding box center [728, 418] width 1456 height 835
click at [1346, 767] on button at bounding box center [1337, 763] width 27 height 26
click at [634, 181] on span "button" at bounding box center [638, 176] width 12 height 12
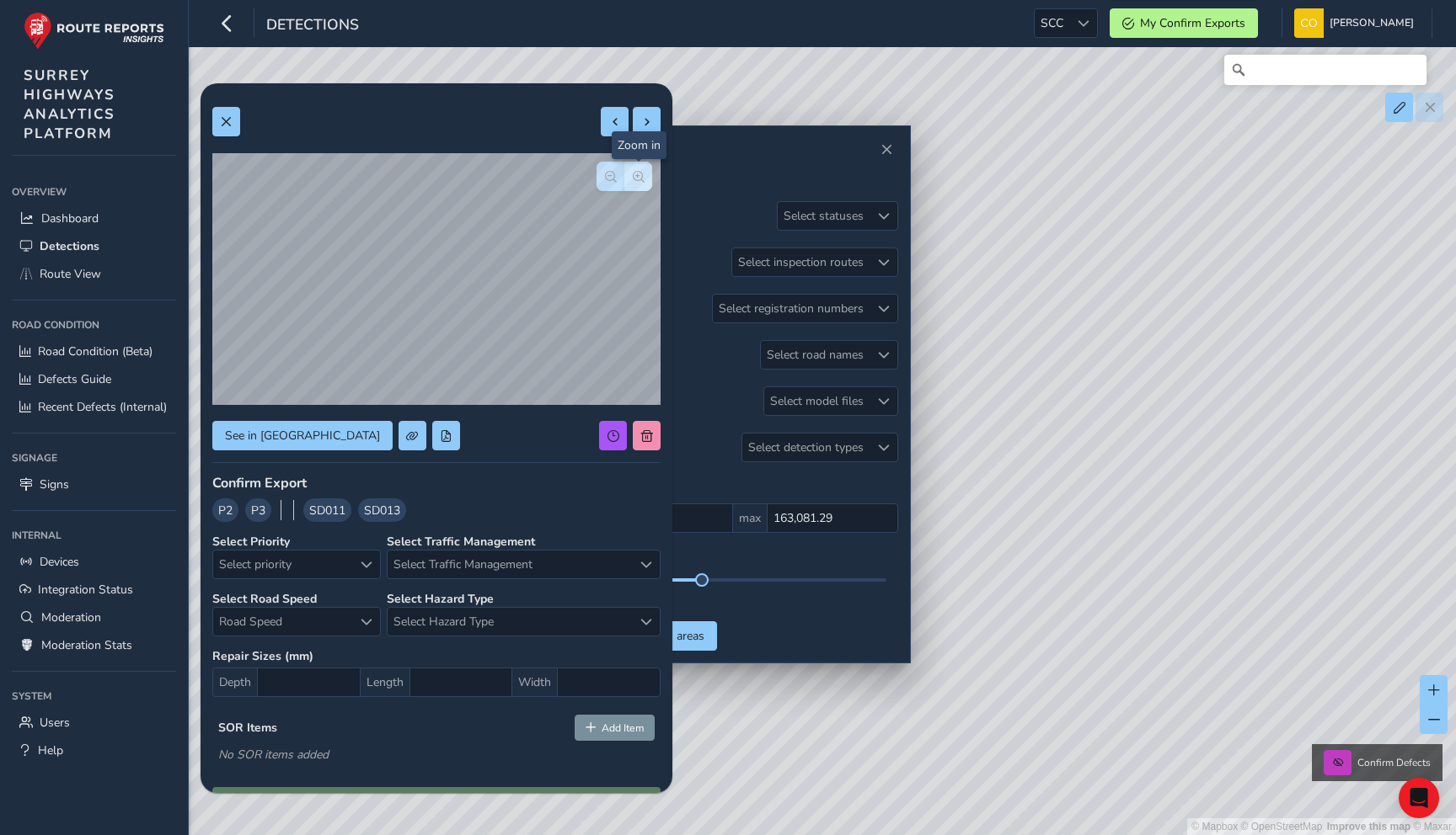
click at [618, 179] on button "button" at bounding box center [611, 176] width 27 height 29
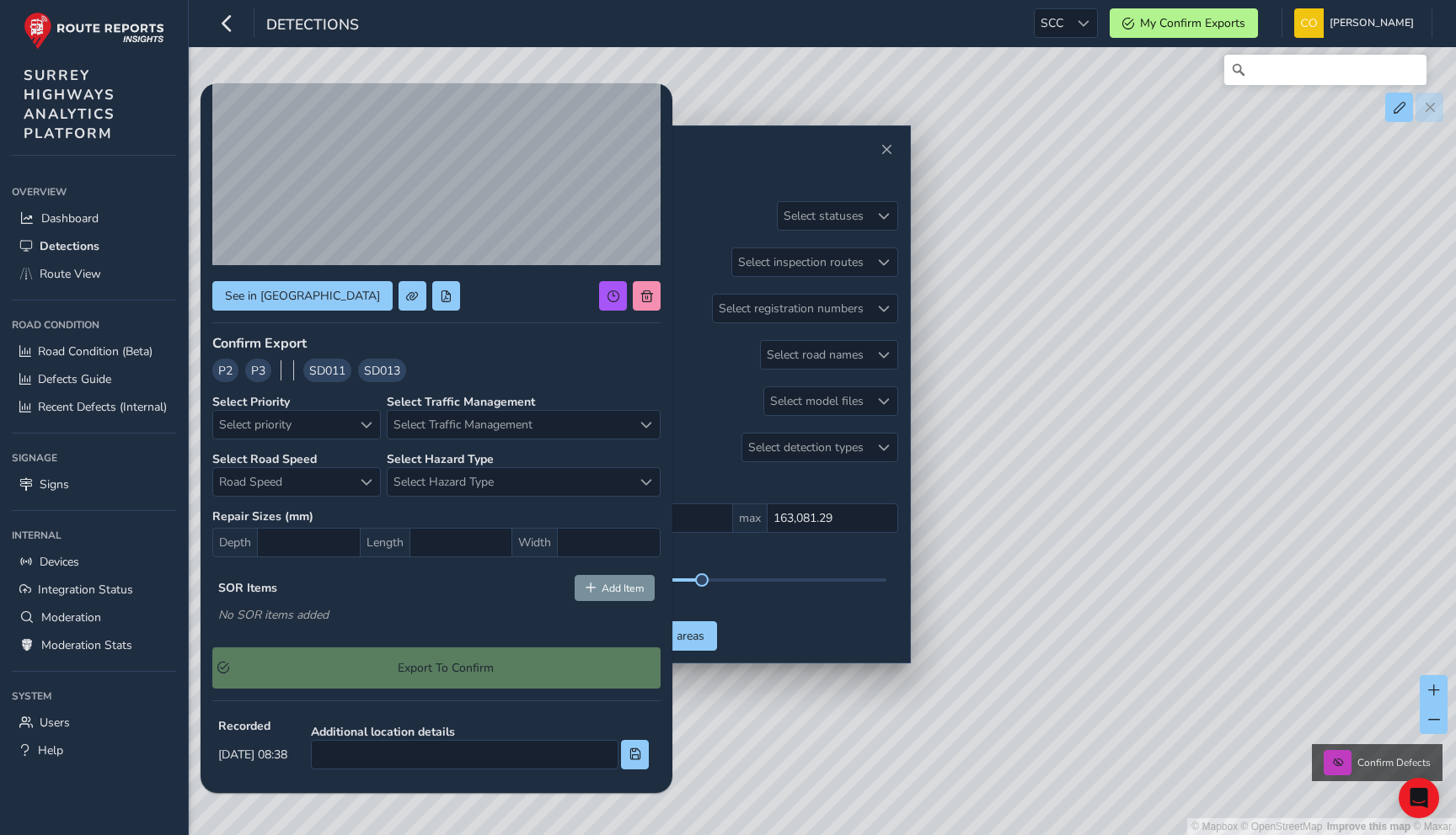
scroll to position [98, 0]
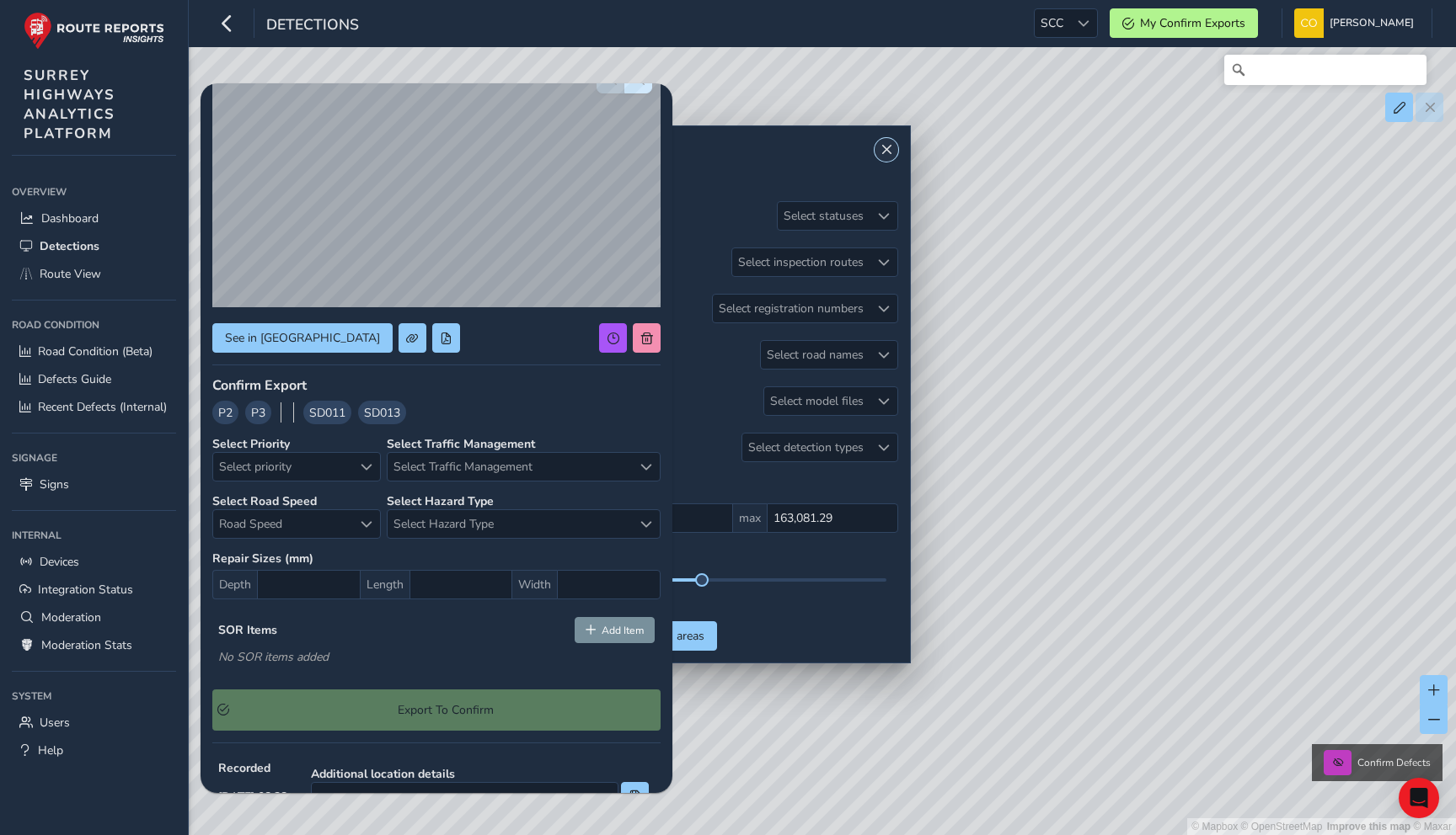
click at [883, 153] on span "Close" at bounding box center [886, 150] width 12 height 12
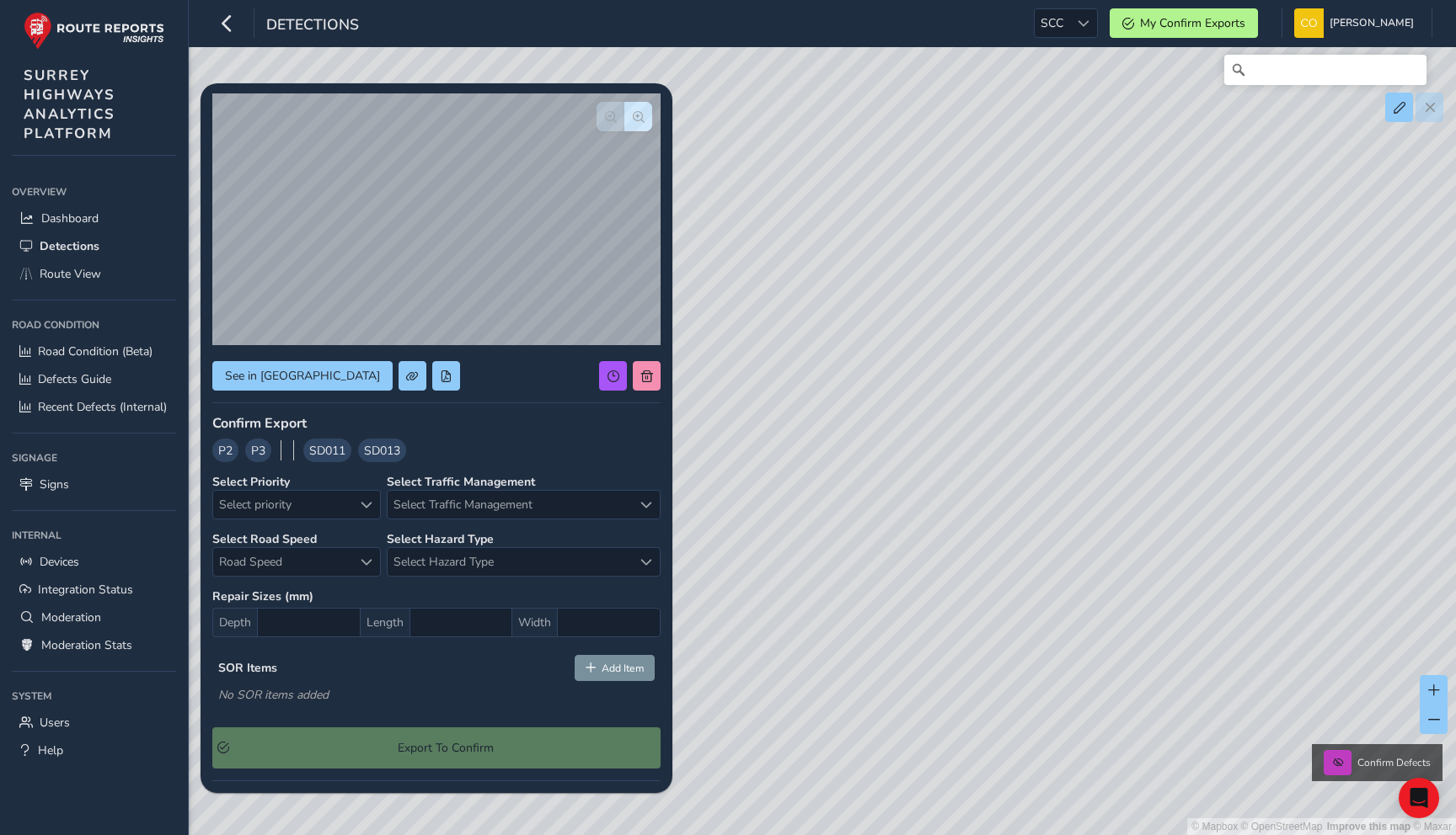
scroll to position [0, 0]
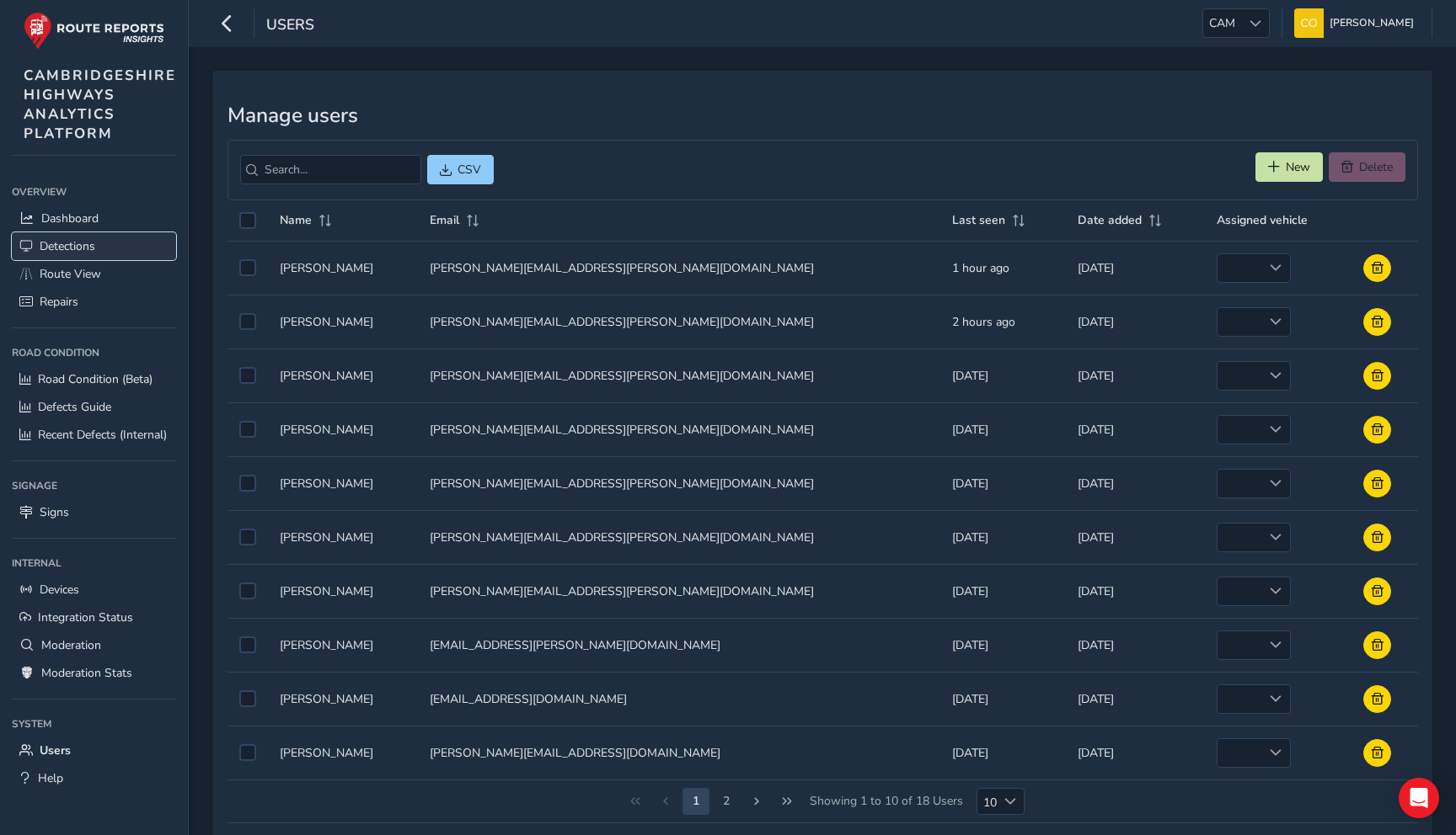
click at [102, 253] on link "Detections" at bounding box center [94, 246] width 165 height 27
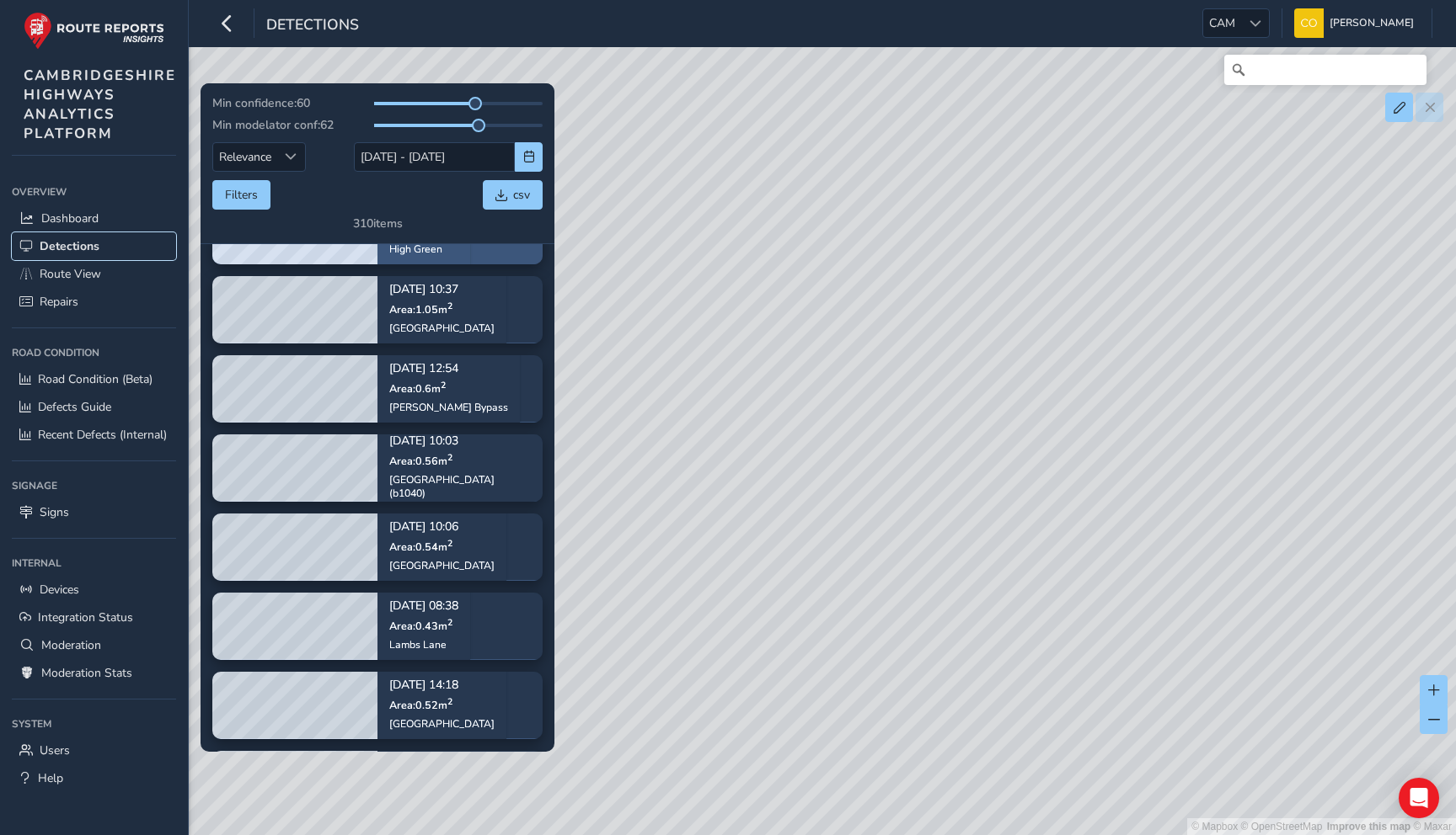
scroll to position [1924, 0]
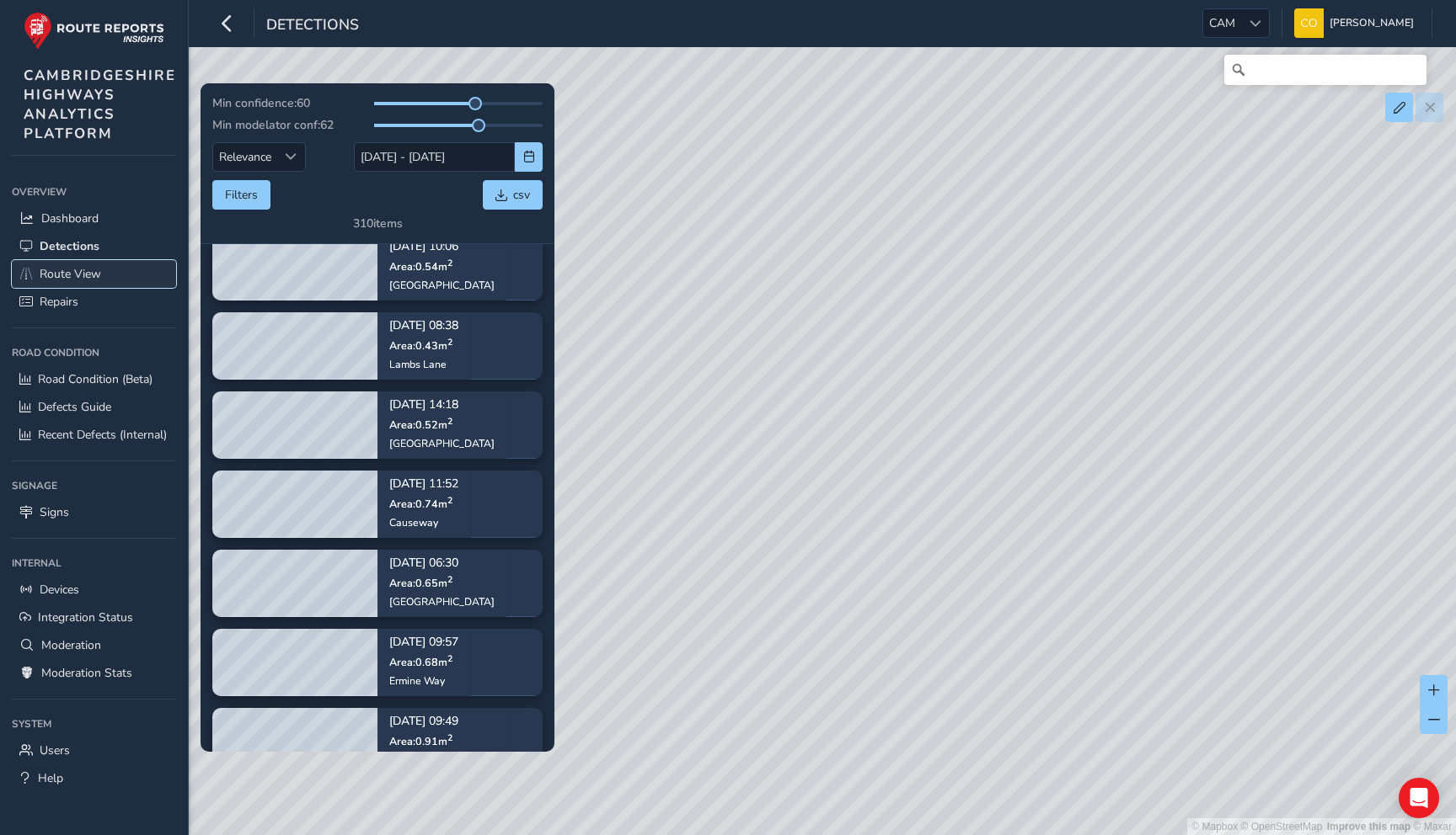
click at [107, 283] on link "Route View" at bounding box center [94, 274] width 165 height 27
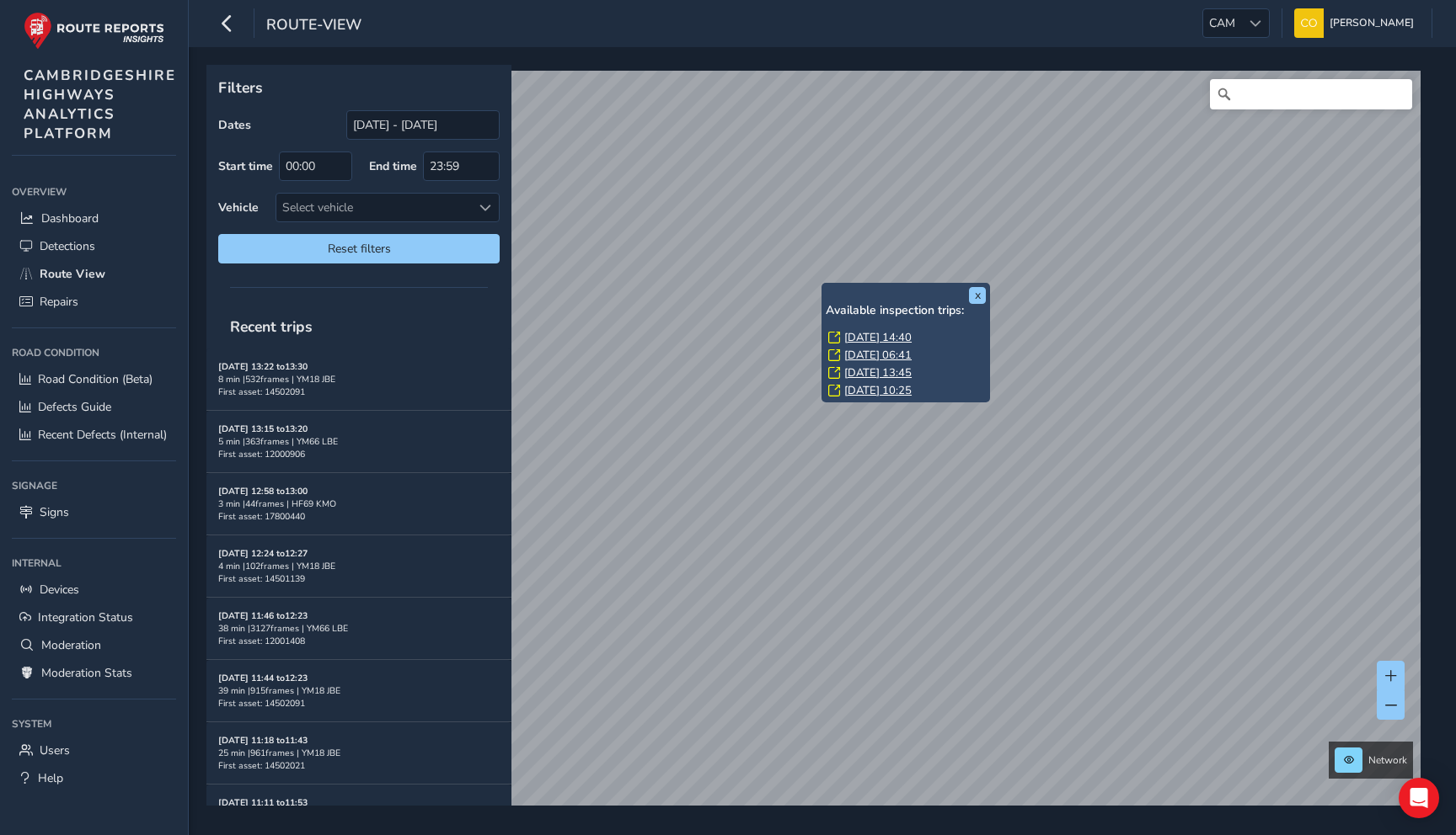
click at [862, 339] on link "Wed, 13 Aug, 14:40" at bounding box center [878, 337] width 68 height 16
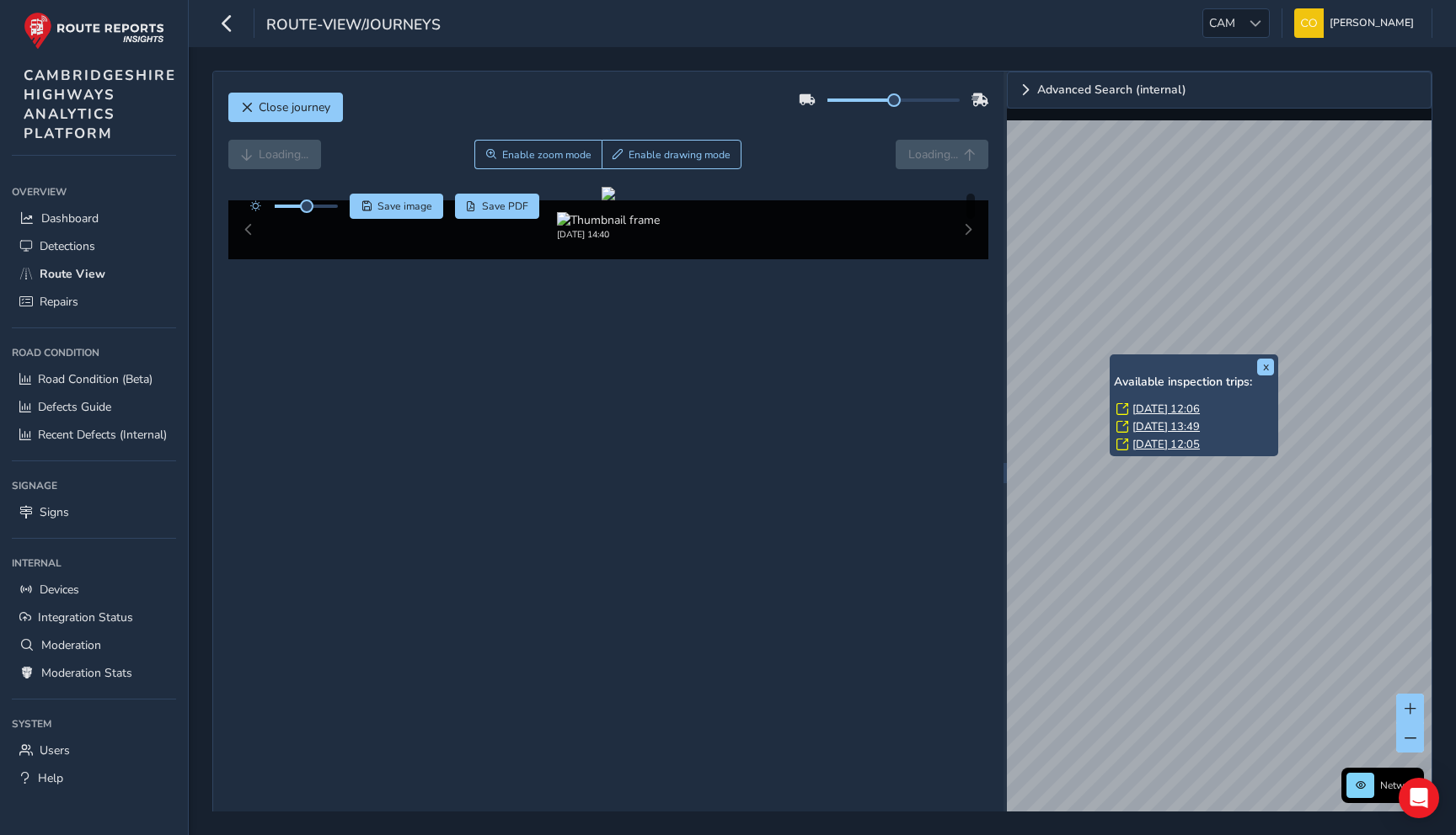
click at [1156, 426] on link "Tue, 5 Aug, 13:49" at bounding box center [1166, 427] width 68 height 16
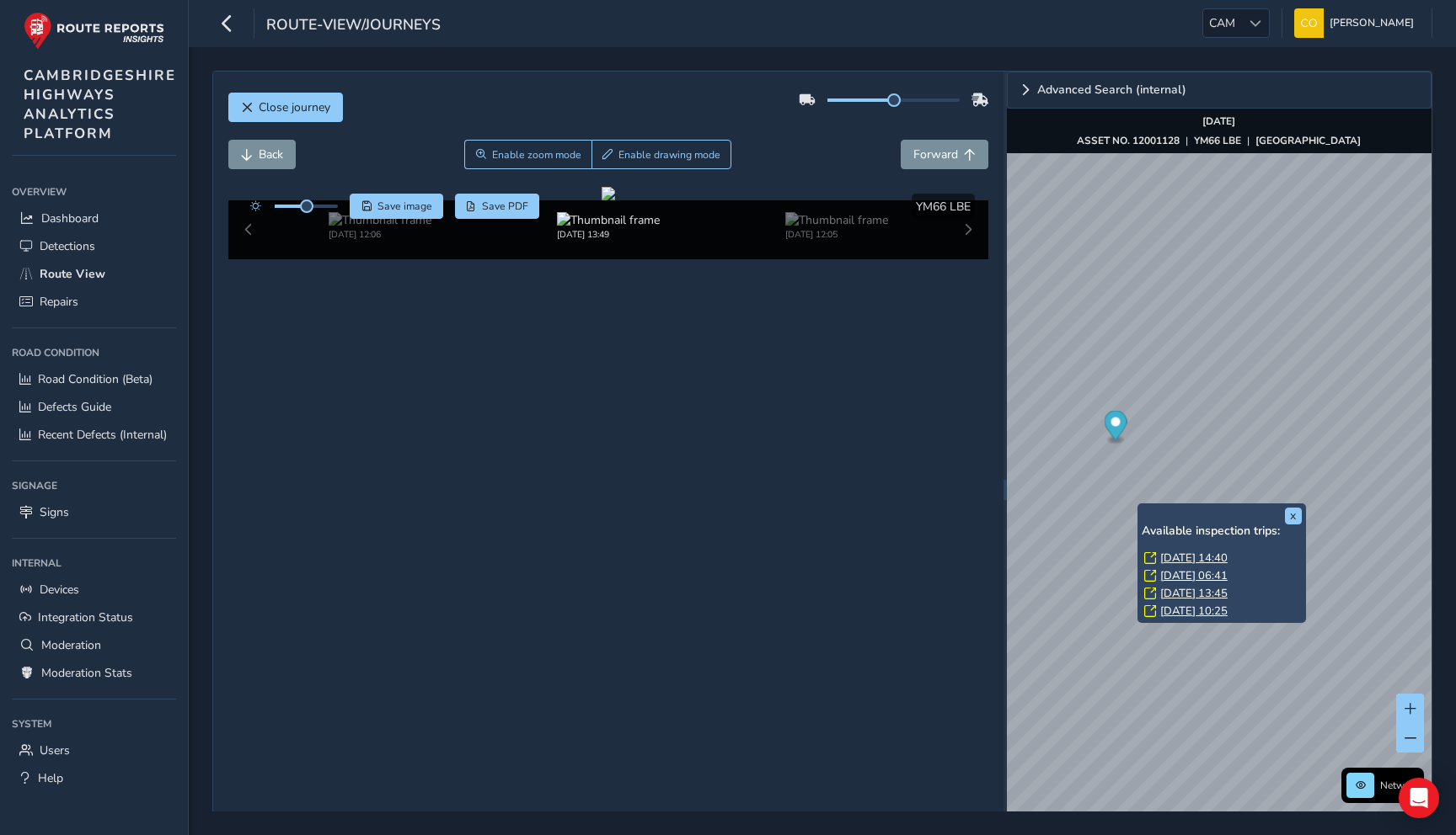
click at [1185, 611] on link "Mon, 4 Aug, 10:25" at bounding box center [1194, 611] width 68 height 16
click at [1186, 608] on link "Mon, 4 Aug, 10:25" at bounding box center [1194, 611] width 68 height 16
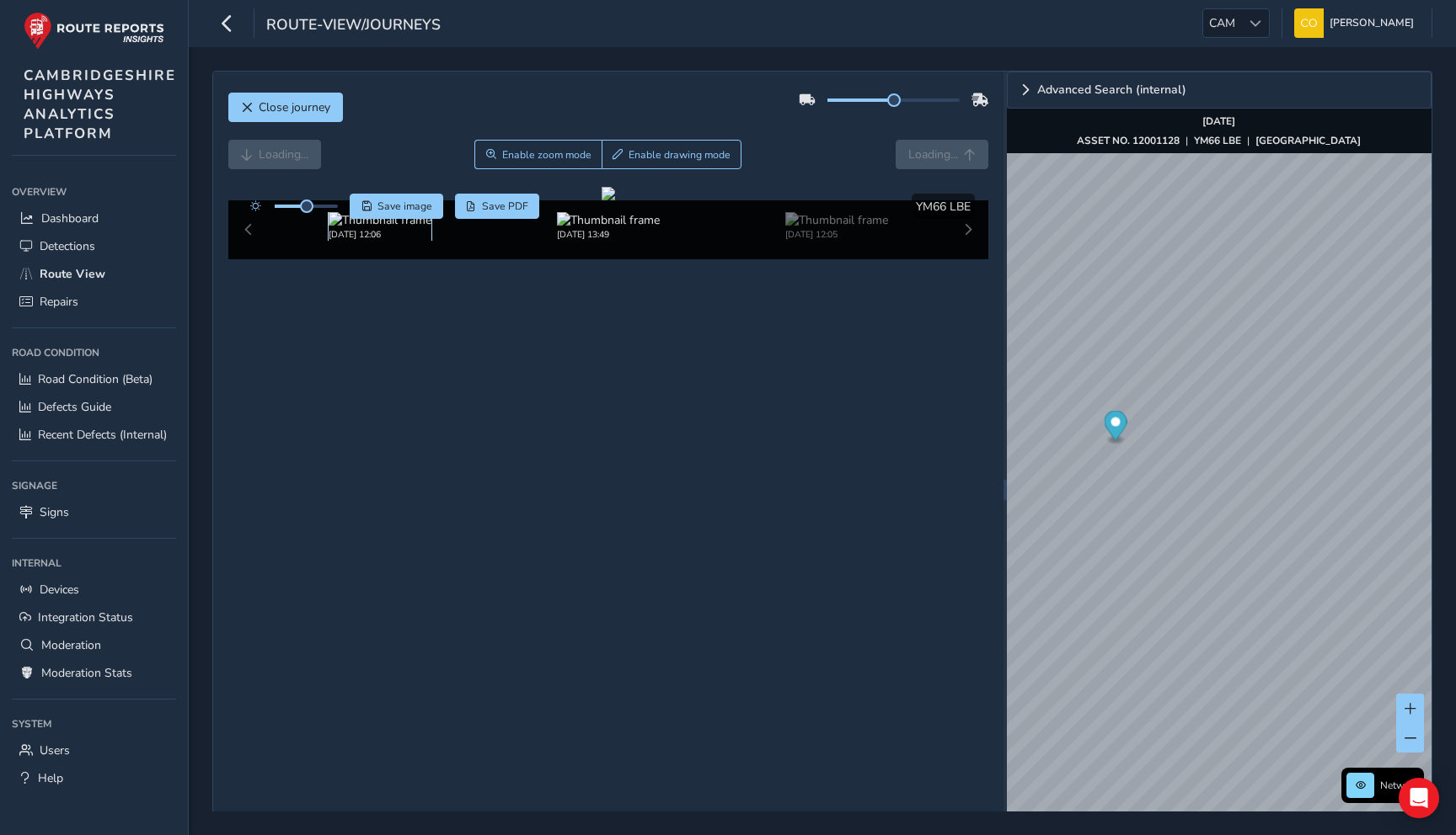
click at [355, 228] on img at bounding box center [380, 220] width 102 height 16
click at [388, 228] on img at bounding box center [380, 220] width 102 height 16
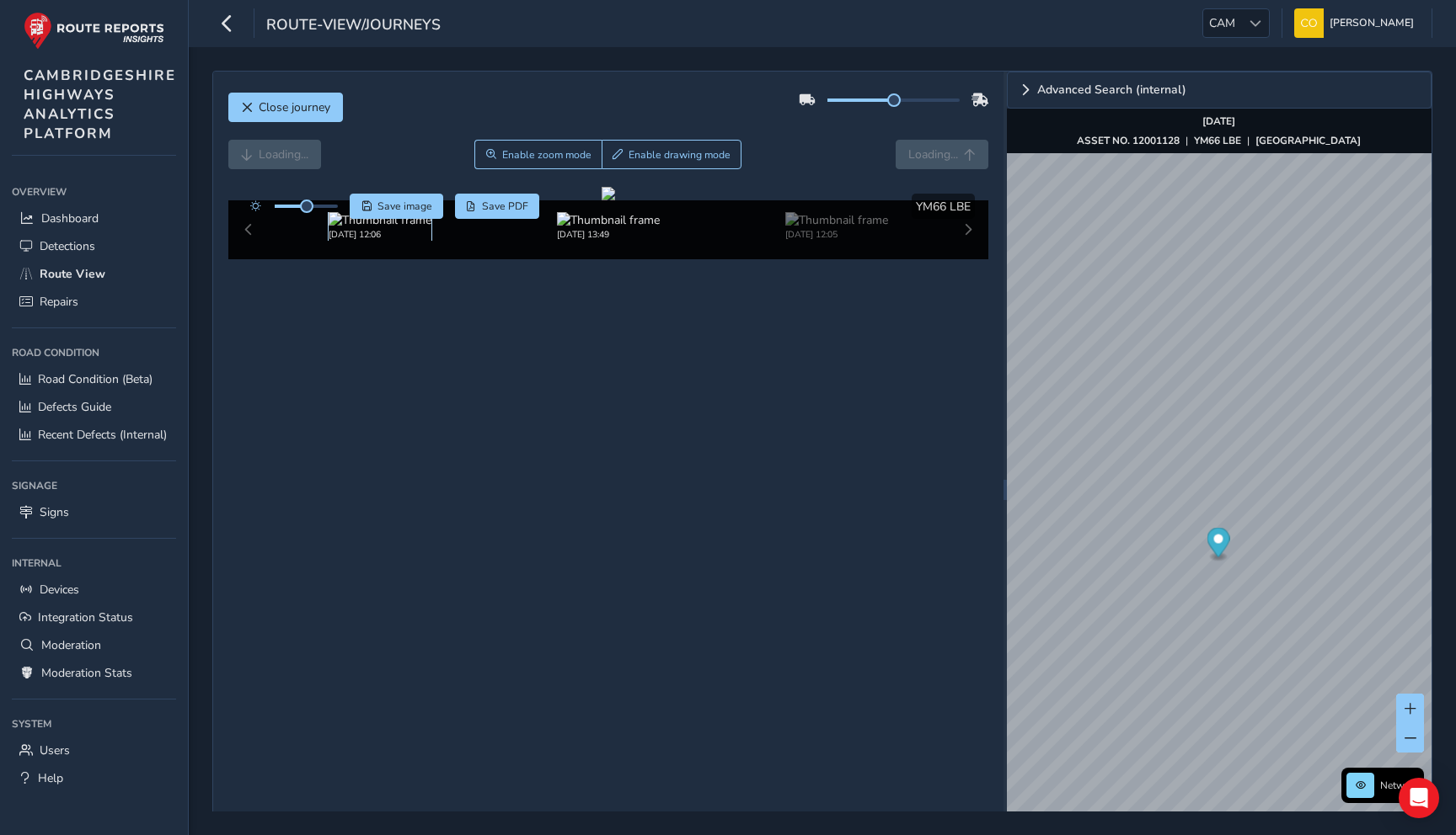
click at [388, 228] on img at bounding box center [380, 220] width 102 height 16
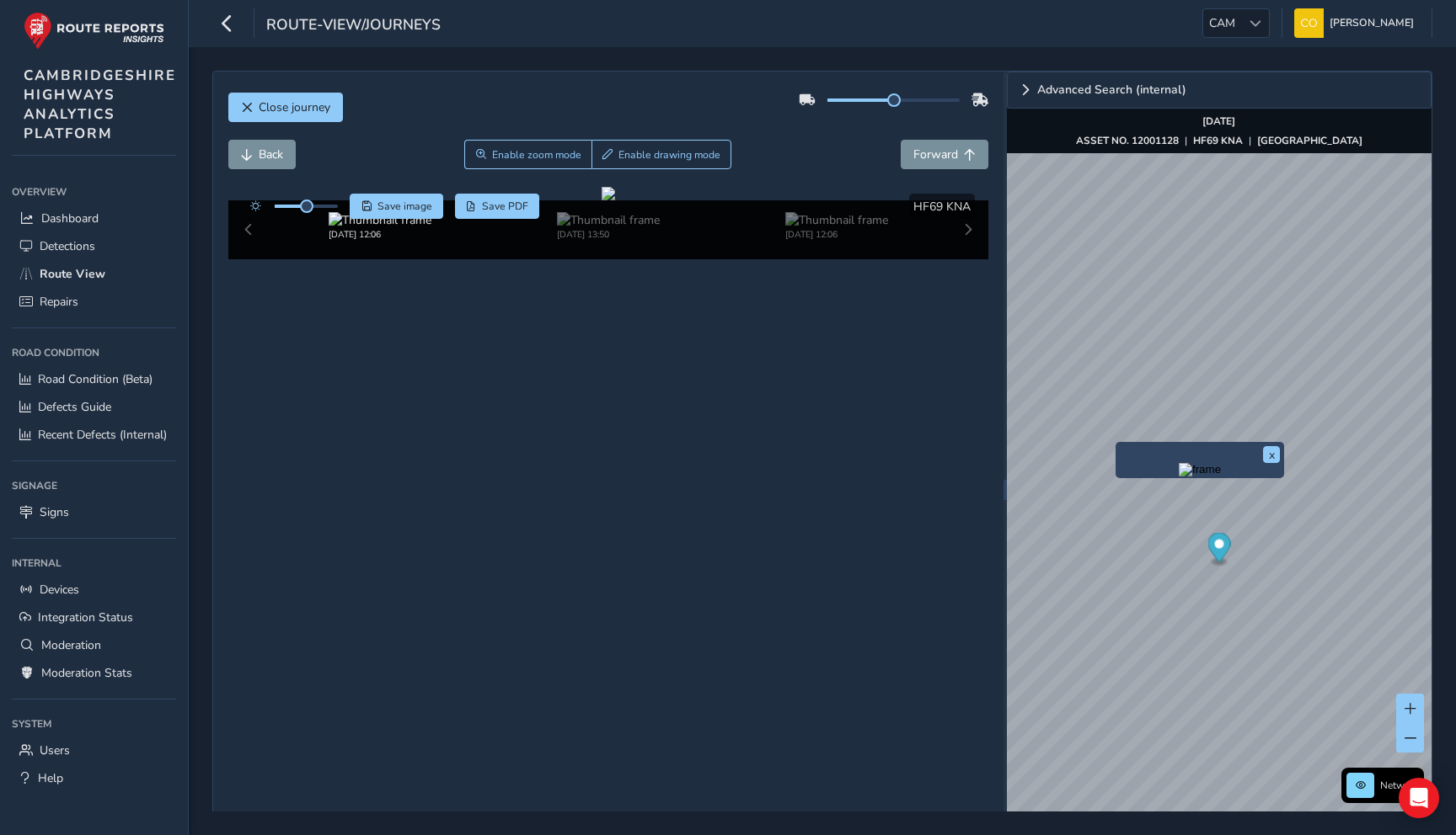
click at [1179, 469] on img "Preview frame" at bounding box center [1200, 470] width 42 height 14
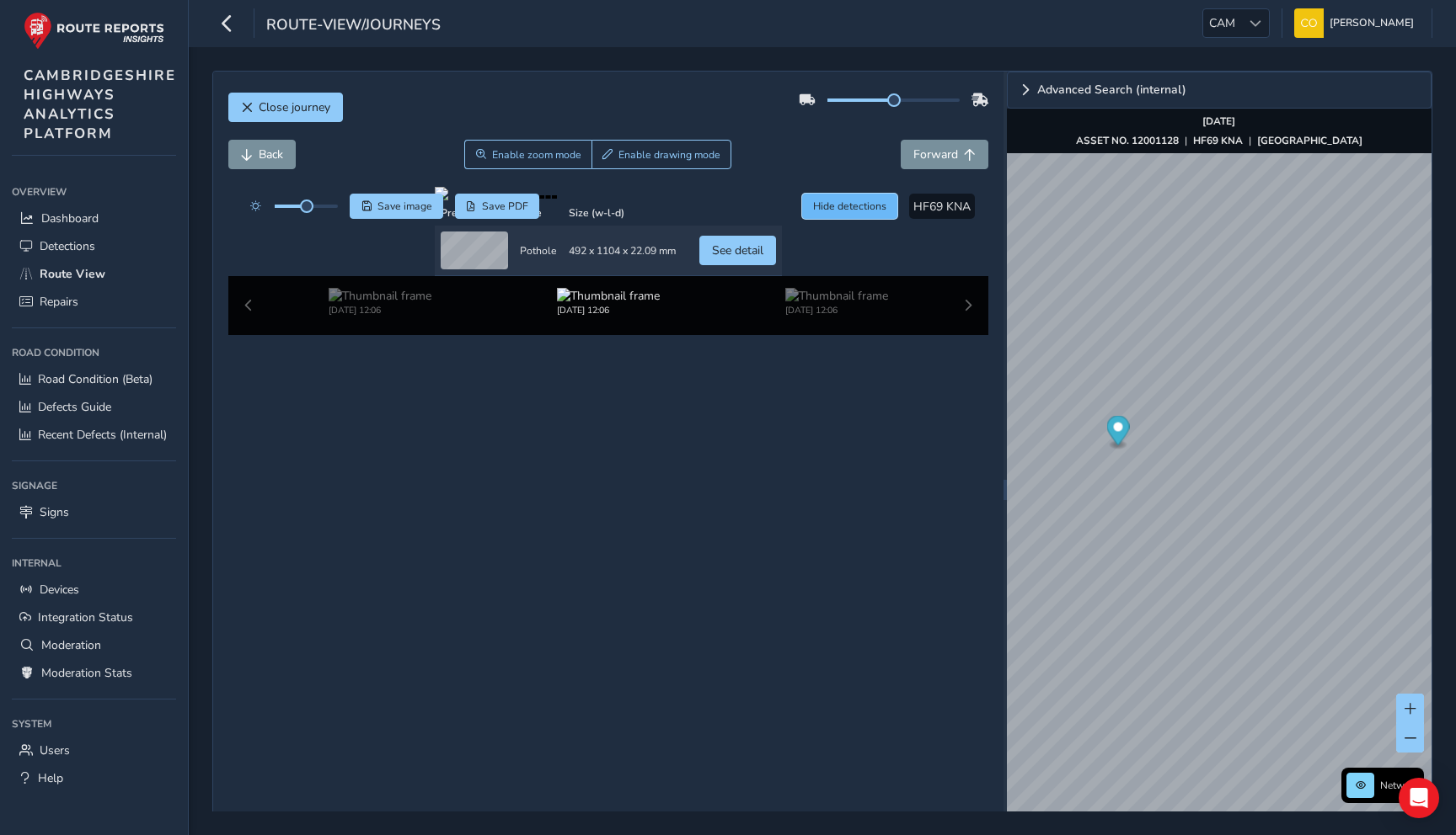
click at [849, 196] on button "Hide detections" at bounding box center [850, 206] width 96 height 26
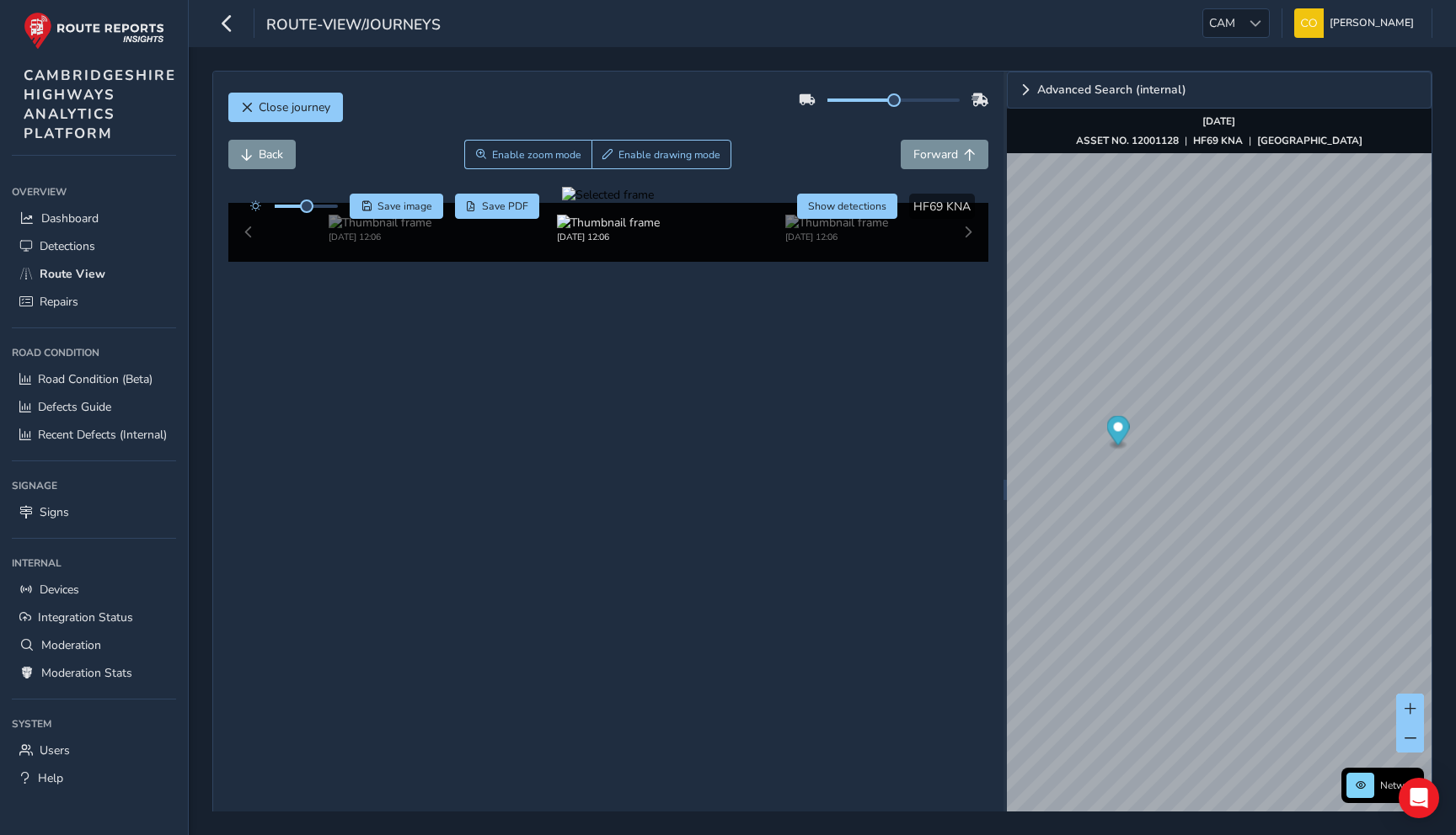
click at [843, 162] on div "Back Enable zoom mode Enable drawing mode Forward" at bounding box center [609, 154] width 760 height 29
click at [838, 199] on span "Show detections" at bounding box center [847, 206] width 79 height 14
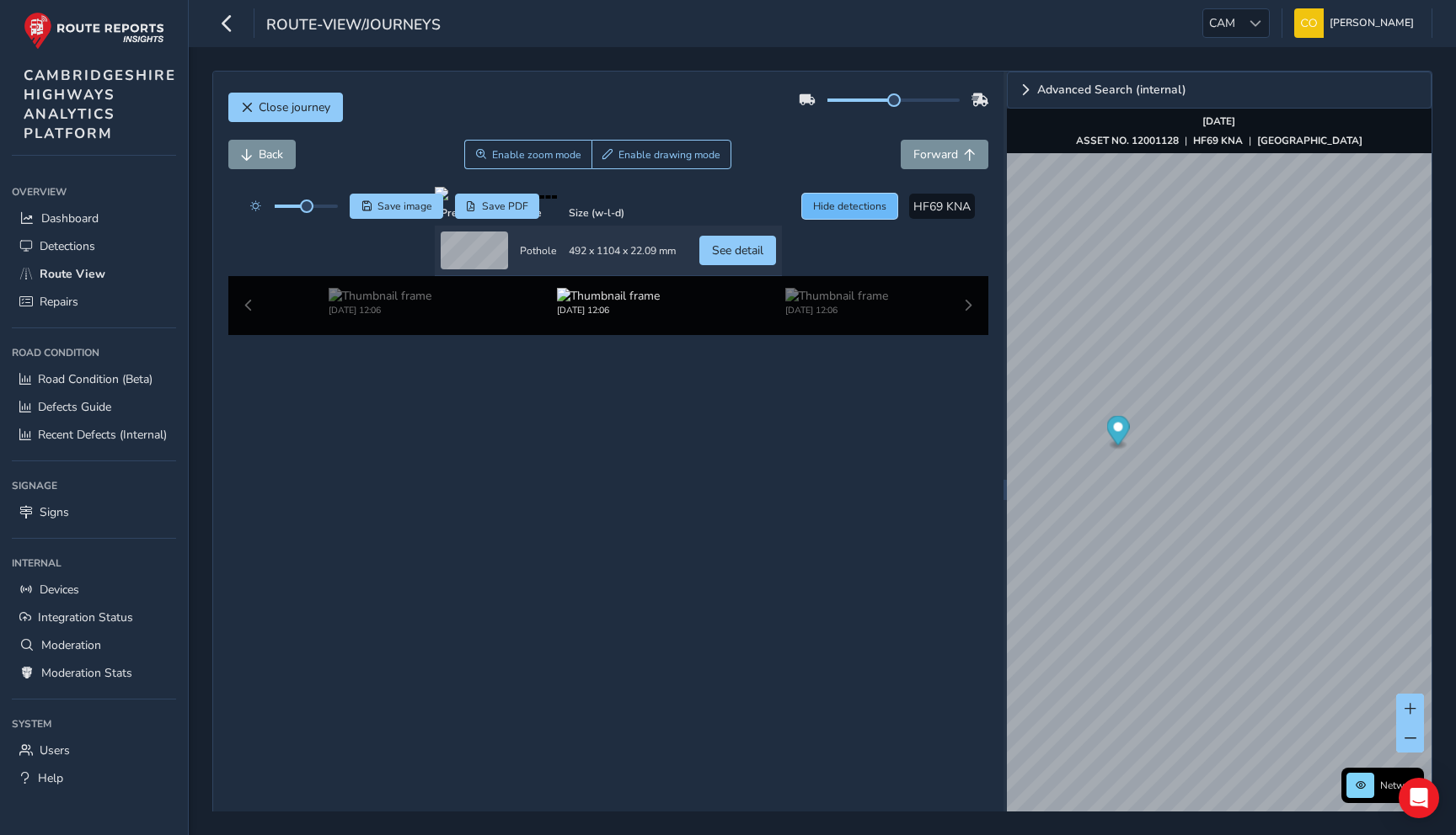
click at [838, 201] on span "Hide detections" at bounding box center [850, 206] width 73 height 14
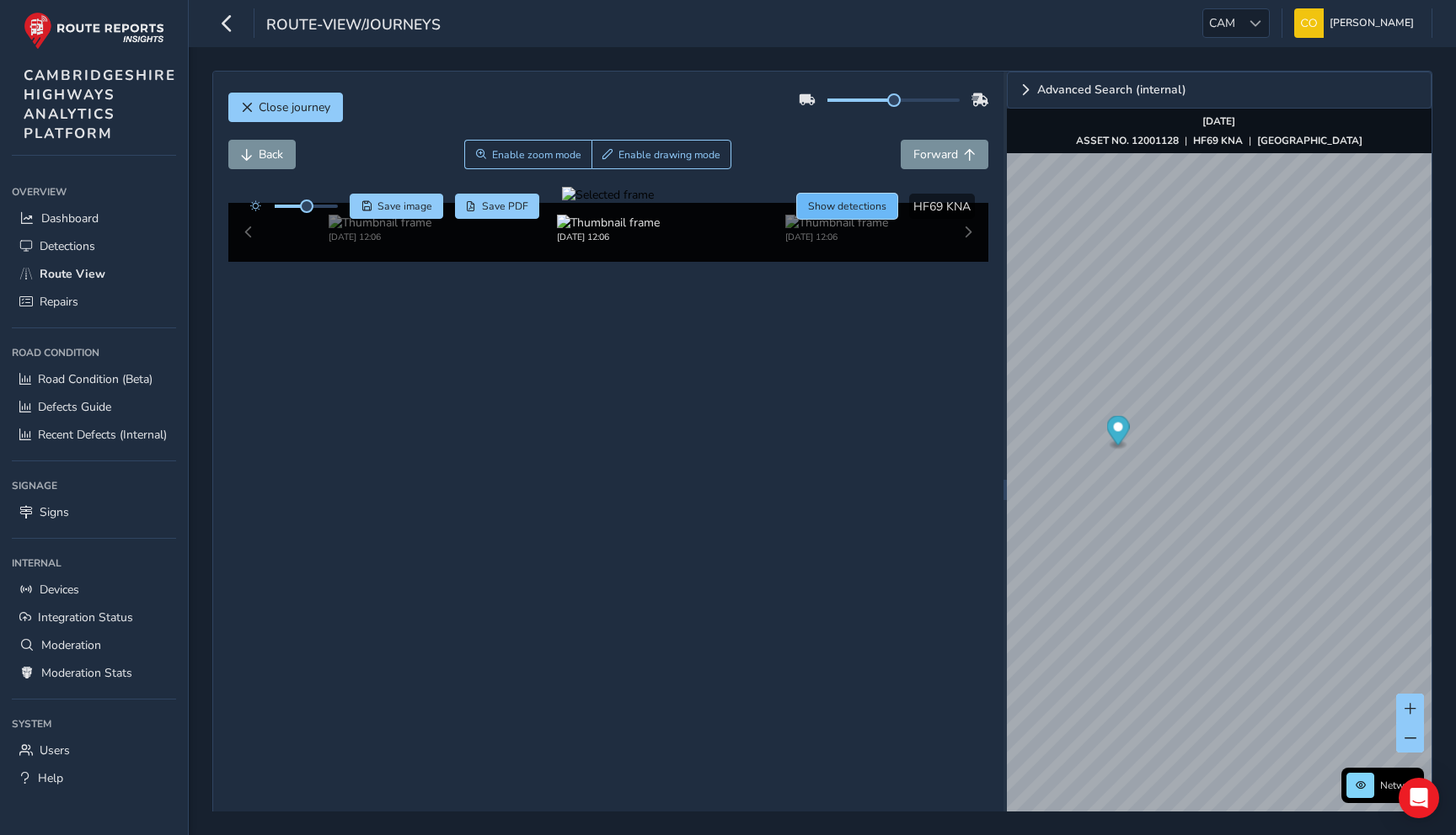
click at [838, 201] on span "Show detections" at bounding box center [847, 206] width 79 height 14
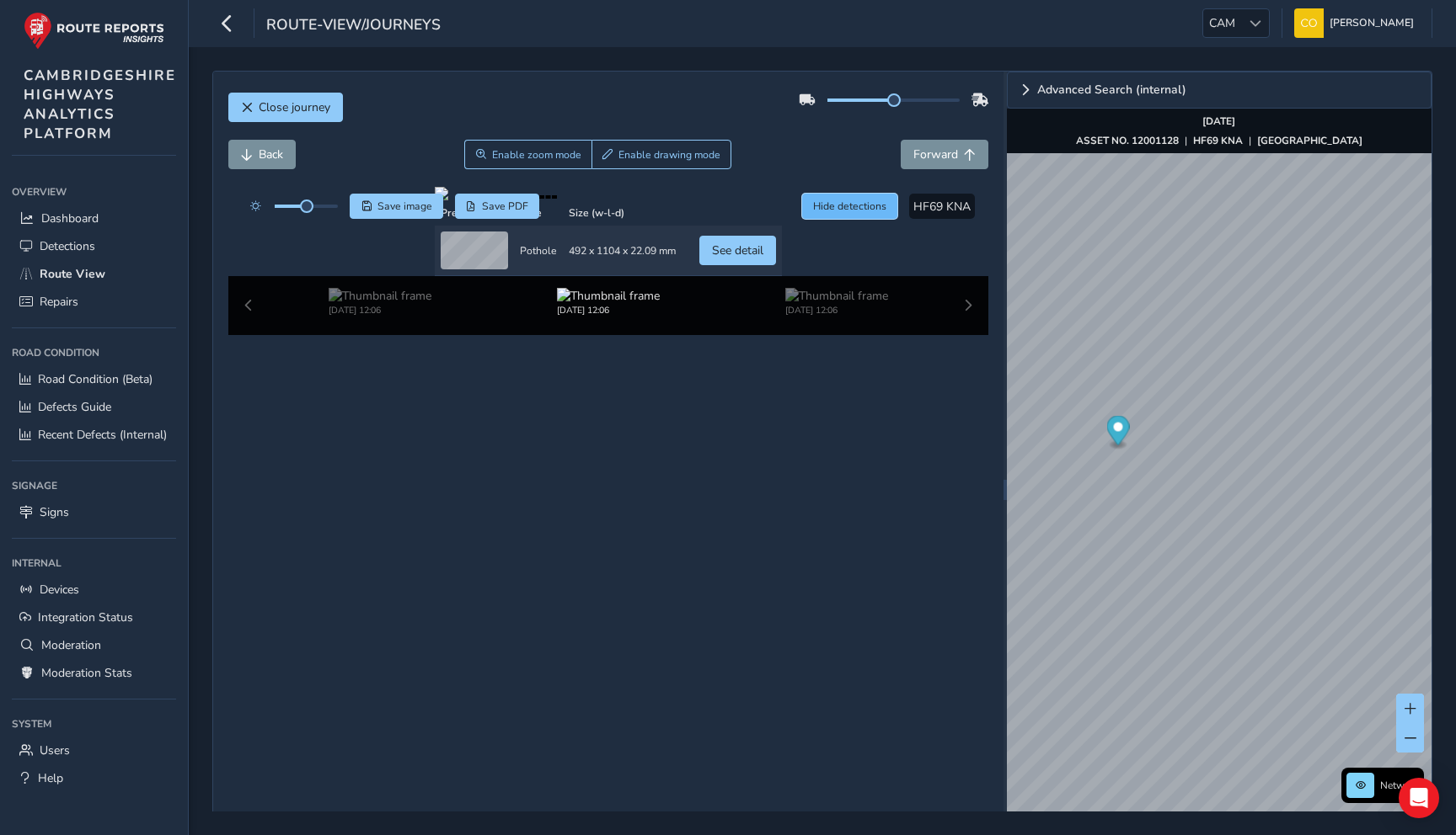
click at [869, 210] on span "Hide detections" at bounding box center [850, 206] width 73 height 14
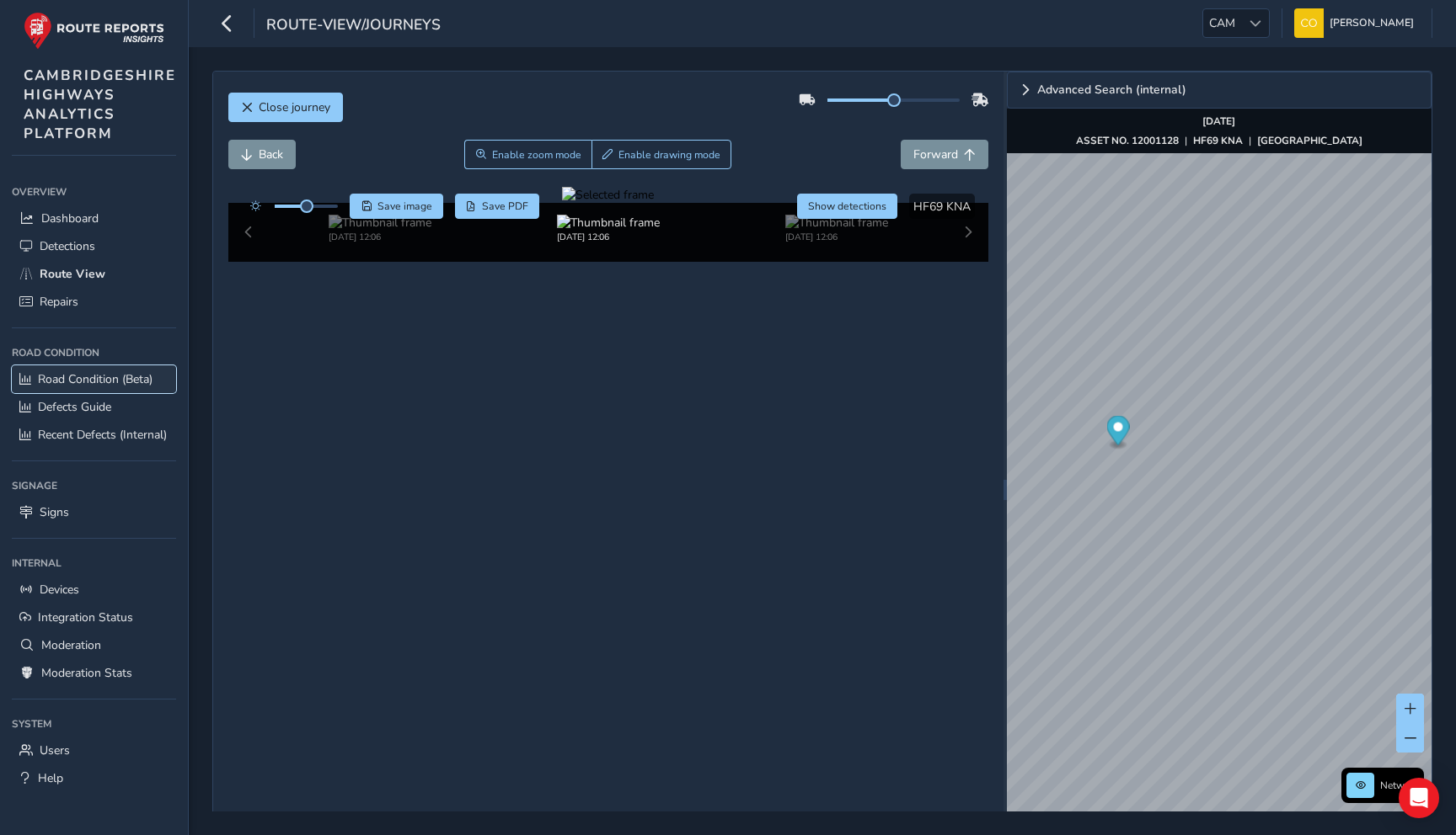
click at [144, 385] on span "Road Condition (Beta)" at bounding box center [94, 380] width 114 height 16
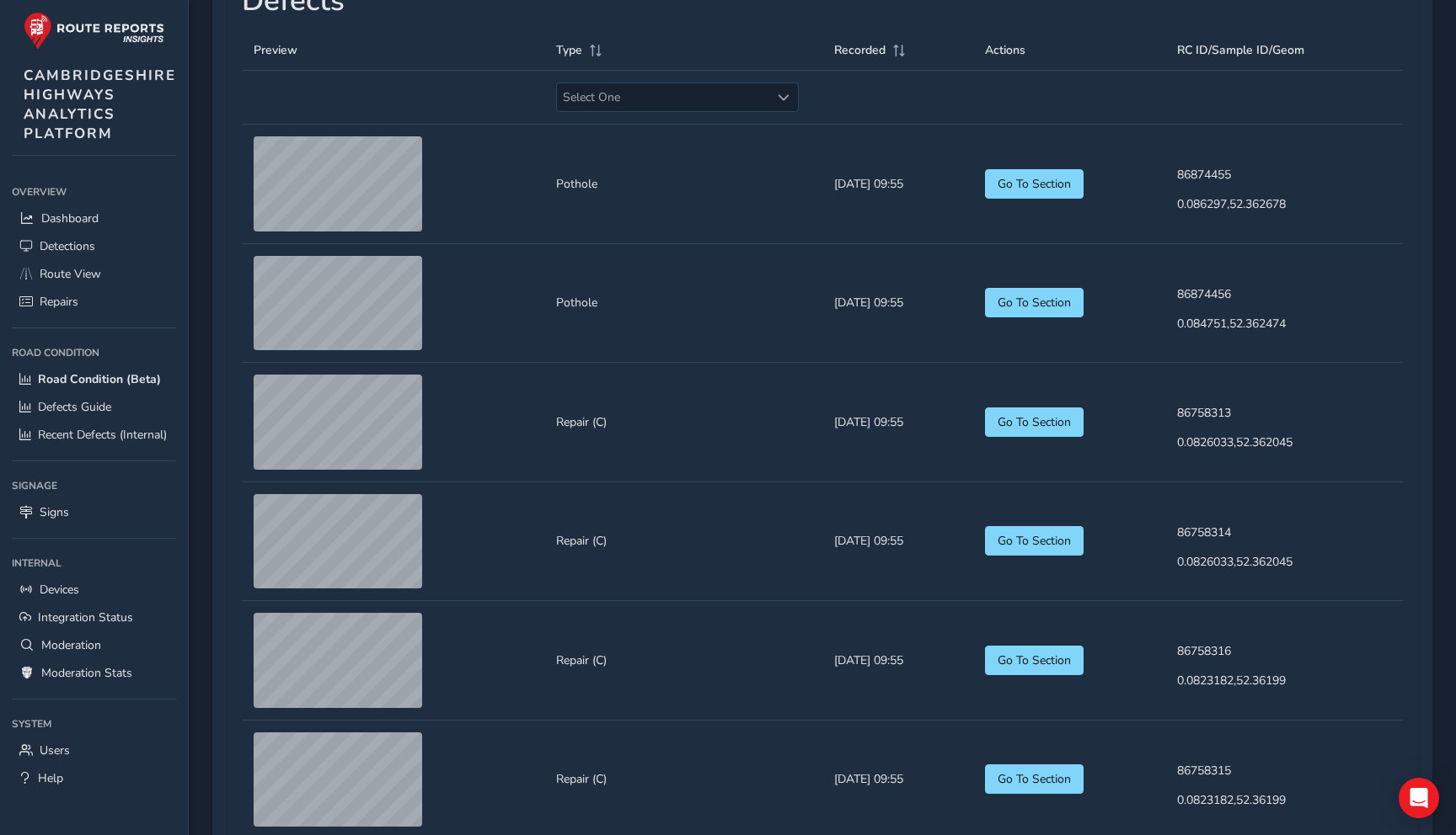
scroll to position [1003, 0]
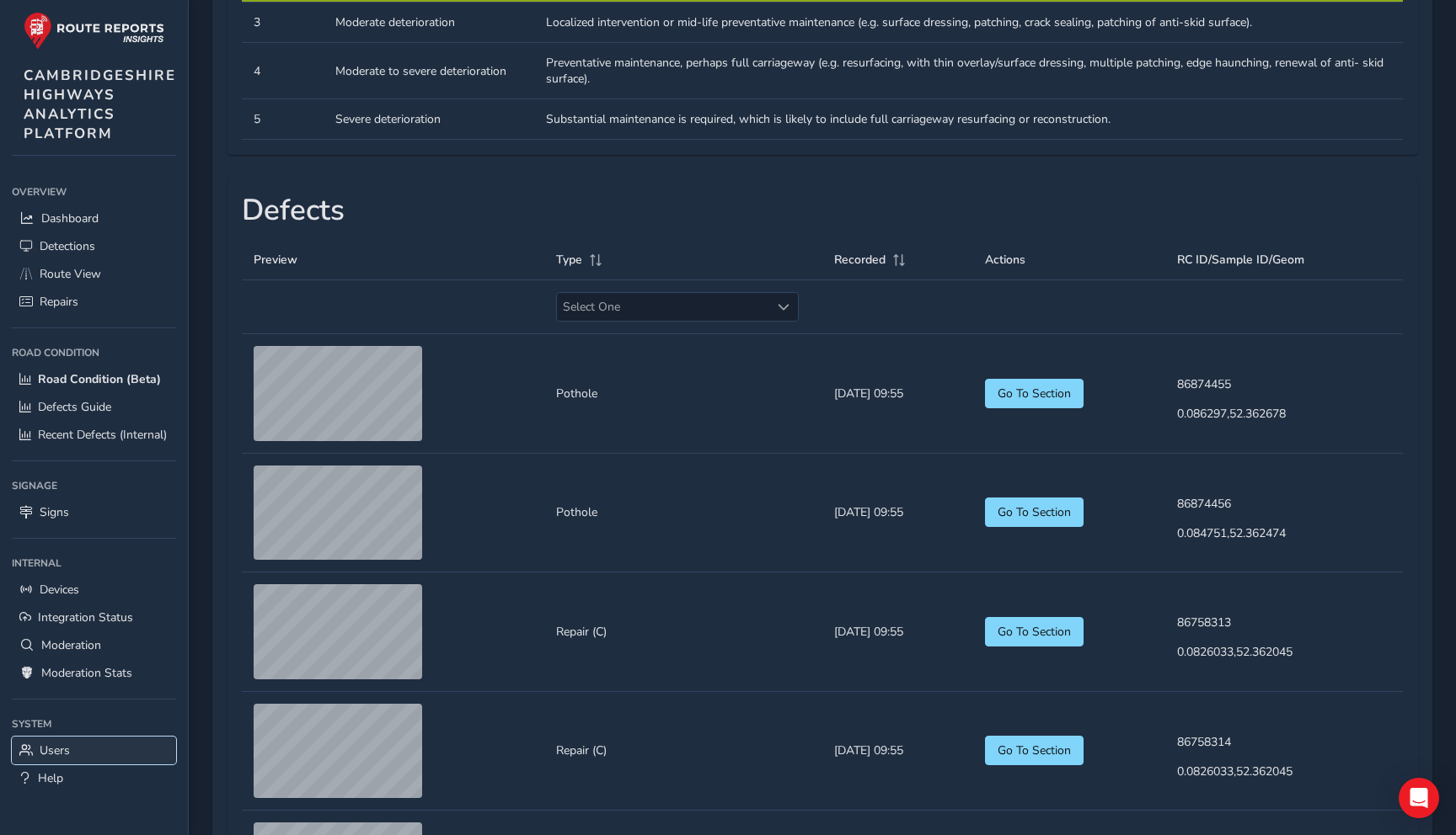
click at [122, 752] on link "Users" at bounding box center [94, 751] width 165 height 27
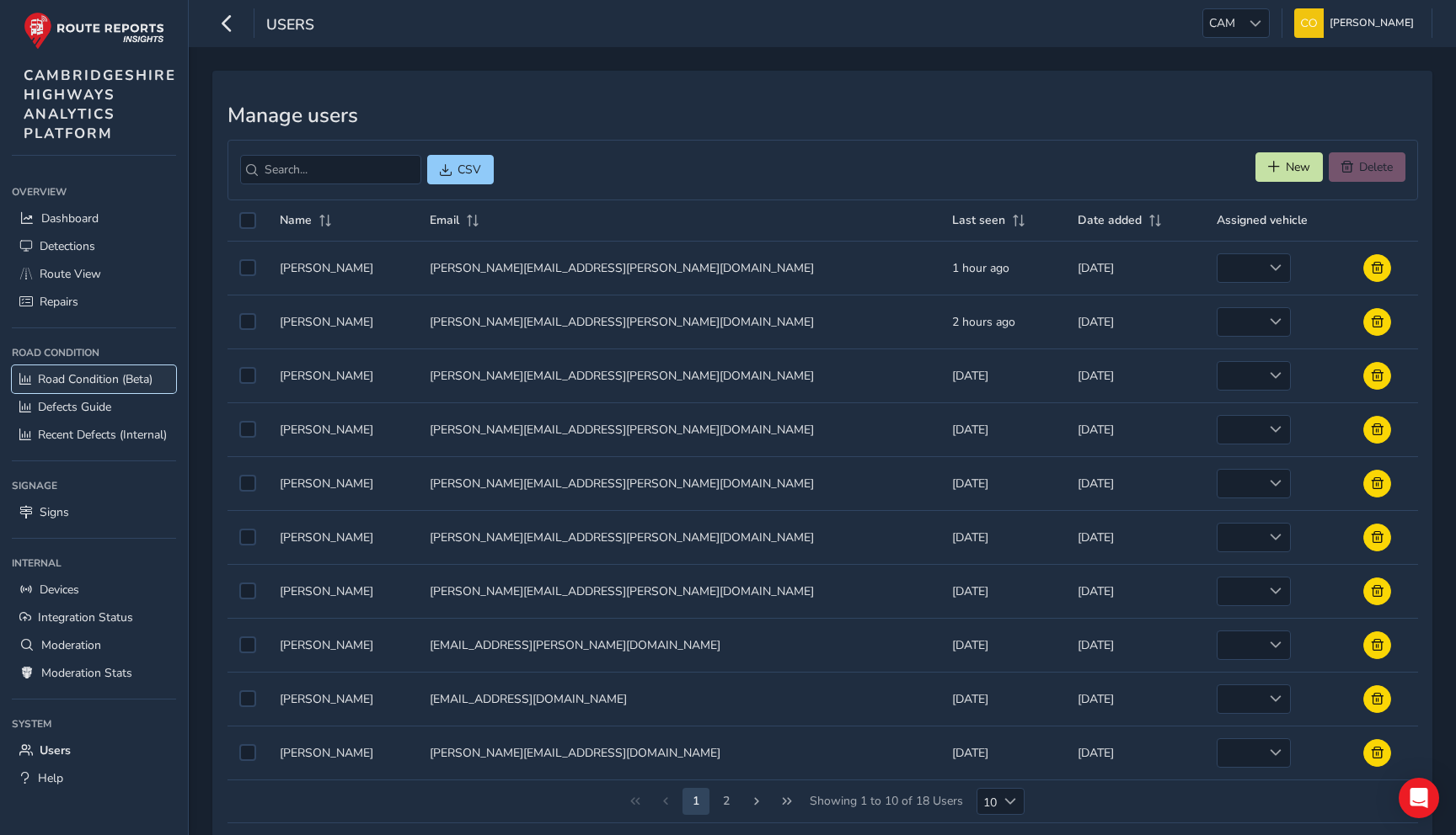
click at [95, 377] on span "Road Condition (Beta)" at bounding box center [94, 380] width 114 height 16
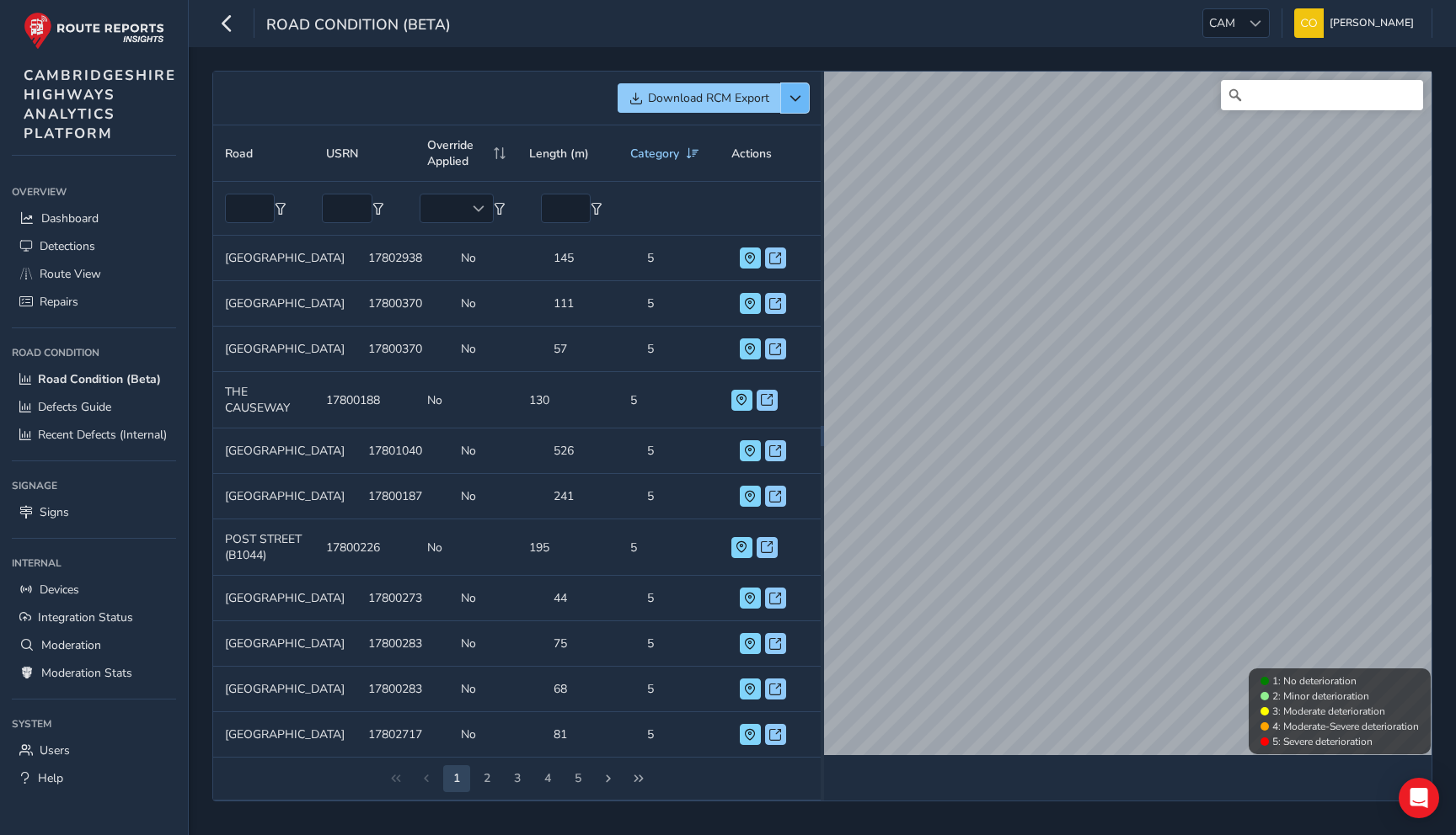
click at [788, 87] on button "button" at bounding box center [795, 98] width 27 height 29
click at [494, 95] on div "Download RCM Export" at bounding box center [516, 98] width 584 height 29
click at [67, 243] on span "Detections" at bounding box center [67, 247] width 56 height 16
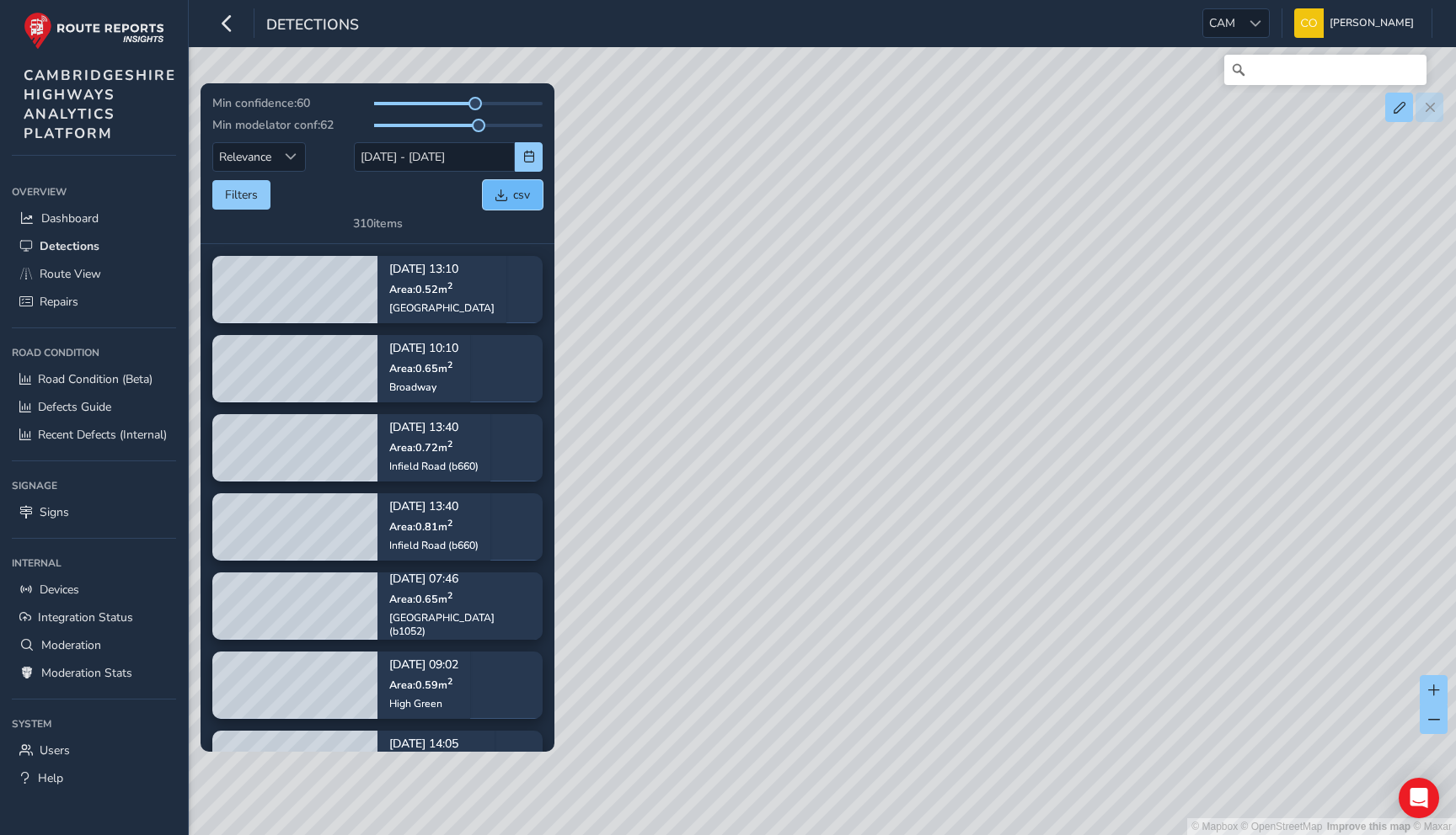
click at [515, 197] on span "csv" at bounding box center [521, 196] width 16 height 16
click at [417, 215] on div "Min confidence: 60 Min modelator conf: 62 Relevance Relevance [DATE] - [DATE] F…" at bounding box center [377, 163] width 330 height 136
click at [242, 190] on button "Filters" at bounding box center [241, 195] width 58 height 29
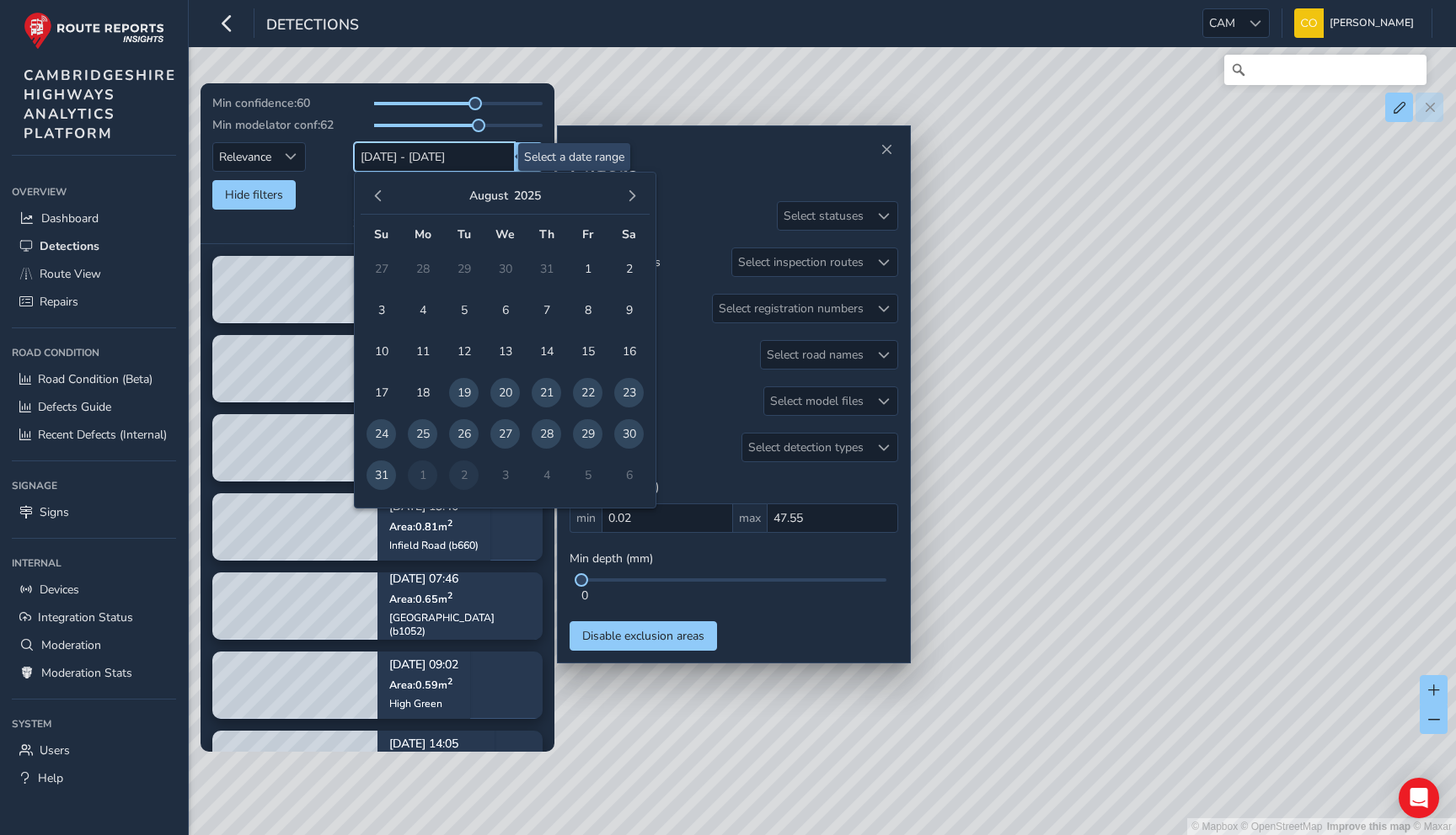
click at [425, 157] on input "[DATE] - [DATE]" at bounding box center [434, 157] width 161 height 29
click at [590, 268] on span "1" at bounding box center [588, 269] width 29 height 29
type input "[DATE]"
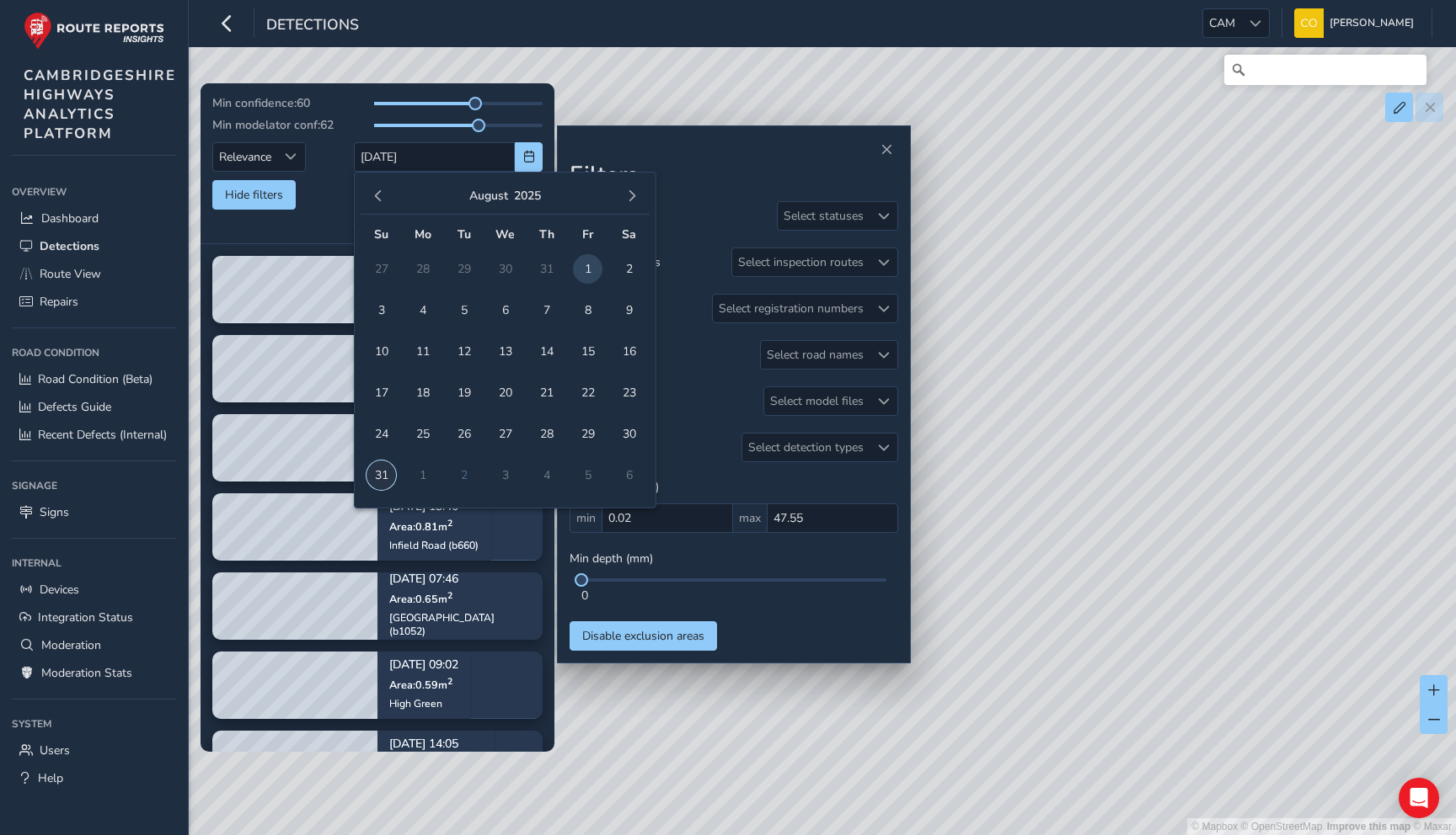
click at [373, 473] on span "31" at bounding box center [381, 475] width 29 height 29
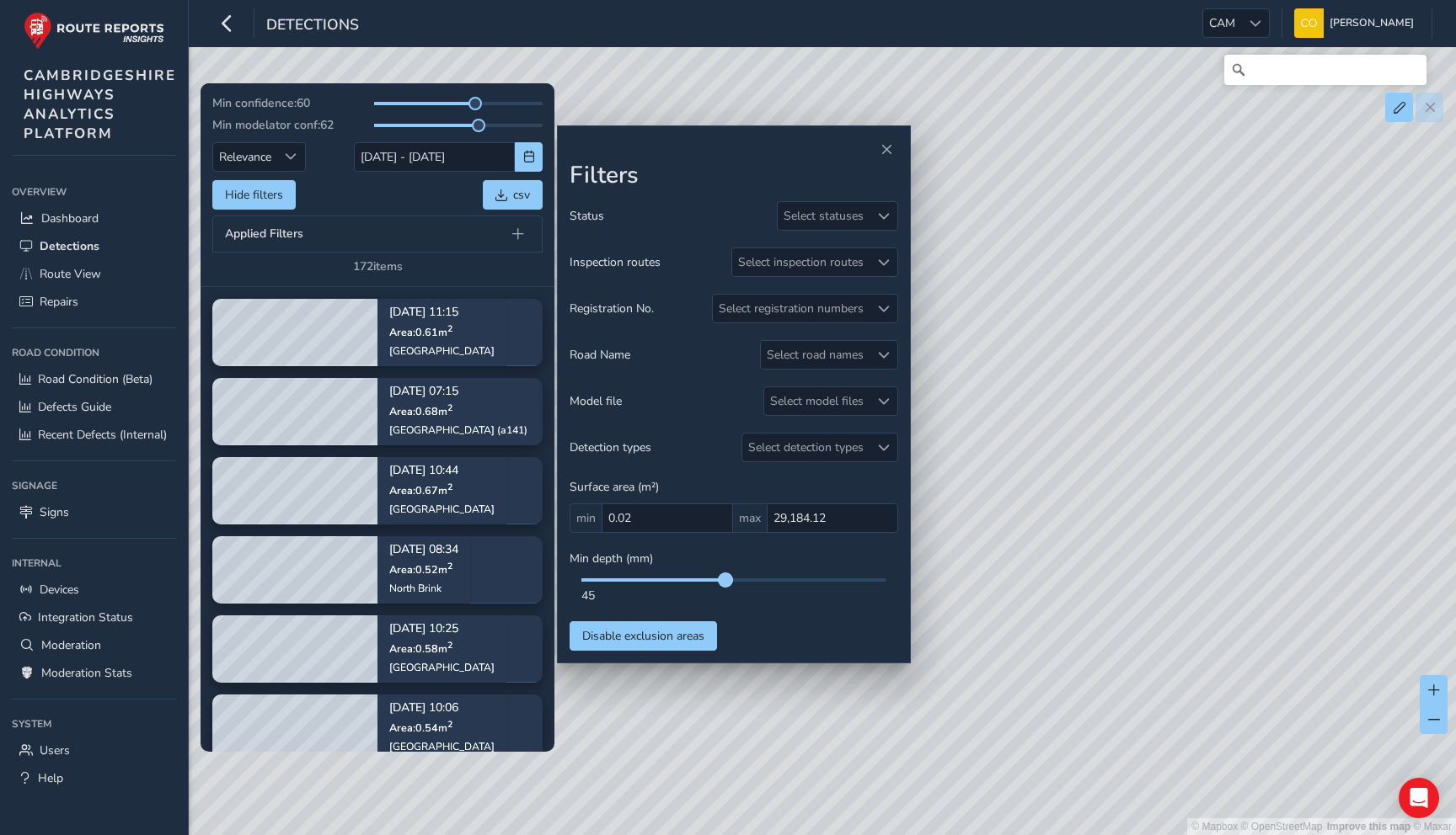
drag, startPoint x: 583, startPoint y: 582, endPoint x: 725, endPoint y: 578, distance: 142.1
click at [725, 578] on span at bounding box center [725, 580] width 14 height 14
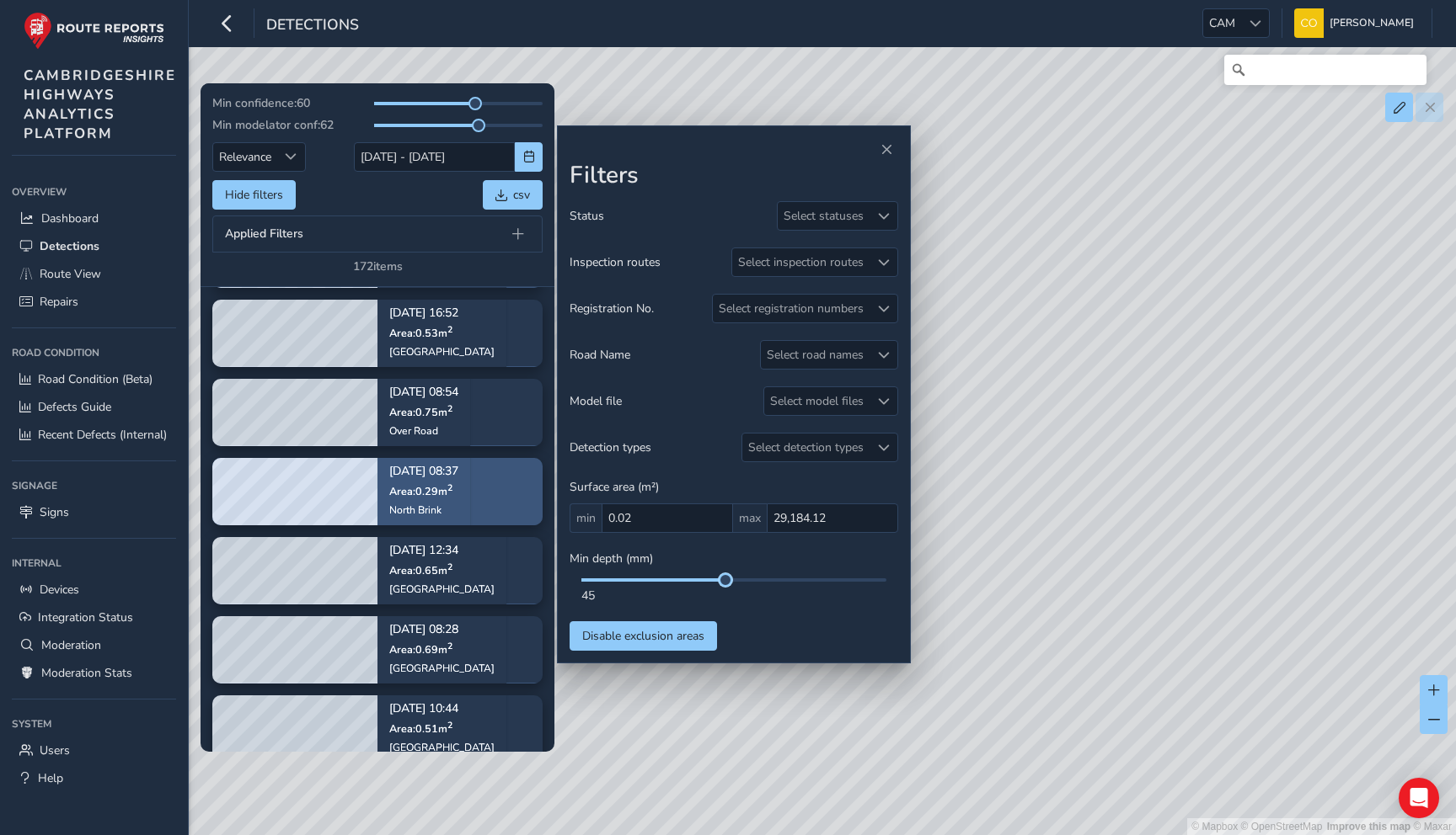
scroll to position [1021, 0]
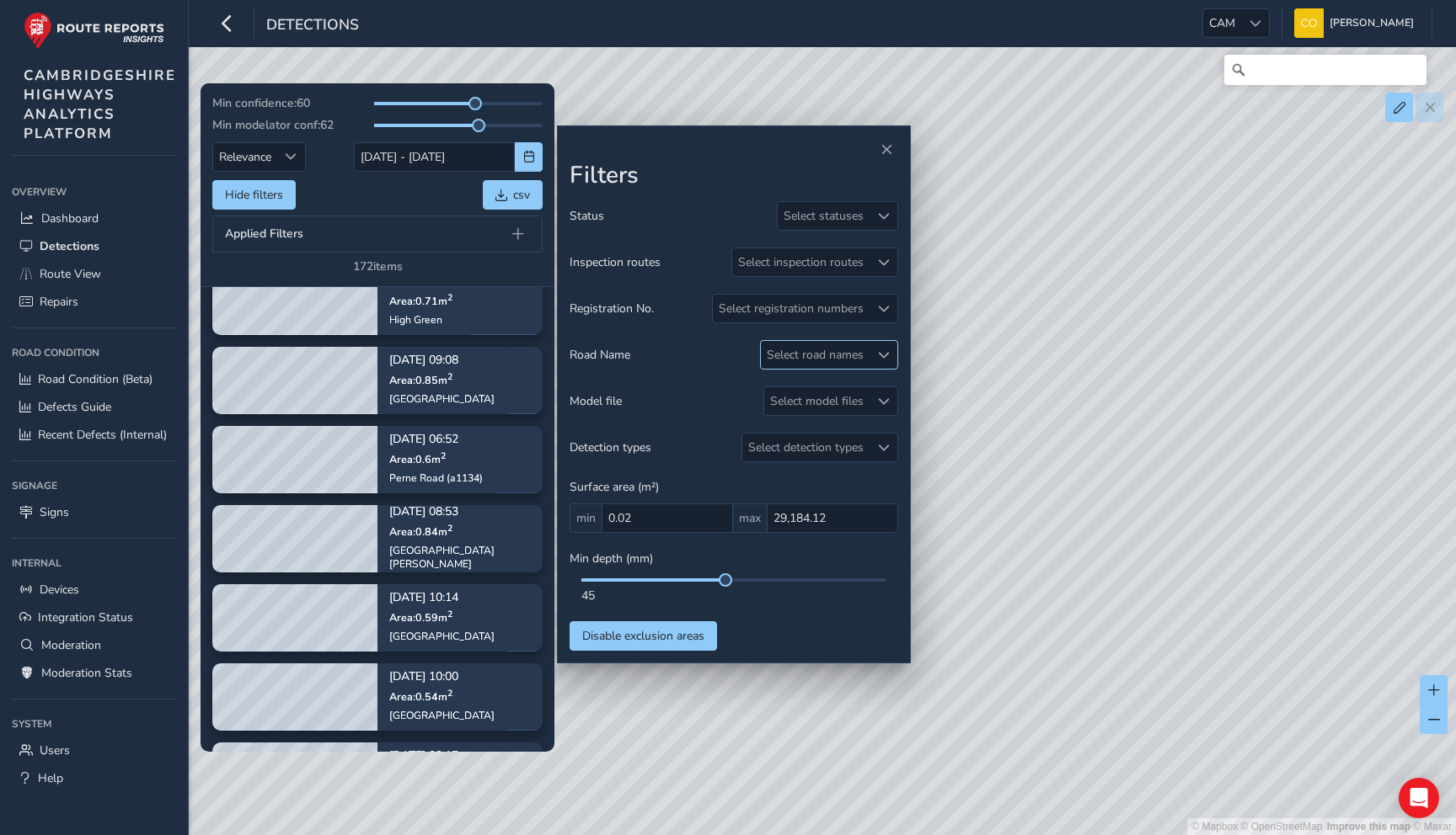
click at [850, 351] on div "Select road names" at bounding box center [814, 354] width 109 height 27
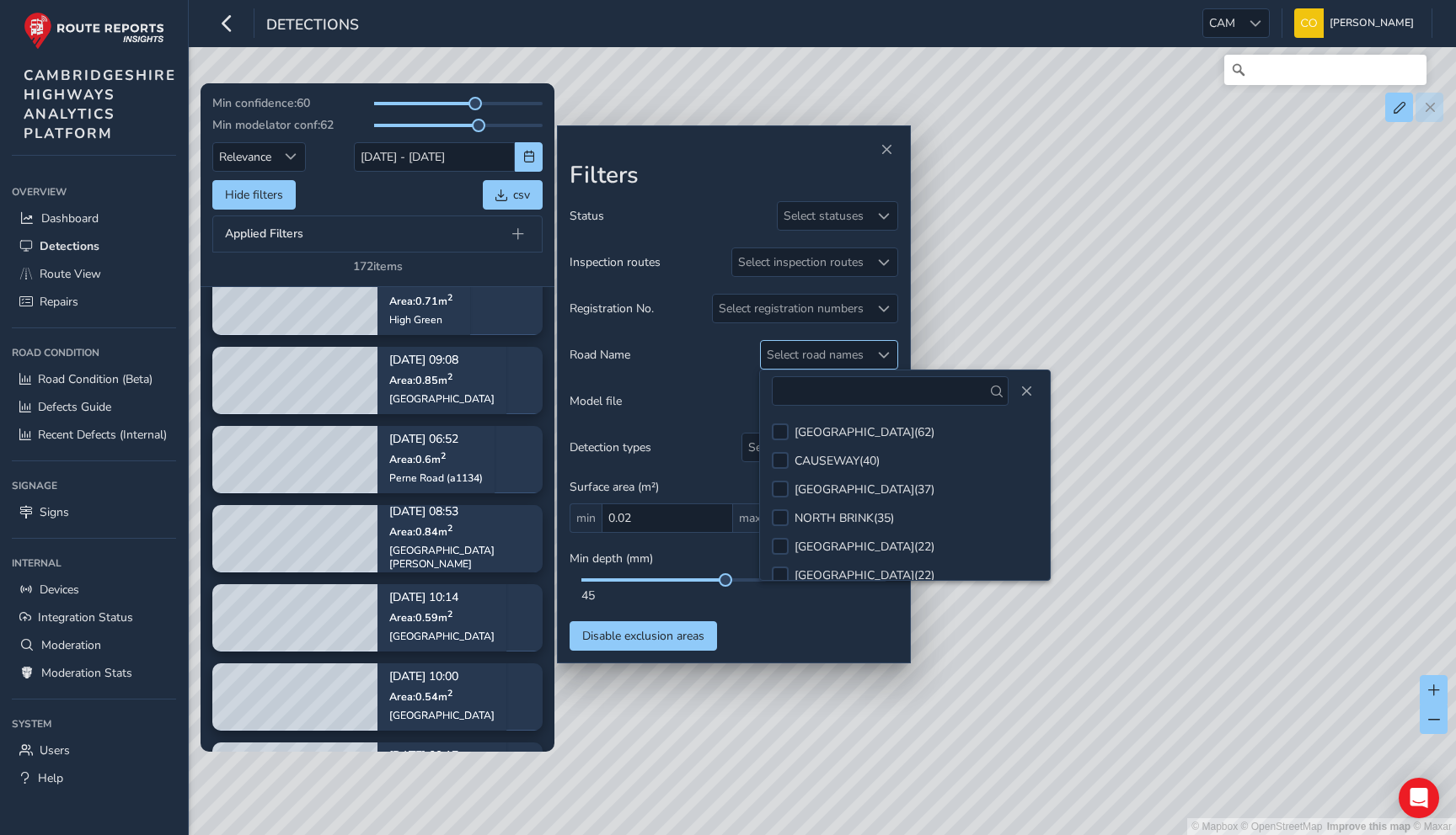
click at [850, 351] on div "Select road names" at bounding box center [814, 354] width 109 height 27
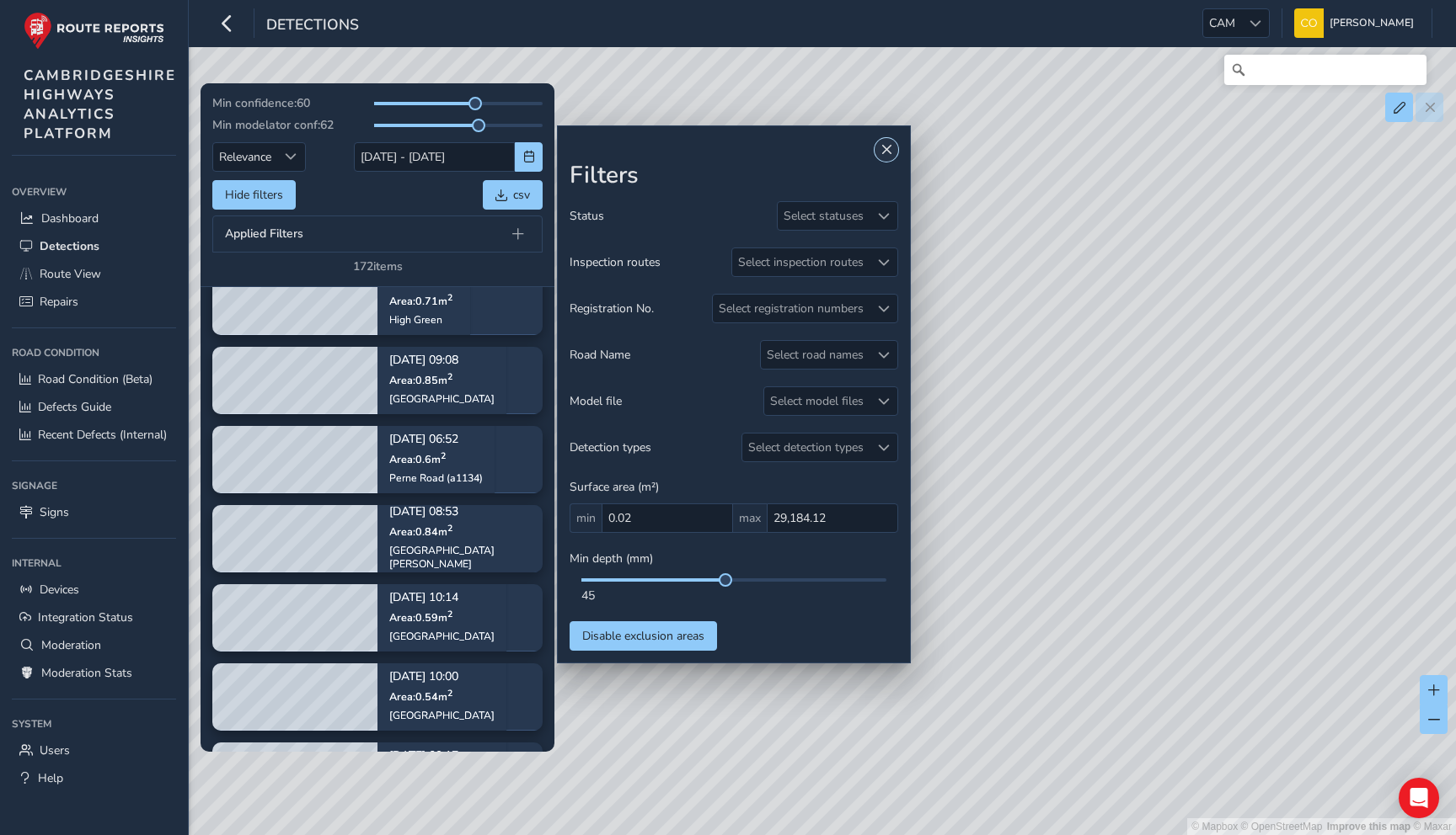
click at [889, 150] on span "Close" at bounding box center [886, 150] width 12 height 12
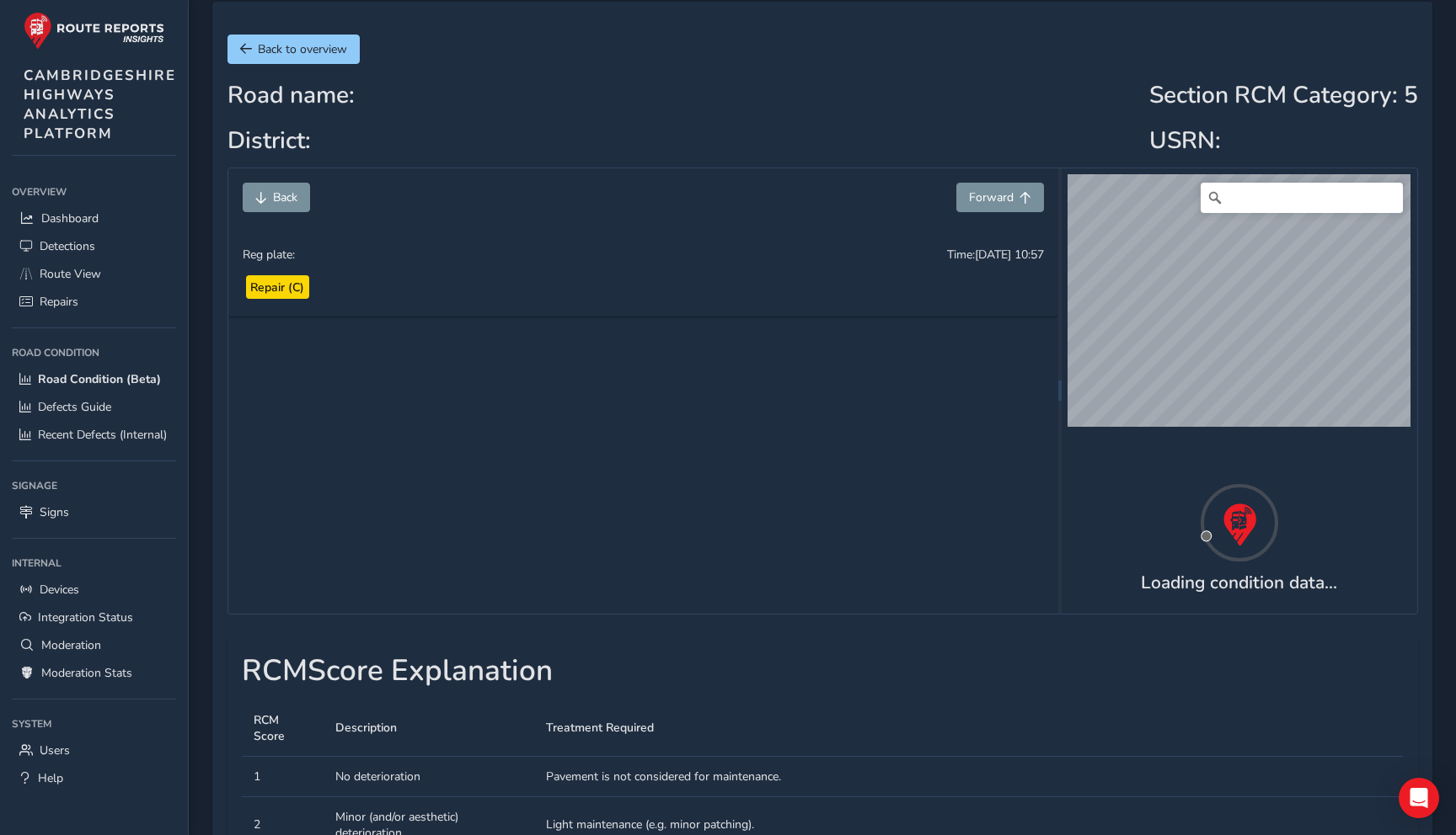
scroll to position [84, 0]
